Goal: Communication & Community: Answer question/provide support

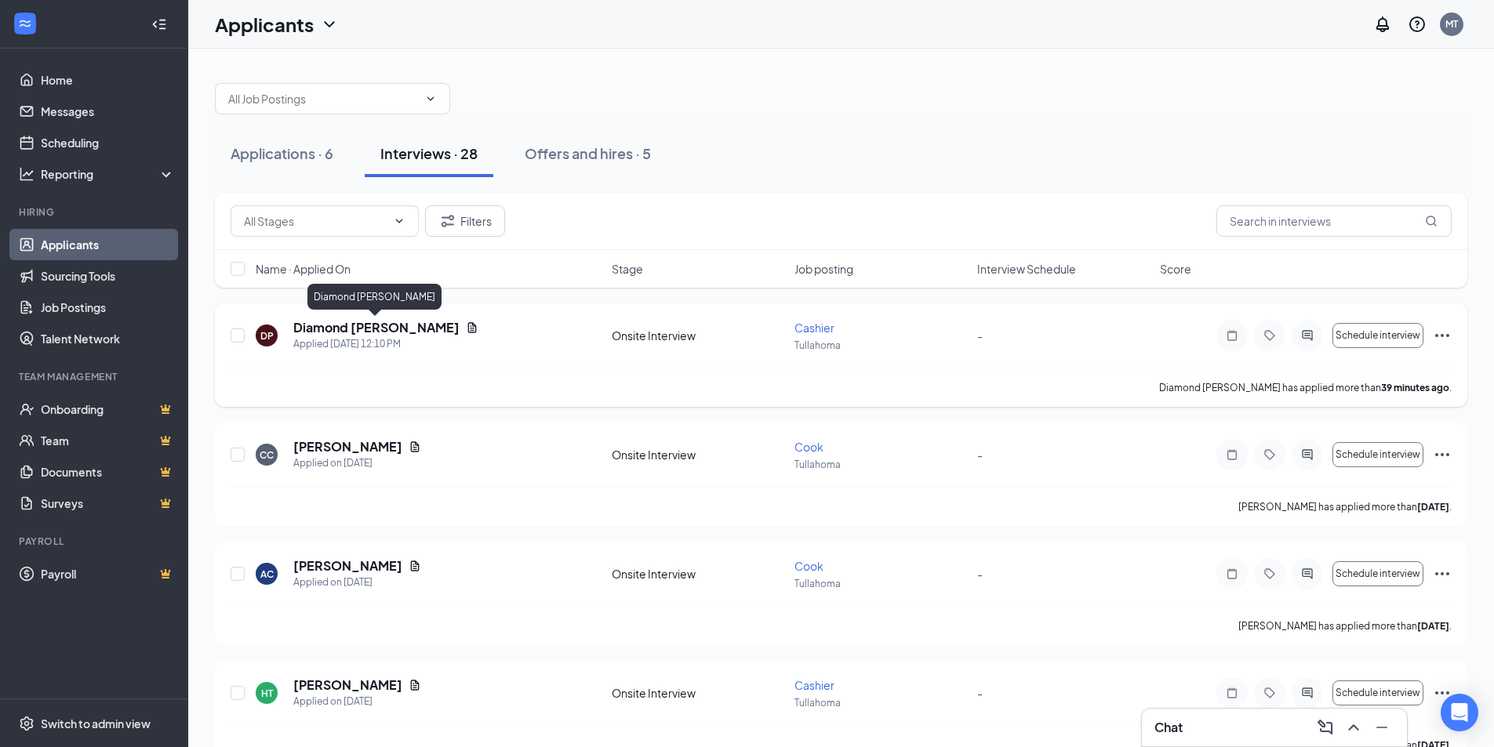
click at [387, 325] on h5 "Diamond [PERSON_NAME]" at bounding box center [376, 327] width 166 height 17
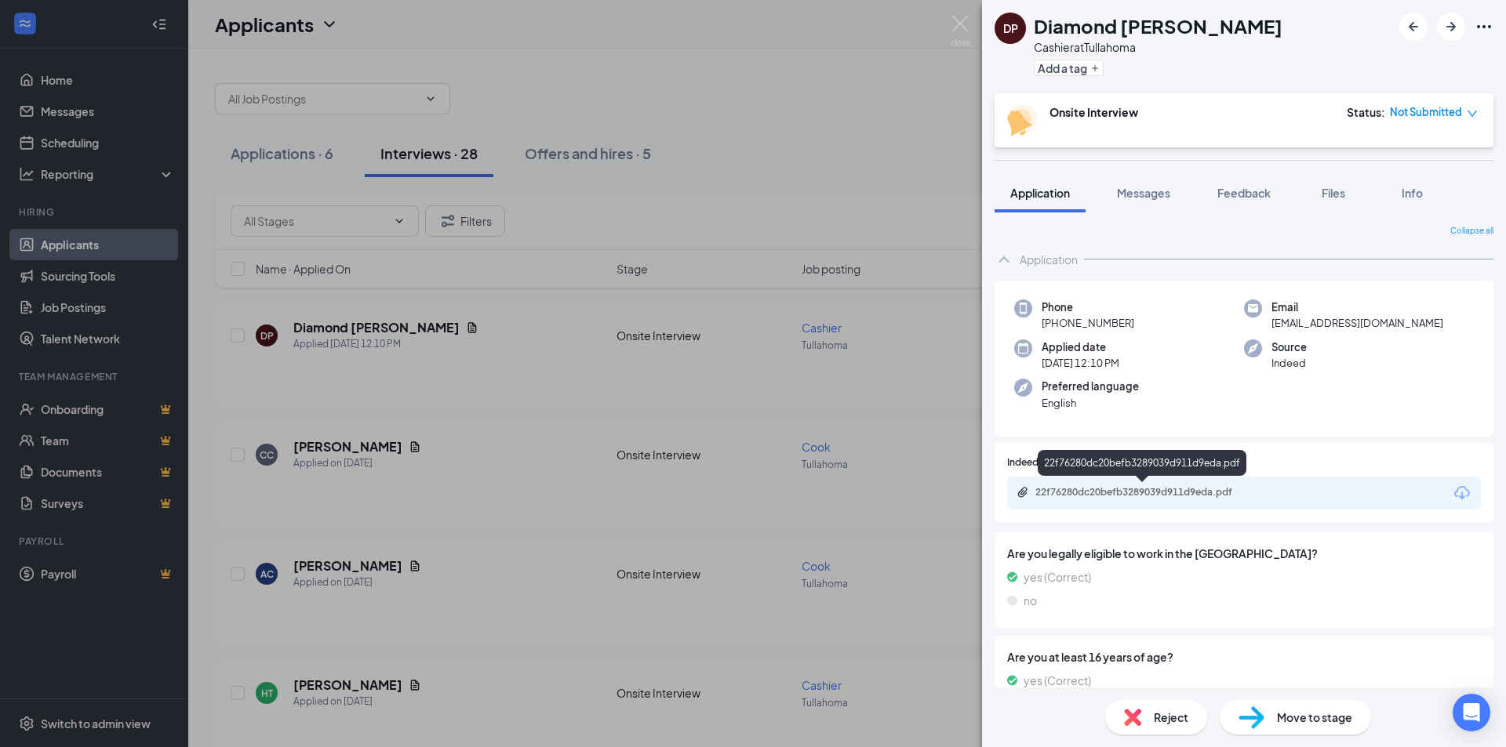
click at [1165, 499] on div "22f76280dc20befb3289039d911d9eda.pdf" at bounding box center [1143, 493] width 254 height 15
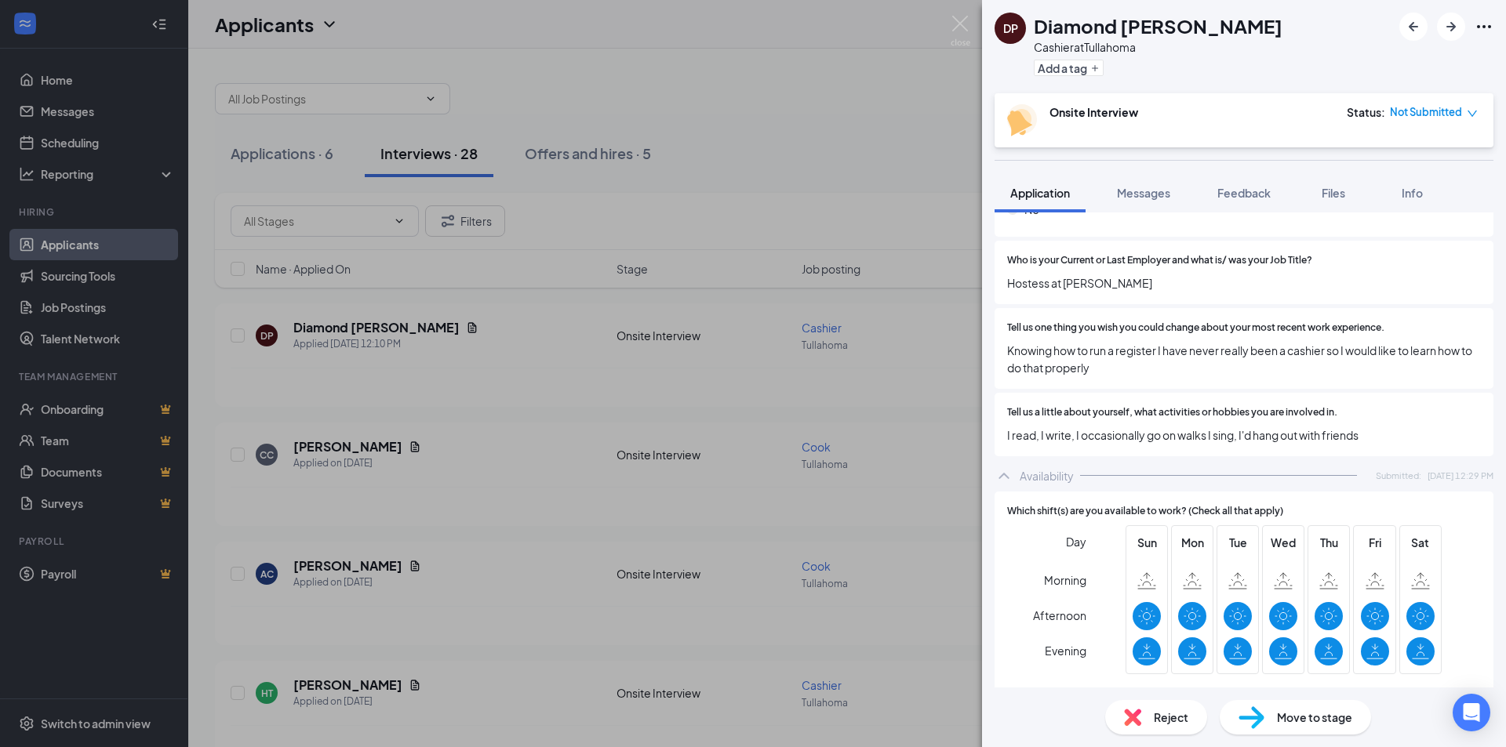
scroll to position [1405, 0]
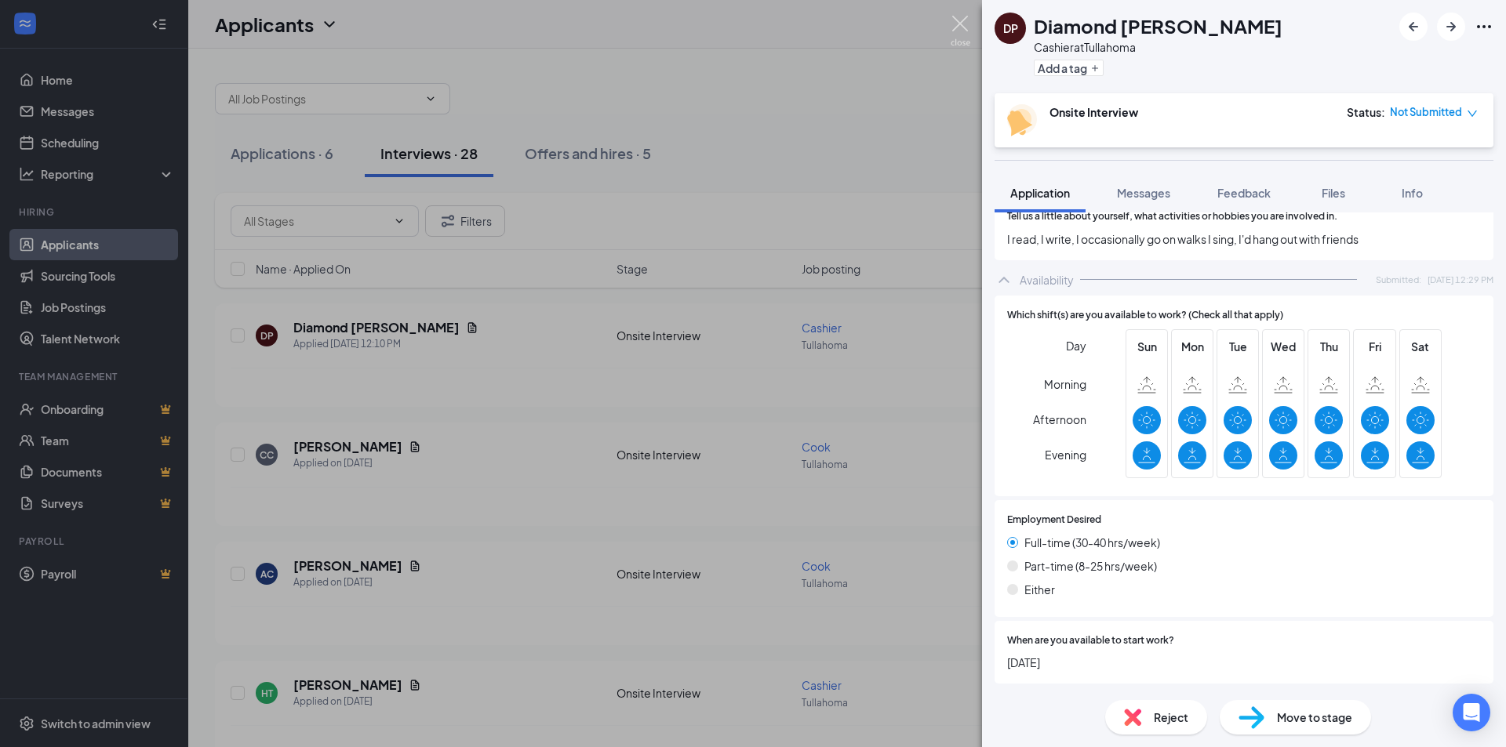
click at [961, 29] on img at bounding box center [960, 31] width 20 height 31
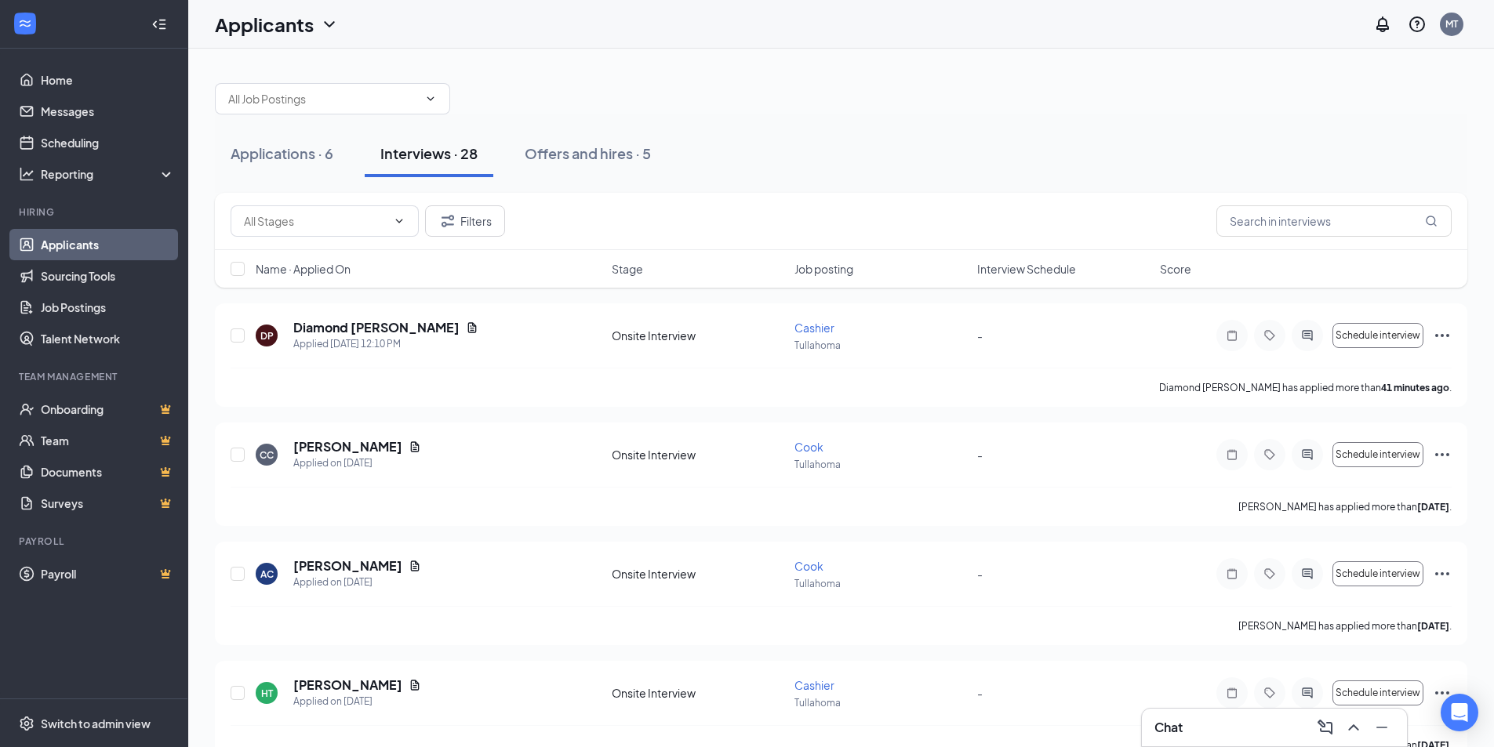
click at [1261, 720] on div "Chat" at bounding box center [1274, 727] width 240 height 25
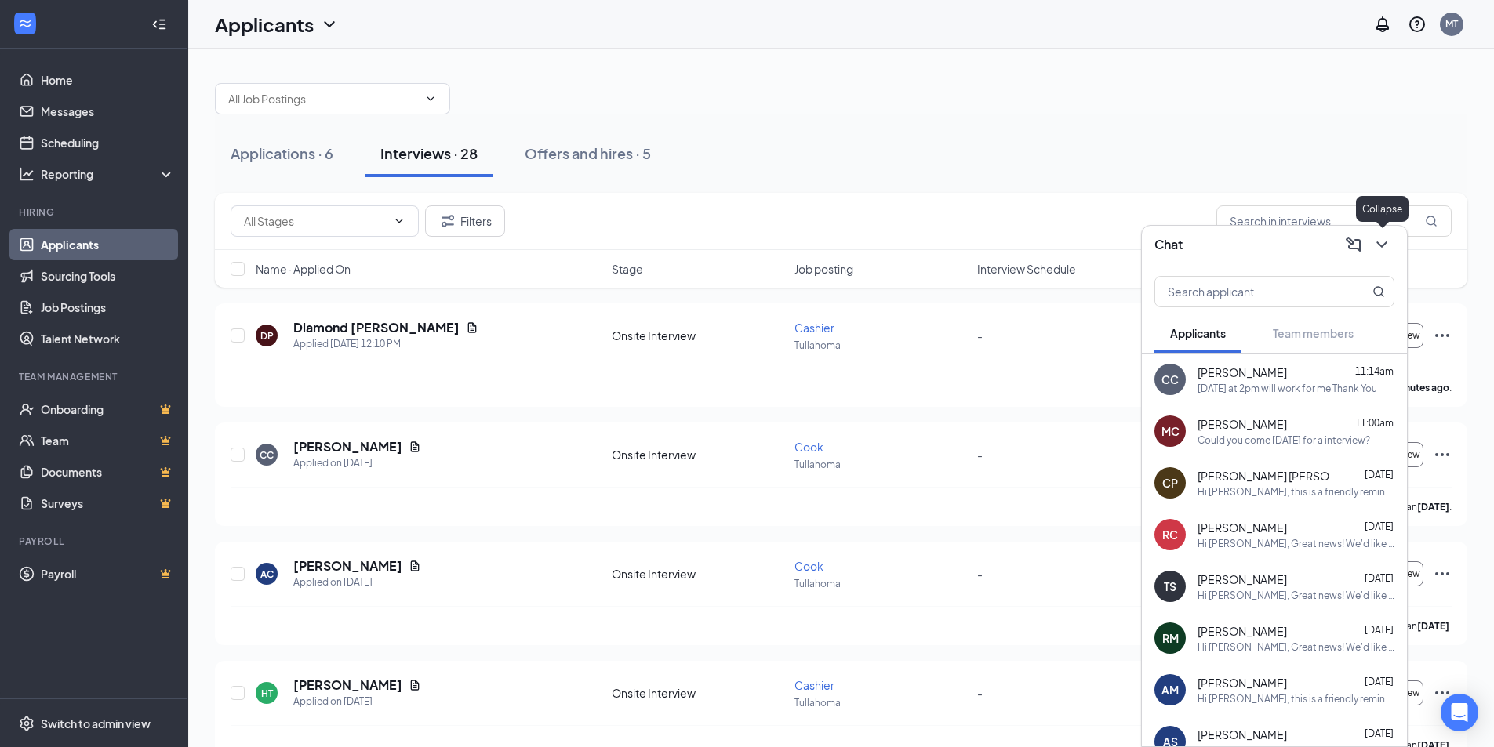
click at [1380, 243] on icon "ChevronDown" at bounding box center [1381, 244] width 19 height 19
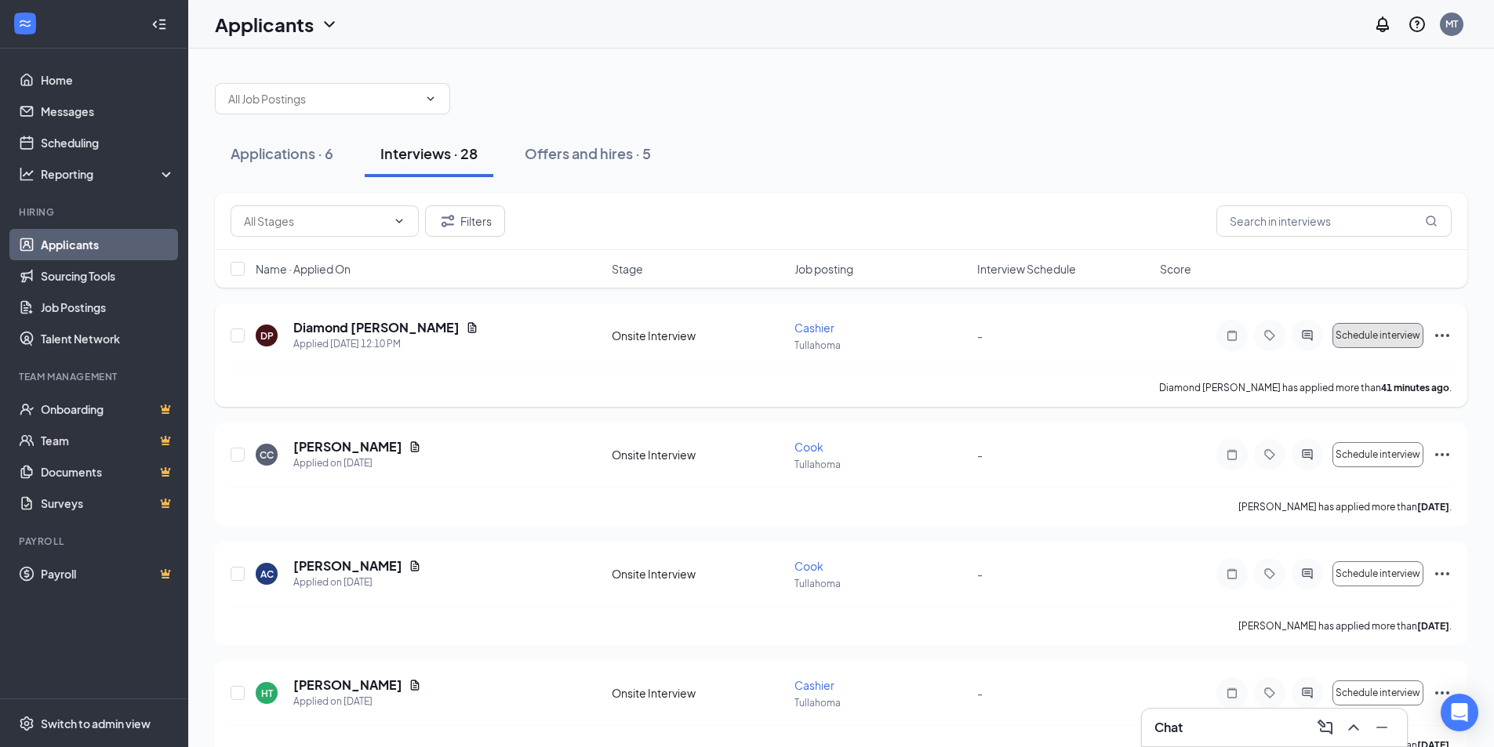
click at [1379, 335] on span "Schedule interview" at bounding box center [1378, 335] width 85 height 11
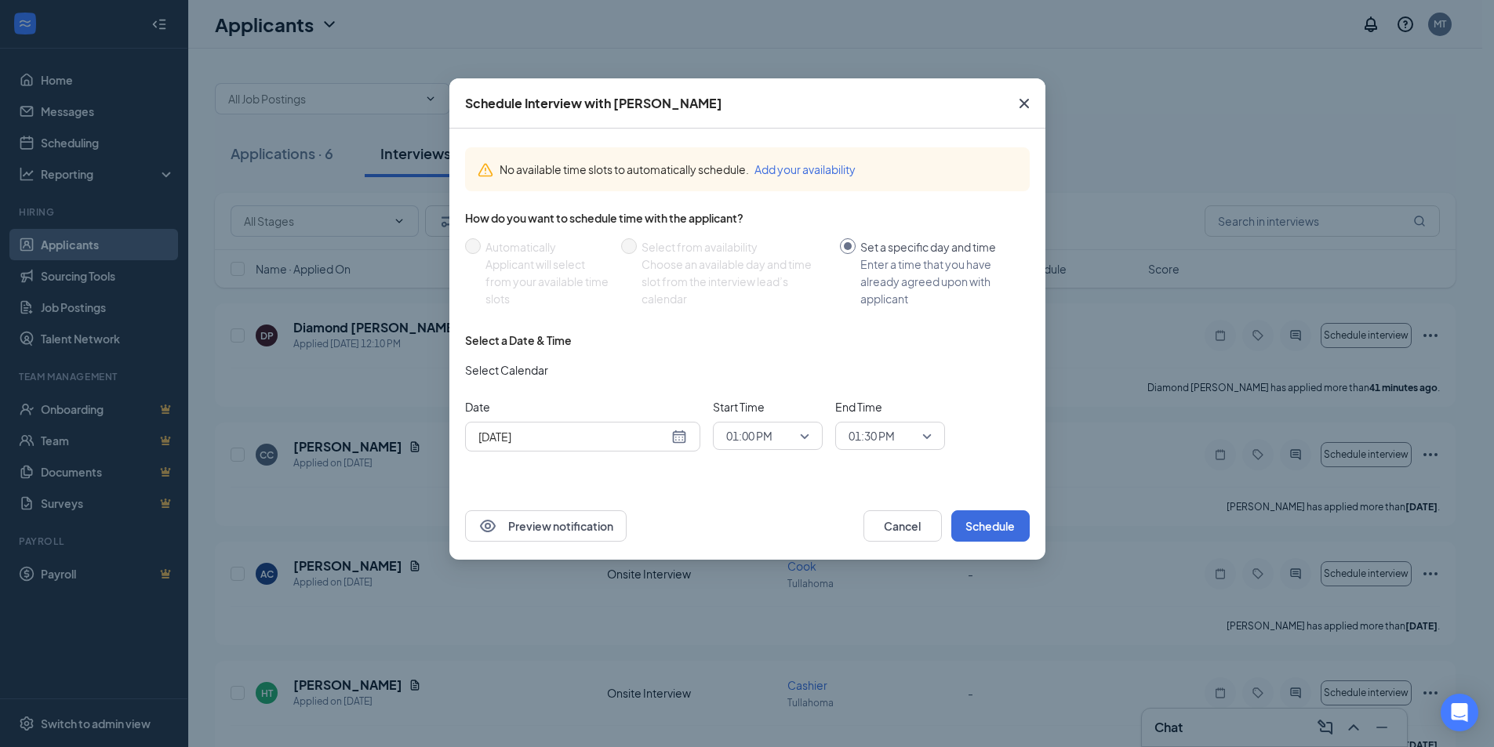
click at [1023, 96] on icon "Cross" at bounding box center [1024, 103] width 19 height 19
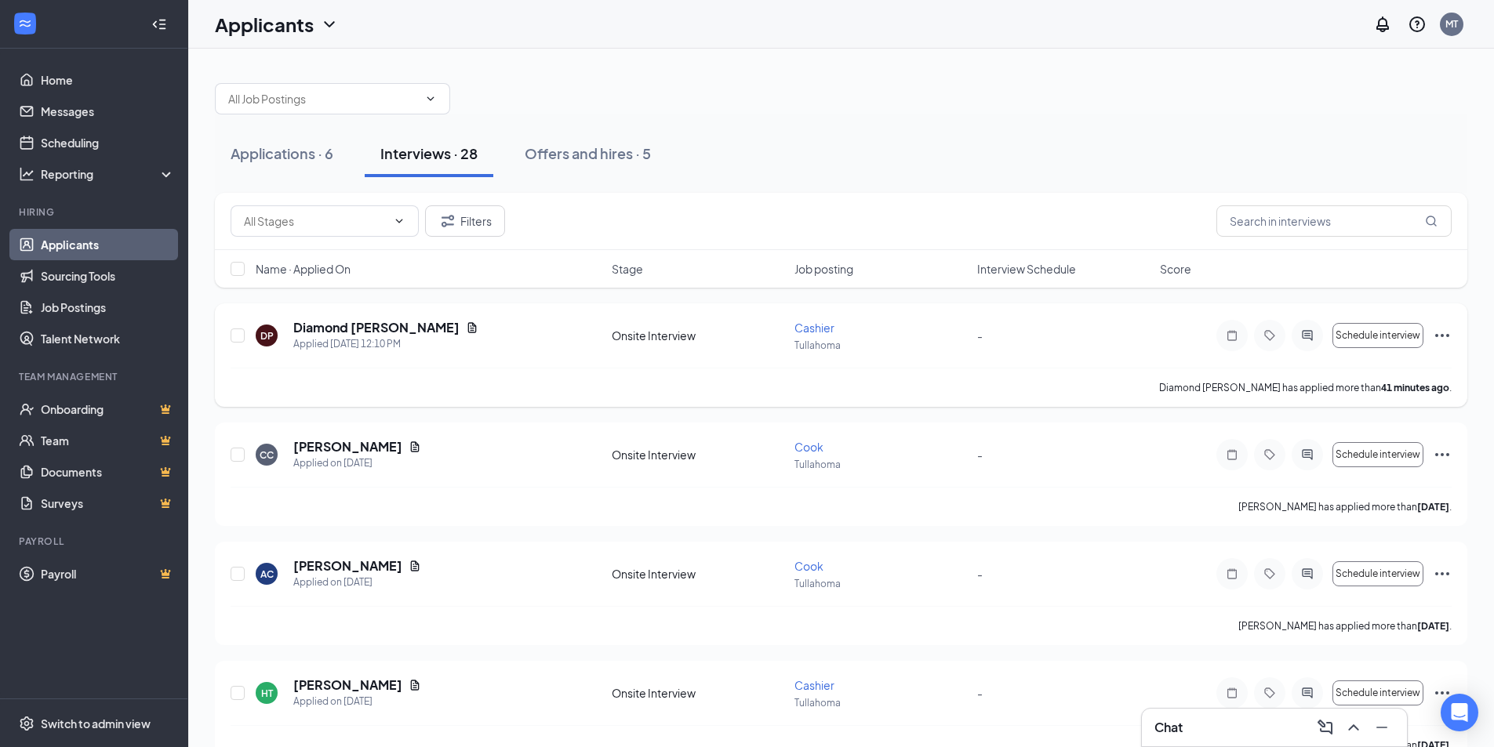
click at [1310, 333] on icon "ActiveChat" at bounding box center [1307, 335] width 19 height 13
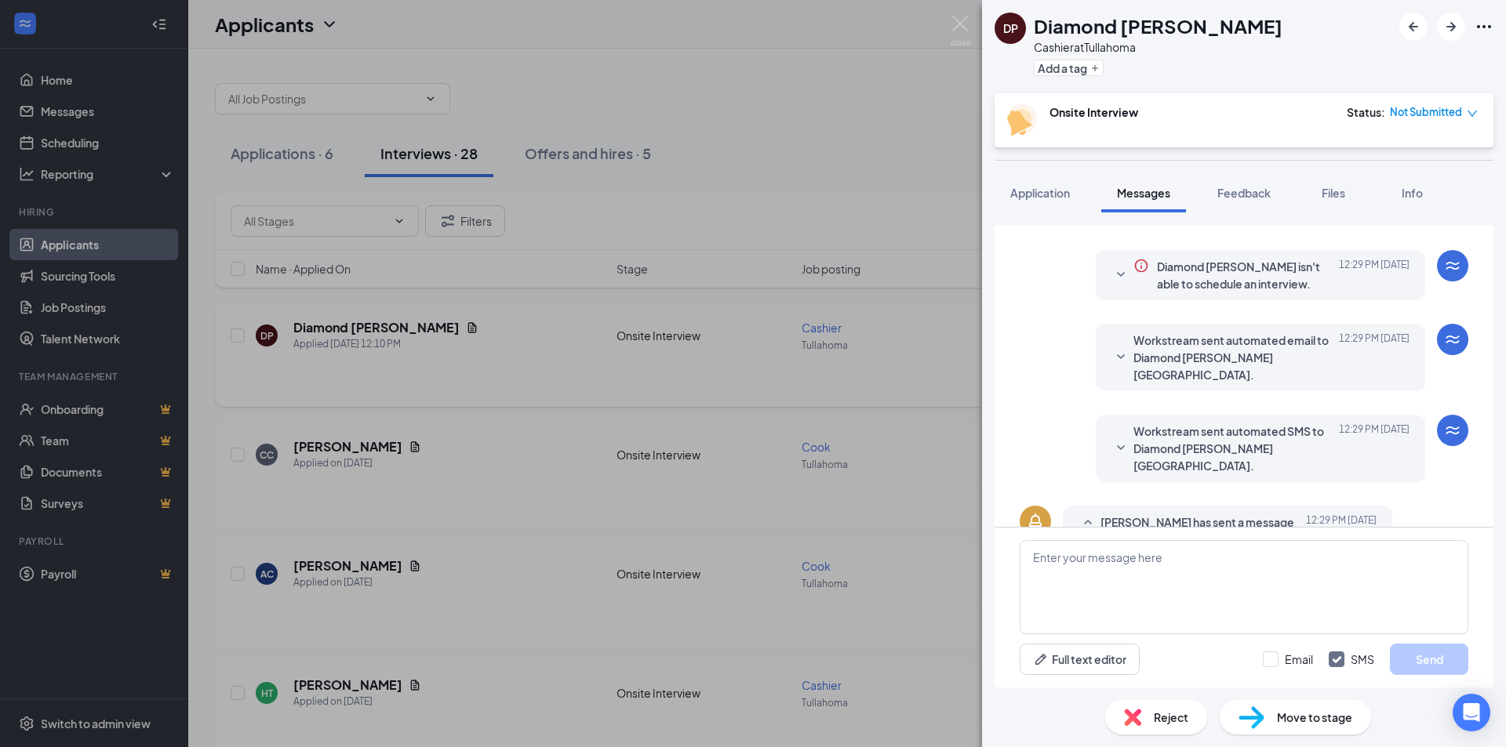
scroll to position [325, 0]
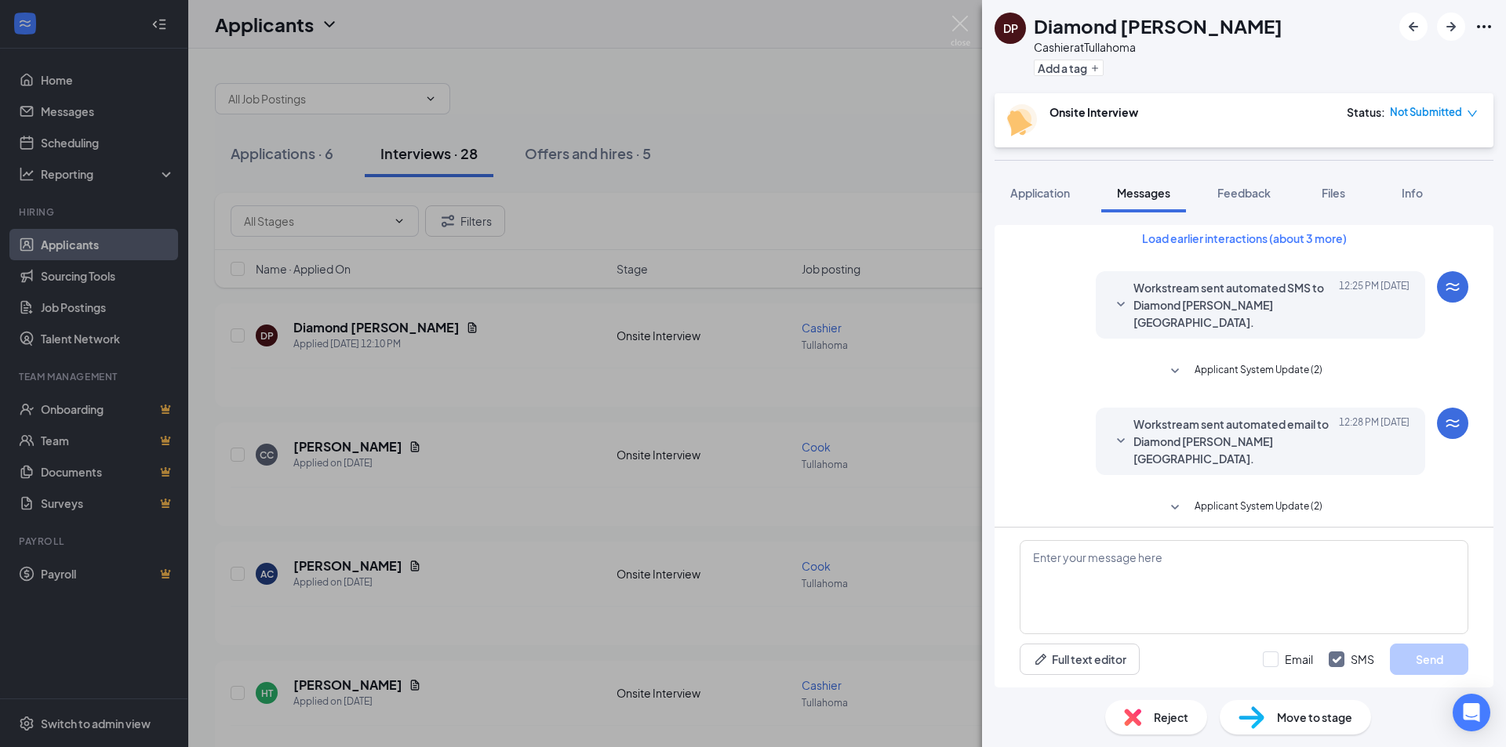
scroll to position [325, 0]
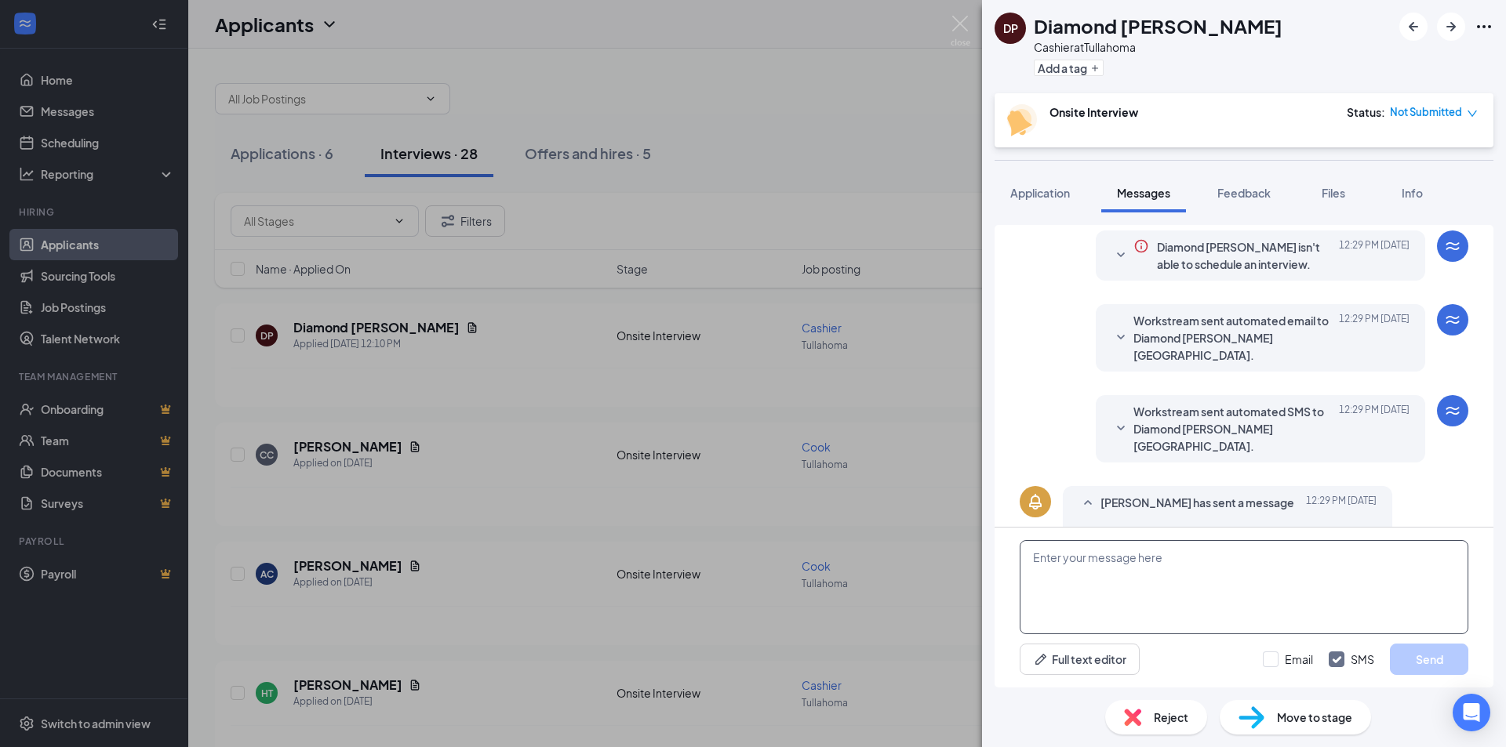
click at [1122, 583] on textarea at bounding box center [1243, 587] width 449 height 94
type textarea "Could you come tomorrow around 2?"
click at [1447, 665] on button "Send" at bounding box center [1429, 659] width 78 height 31
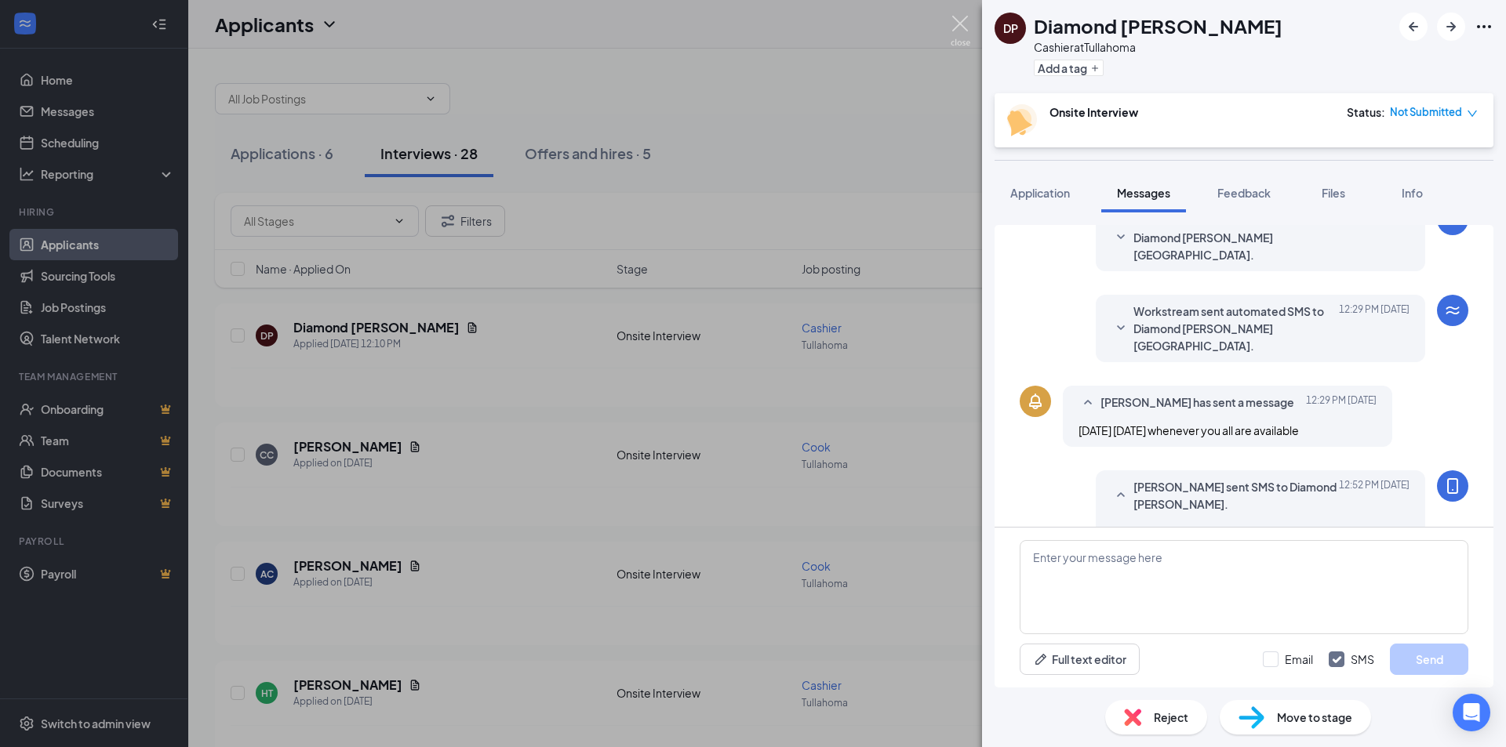
click at [965, 20] on img at bounding box center [960, 31] width 20 height 31
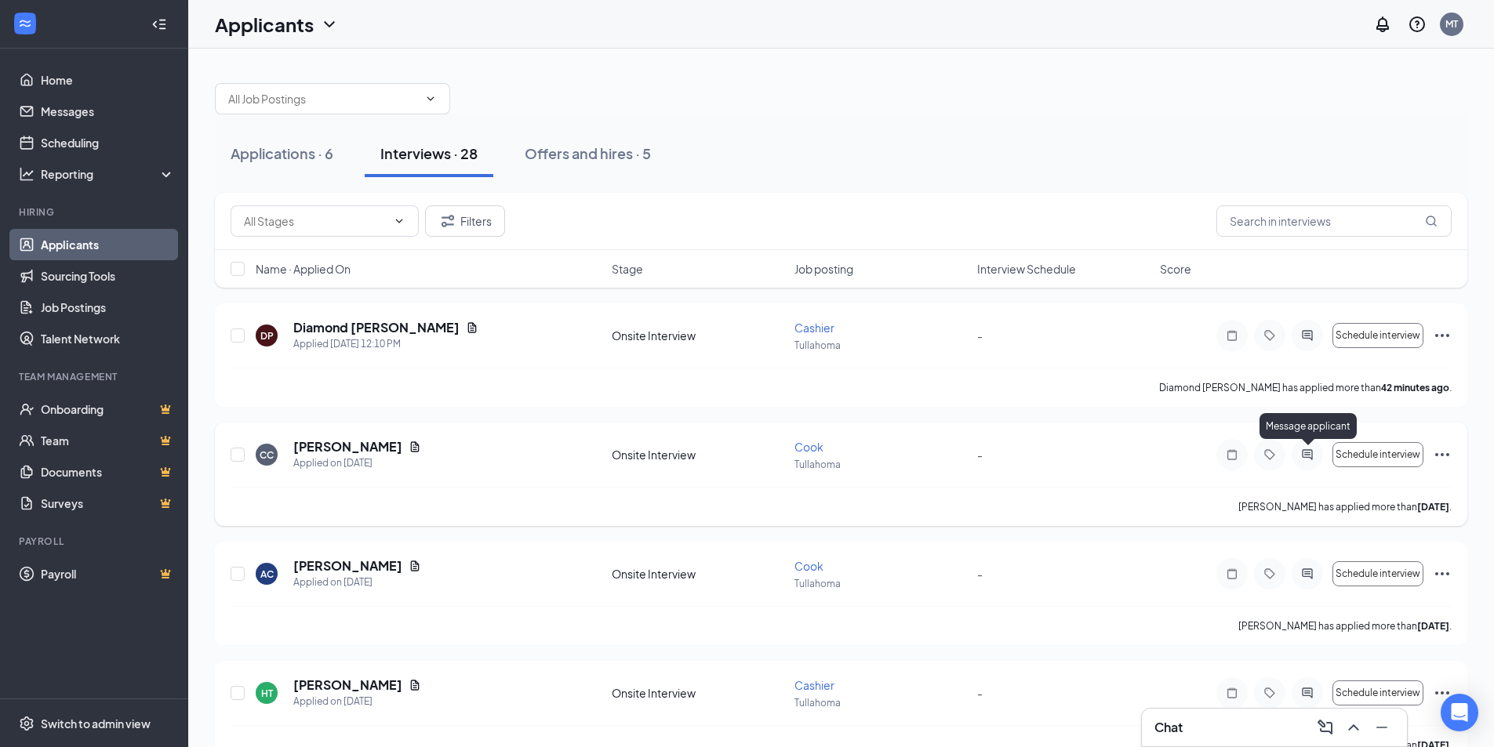
click at [1305, 460] on icon "ActiveChat" at bounding box center [1307, 455] width 19 height 13
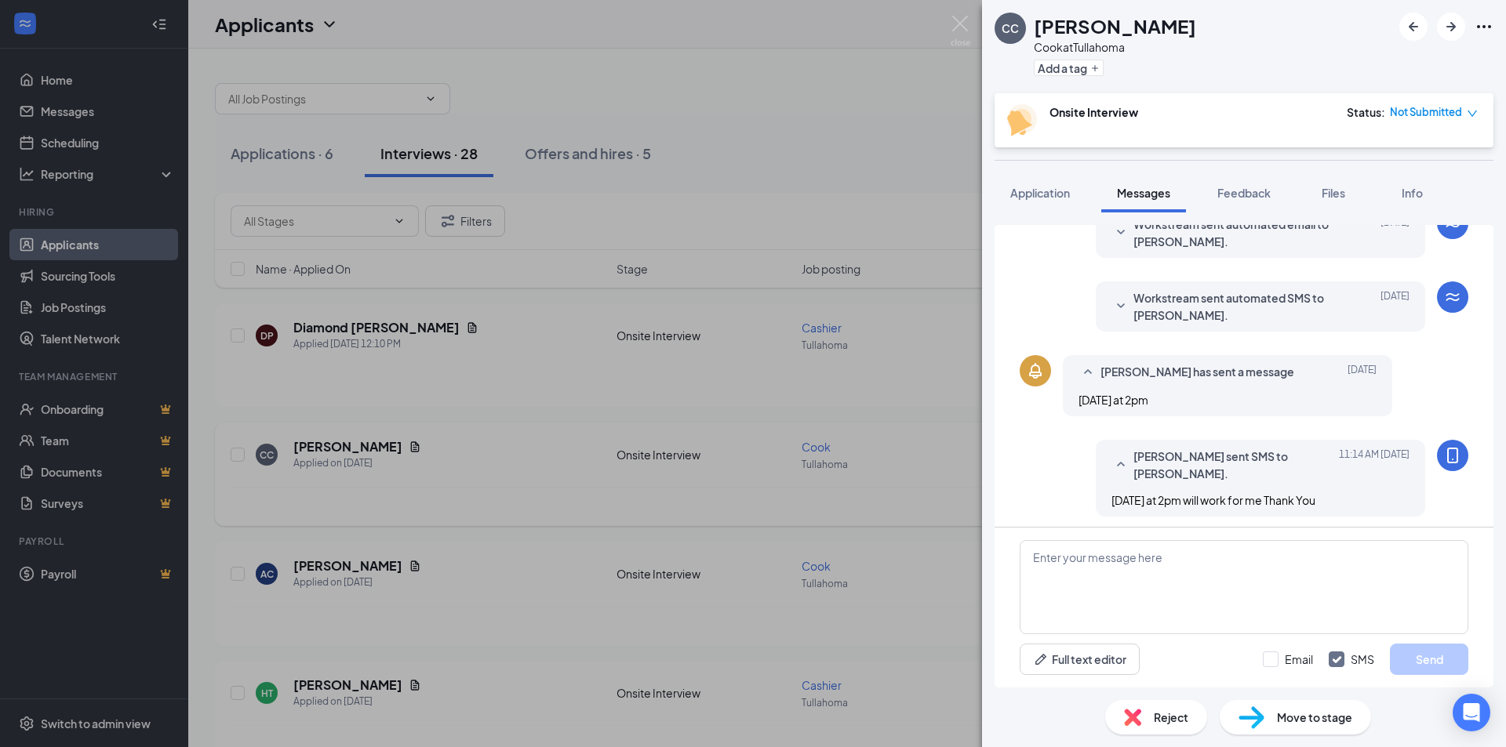
scroll to position [319, 0]
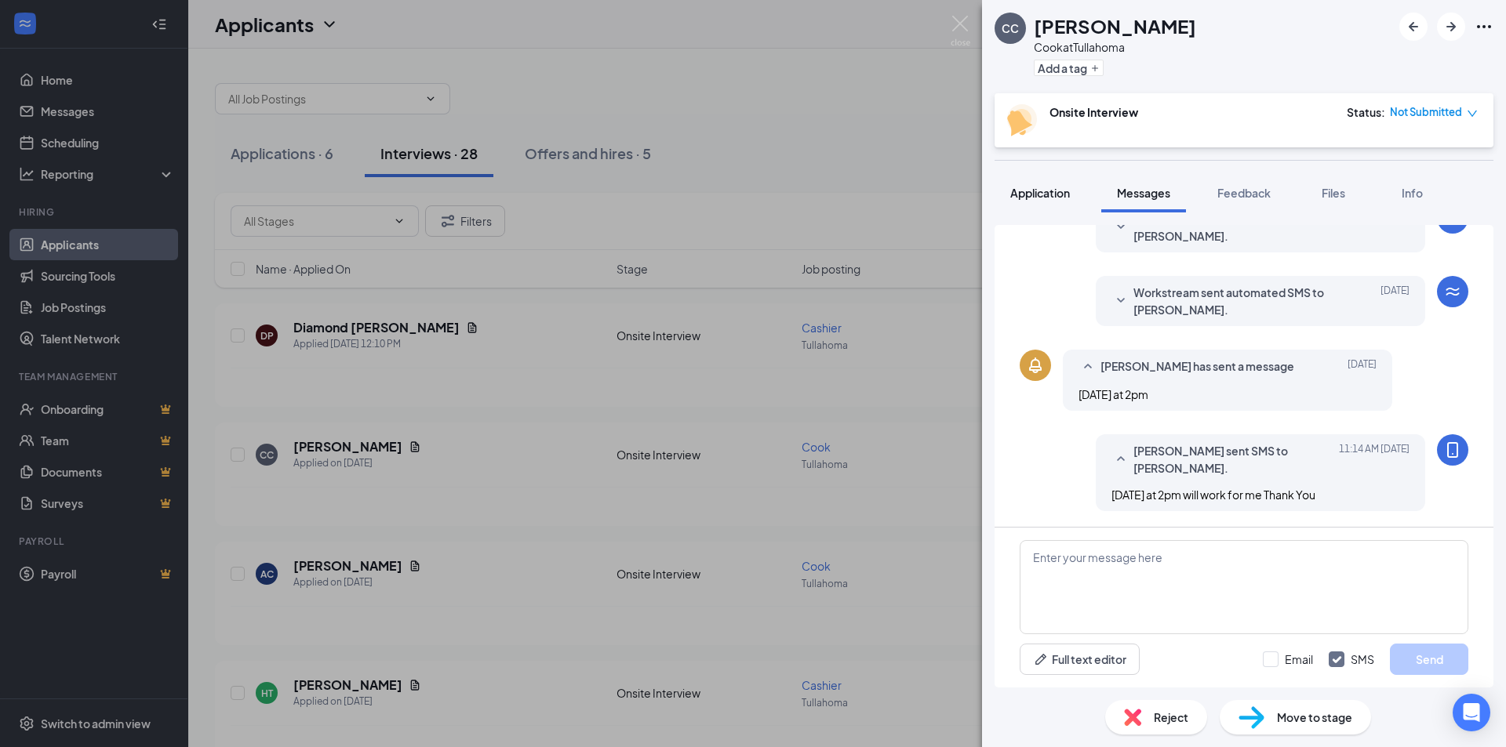
click at [1044, 196] on span "Application" at bounding box center [1040, 193] width 60 height 14
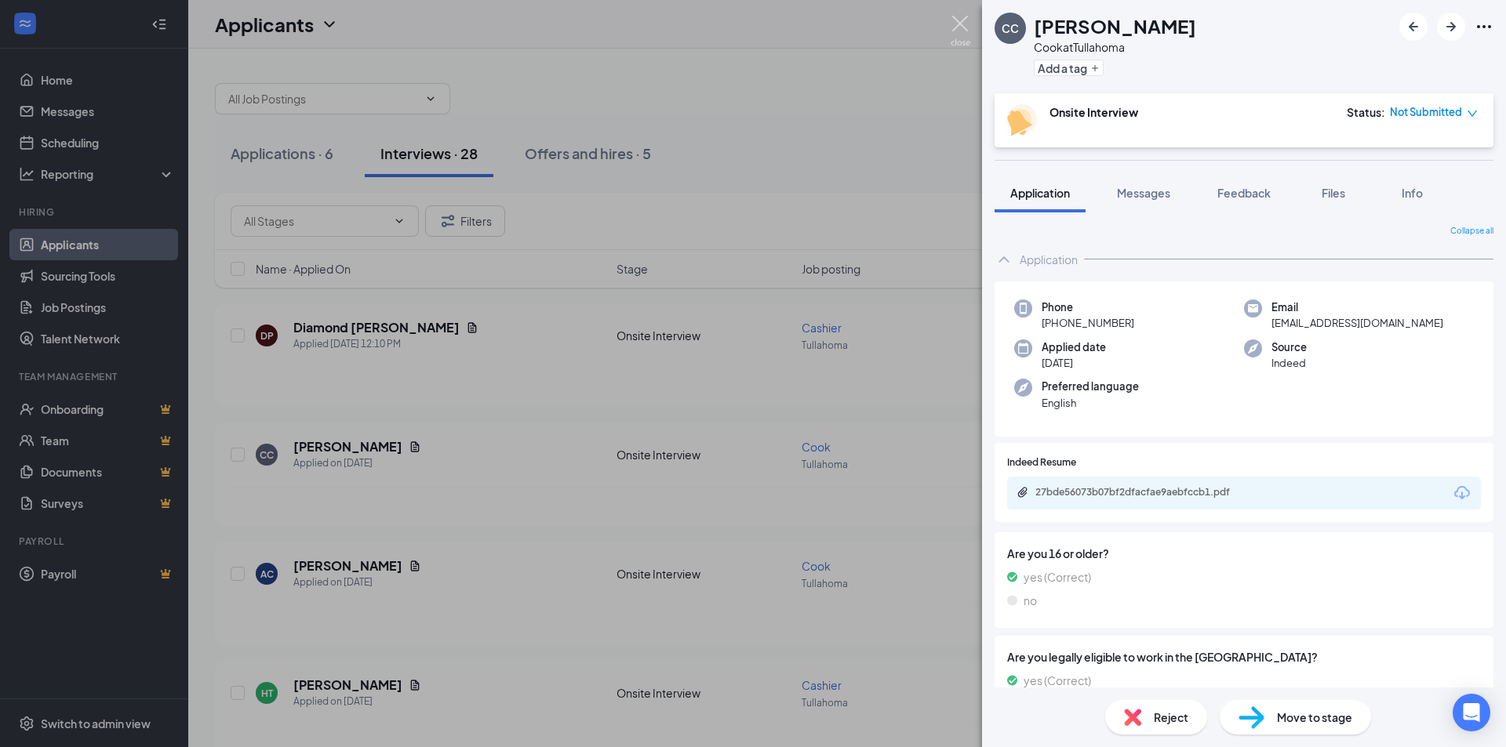
click at [957, 23] on img at bounding box center [960, 31] width 20 height 31
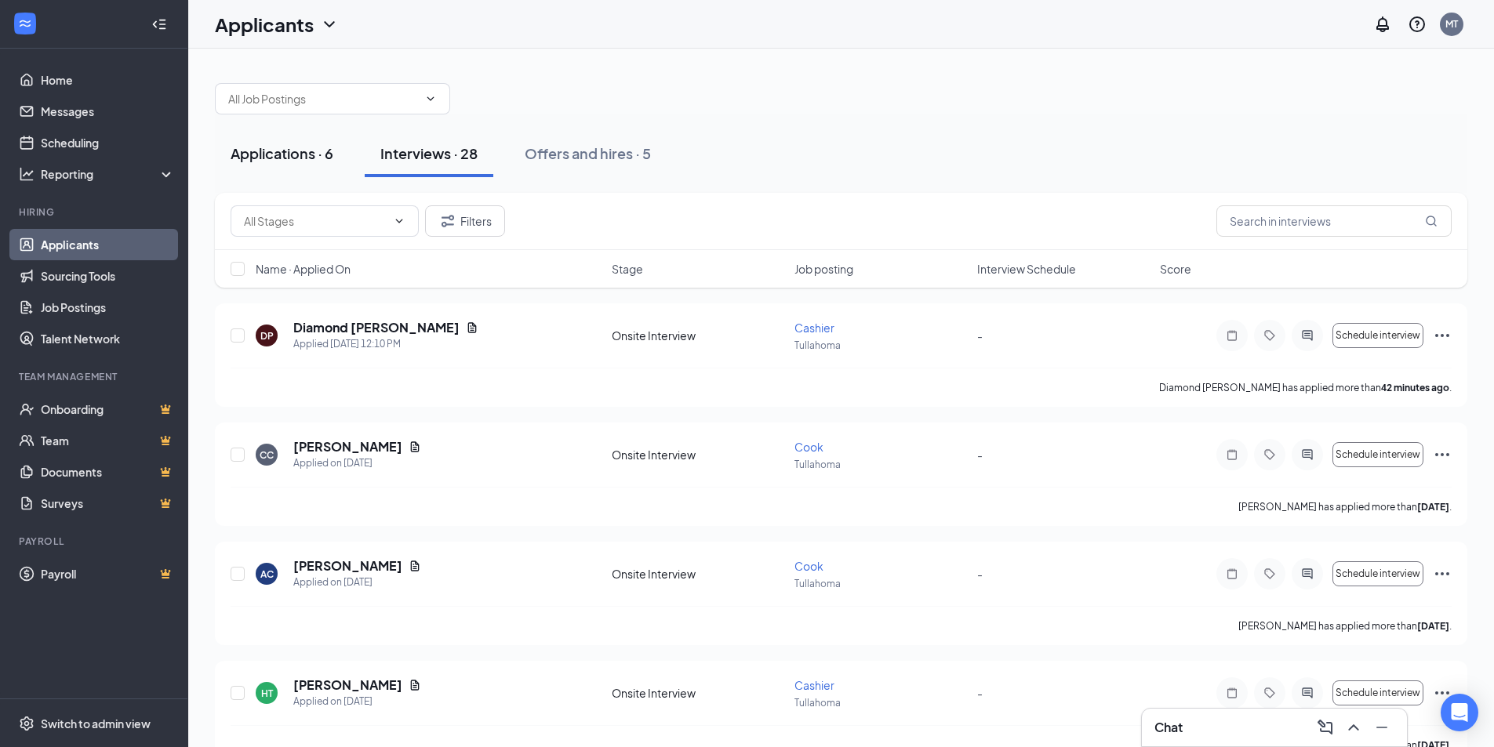
click at [290, 158] on div "Applications · 6" at bounding box center [282, 154] width 103 height 20
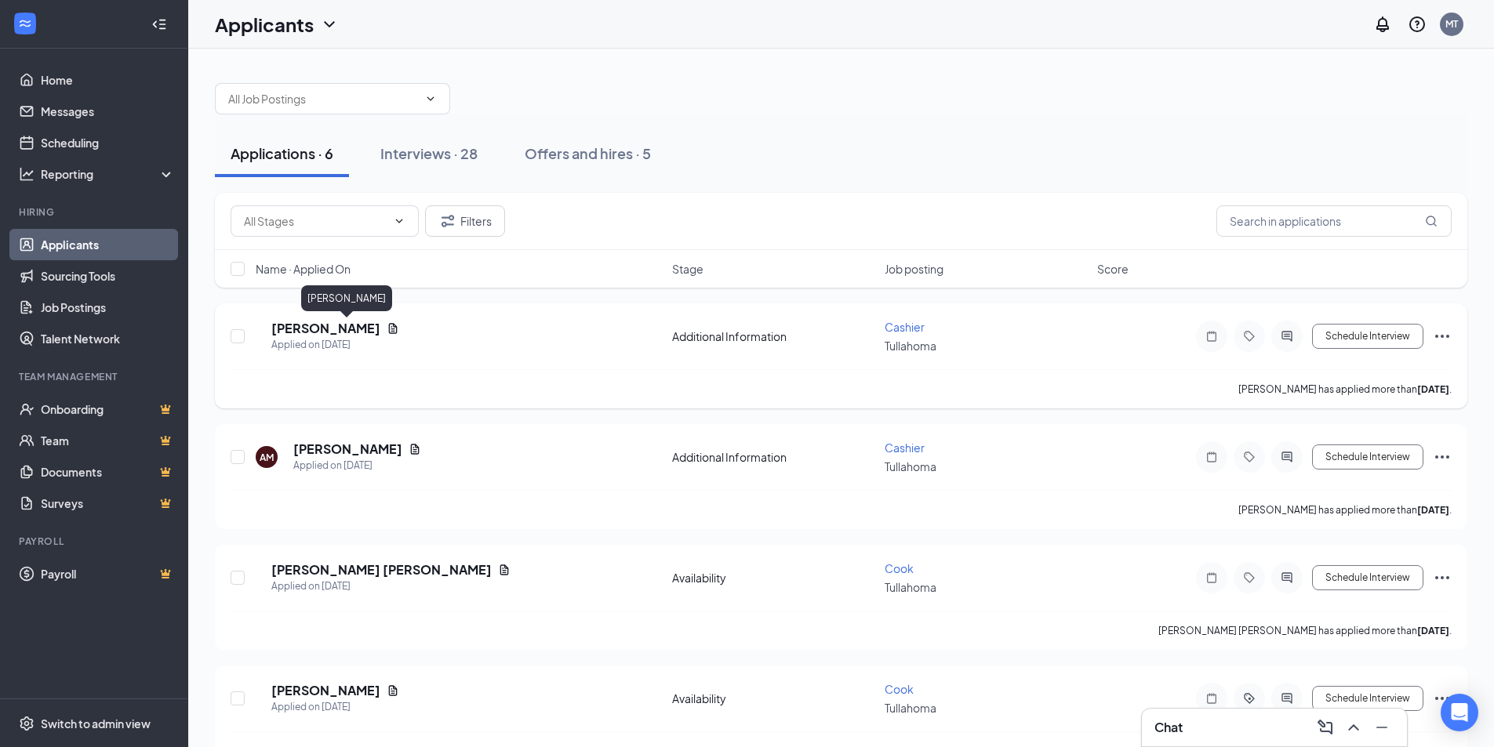
click at [331, 332] on h5 "[PERSON_NAME]" at bounding box center [325, 328] width 109 height 17
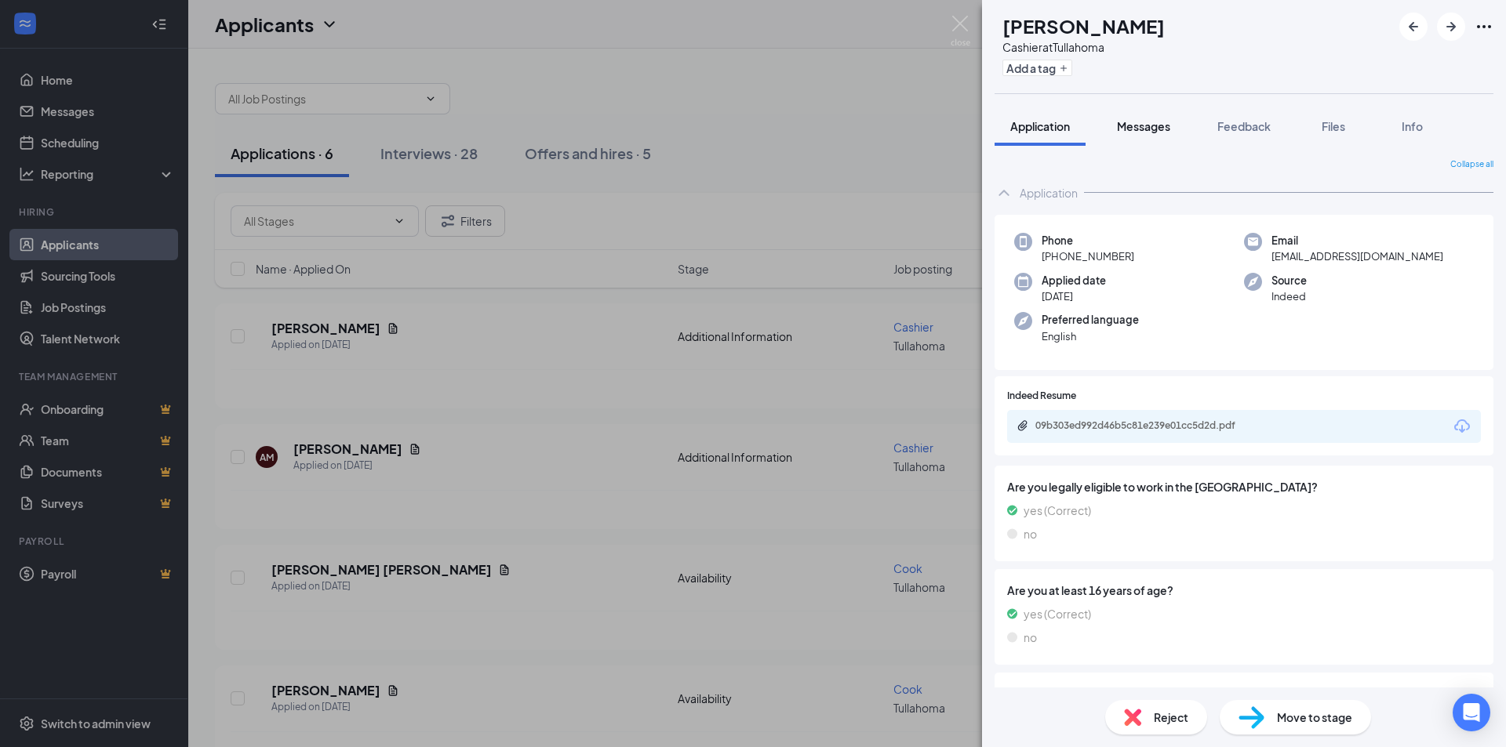
click at [1144, 123] on span "Messages" at bounding box center [1143, 126] width 53 height 14
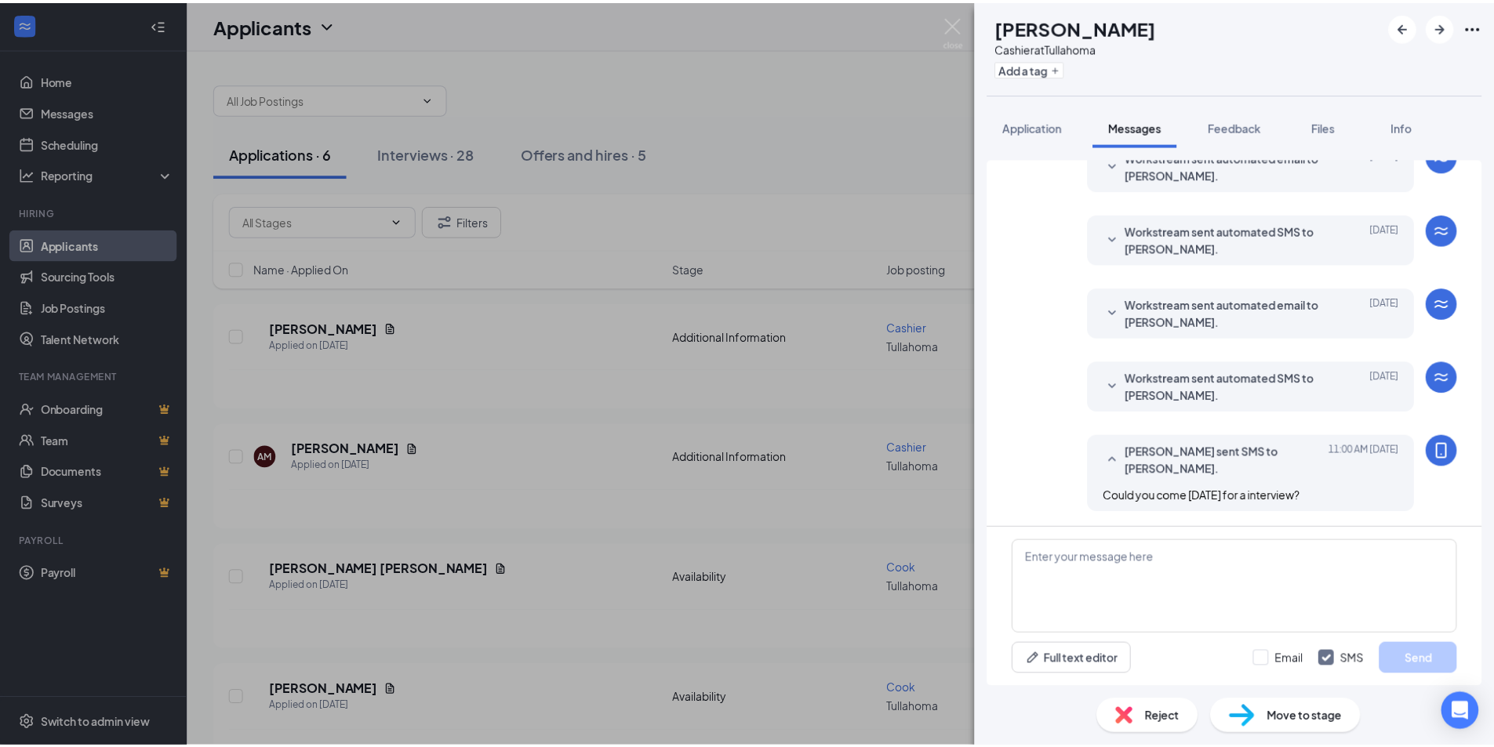
scroll to position [220, 0]
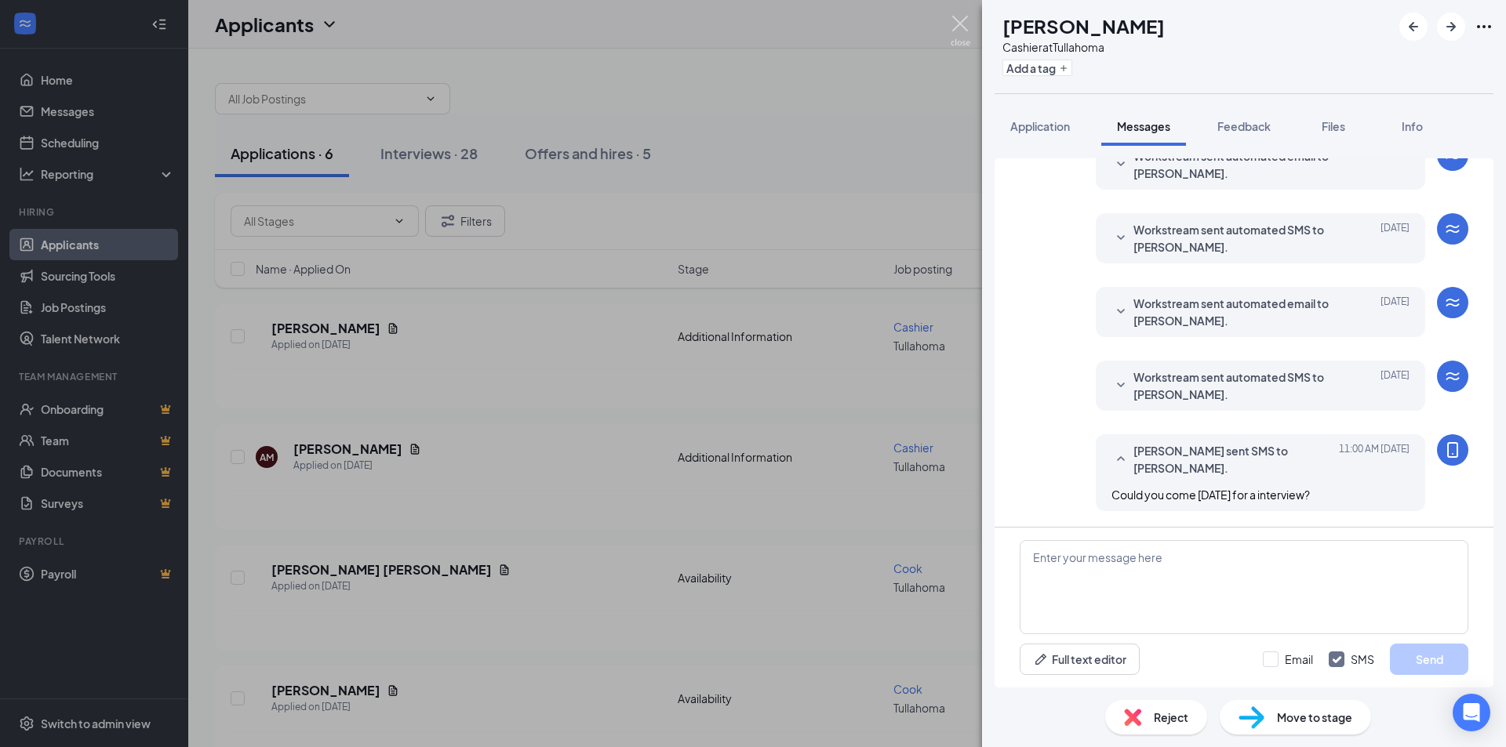
click at [964, 23] on img at bounding box center [960, 31] width 20 height 31
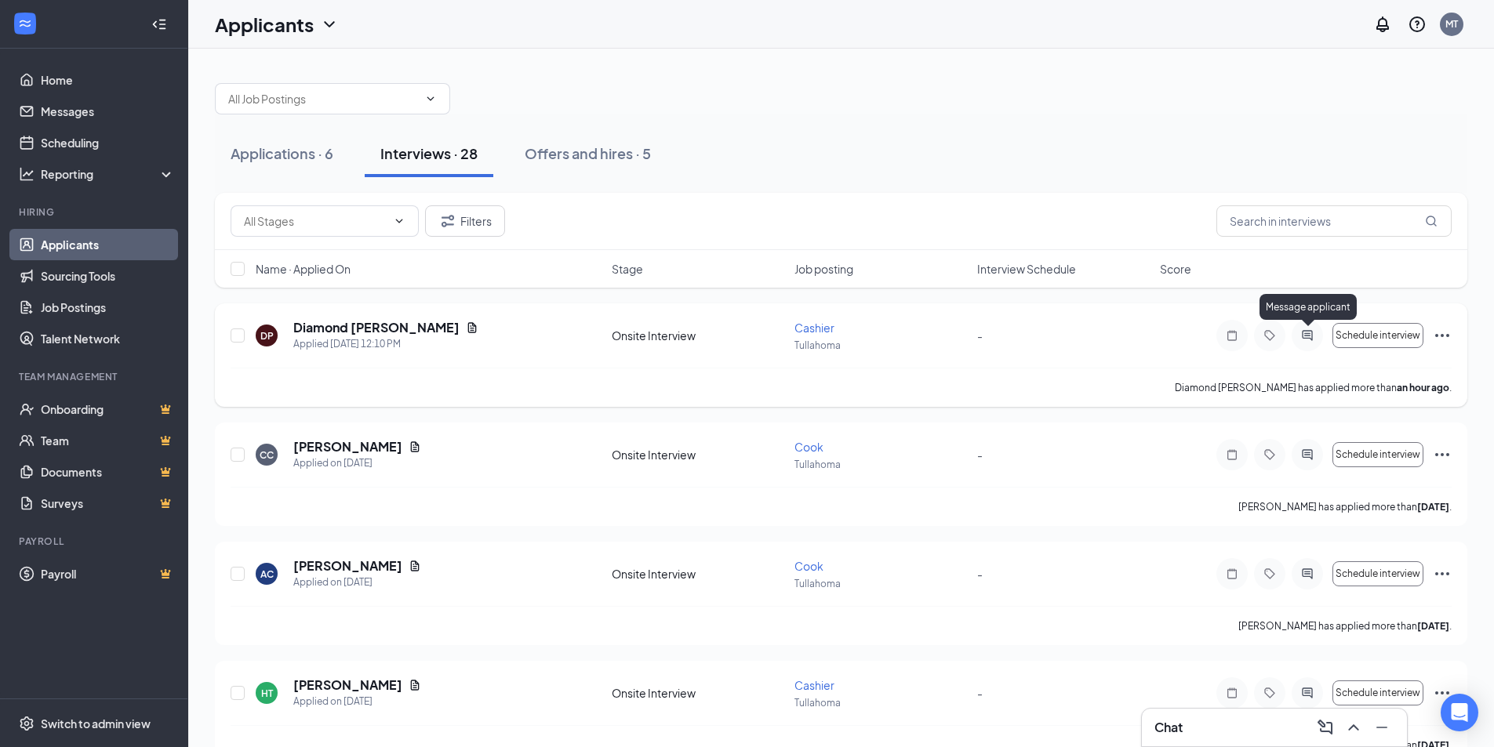
click at [1301, 340] on icon "ActiveChat" at bounding box center [1307, 335] width 19 height 13
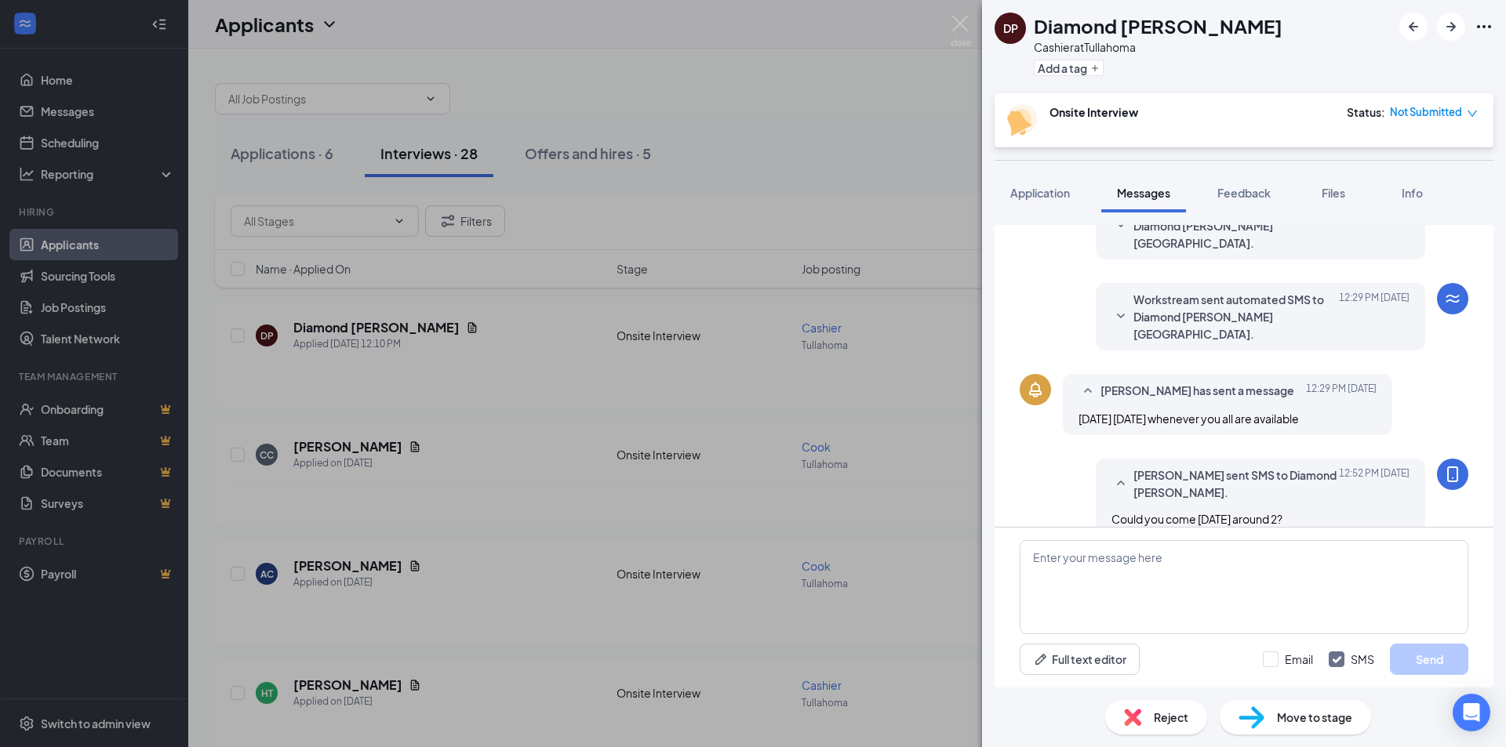
scroll to position [352, 0]
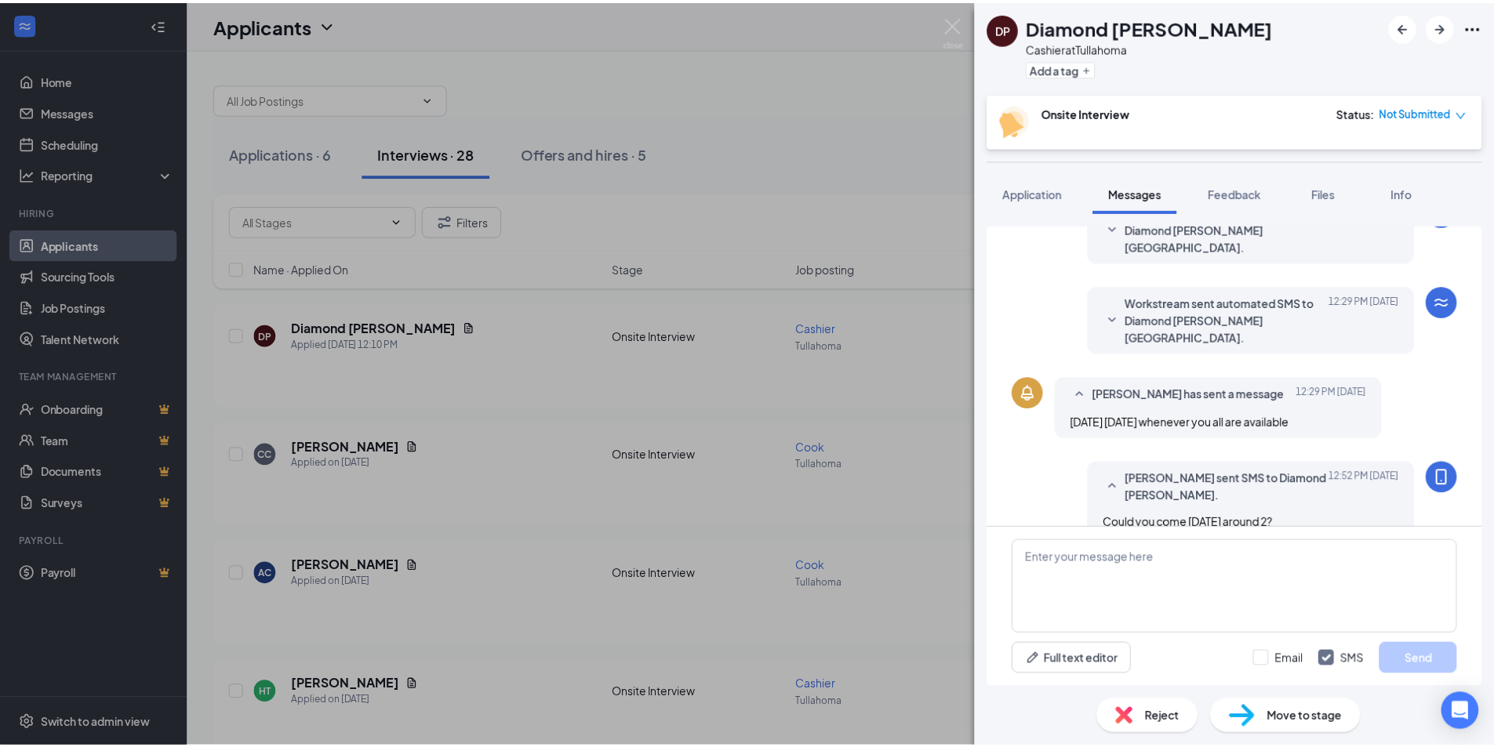
scroll to position [352, 0]
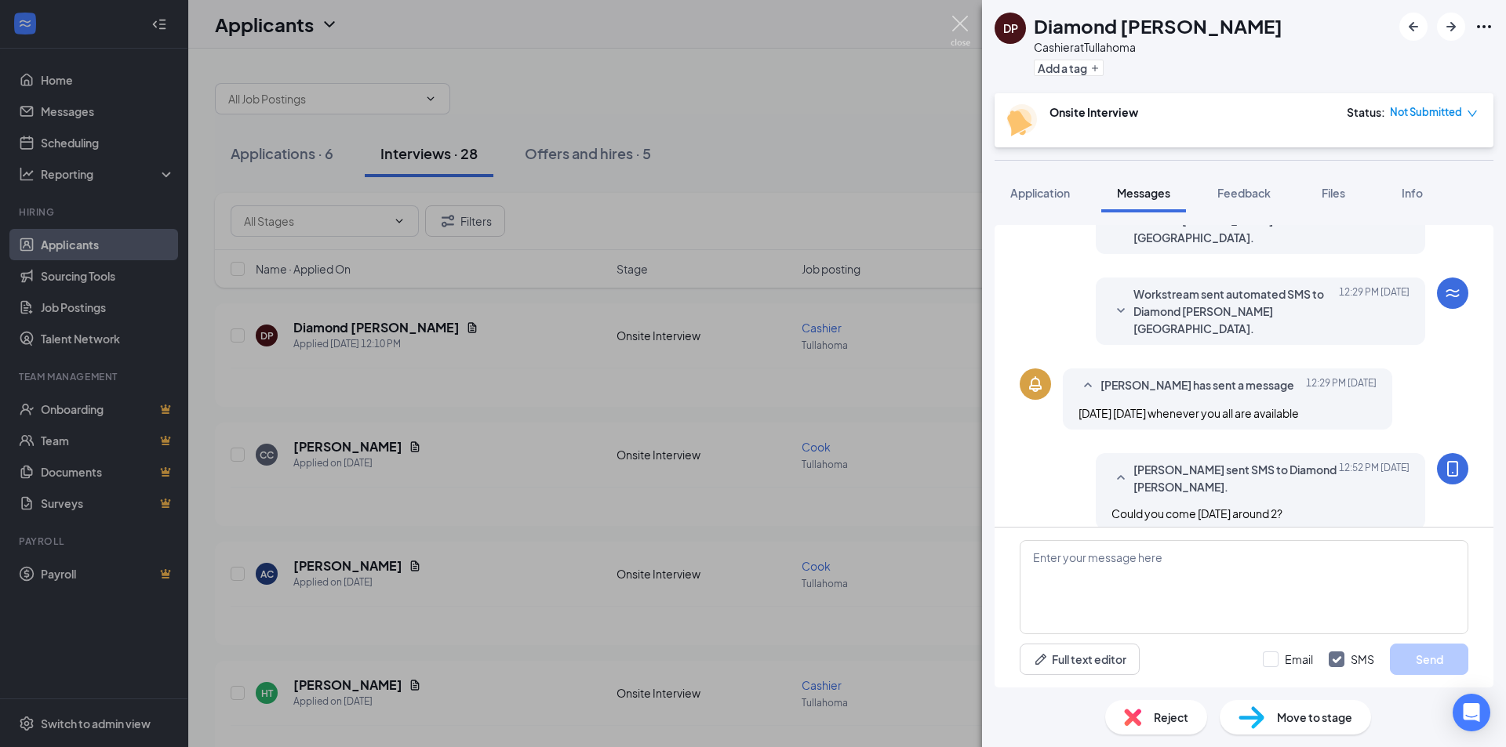
click at [956, 17] on img at bounding box center [960, 31] width 20 height 31
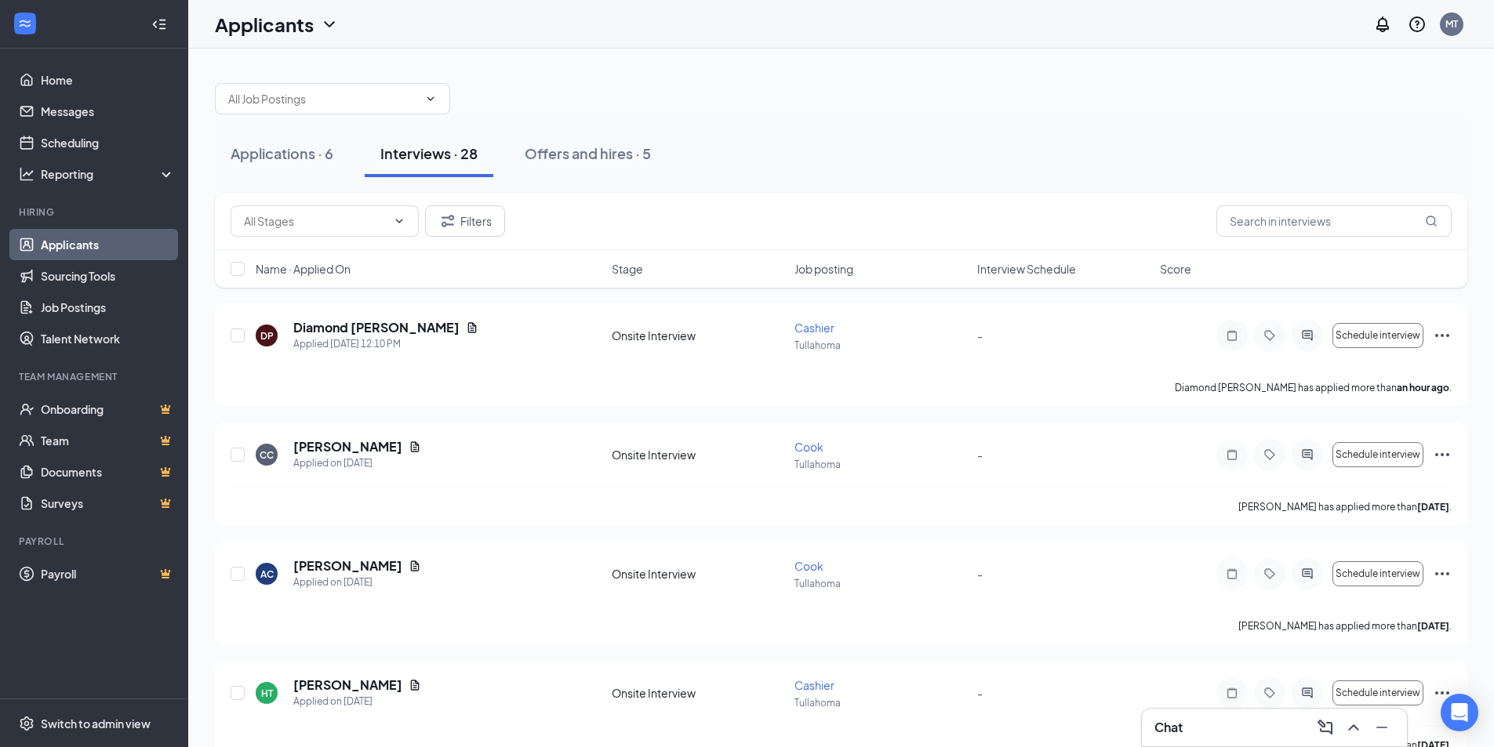
click at [1209, 724] on div "Chat" at bounding box center [1274, 727] width 240 height 25
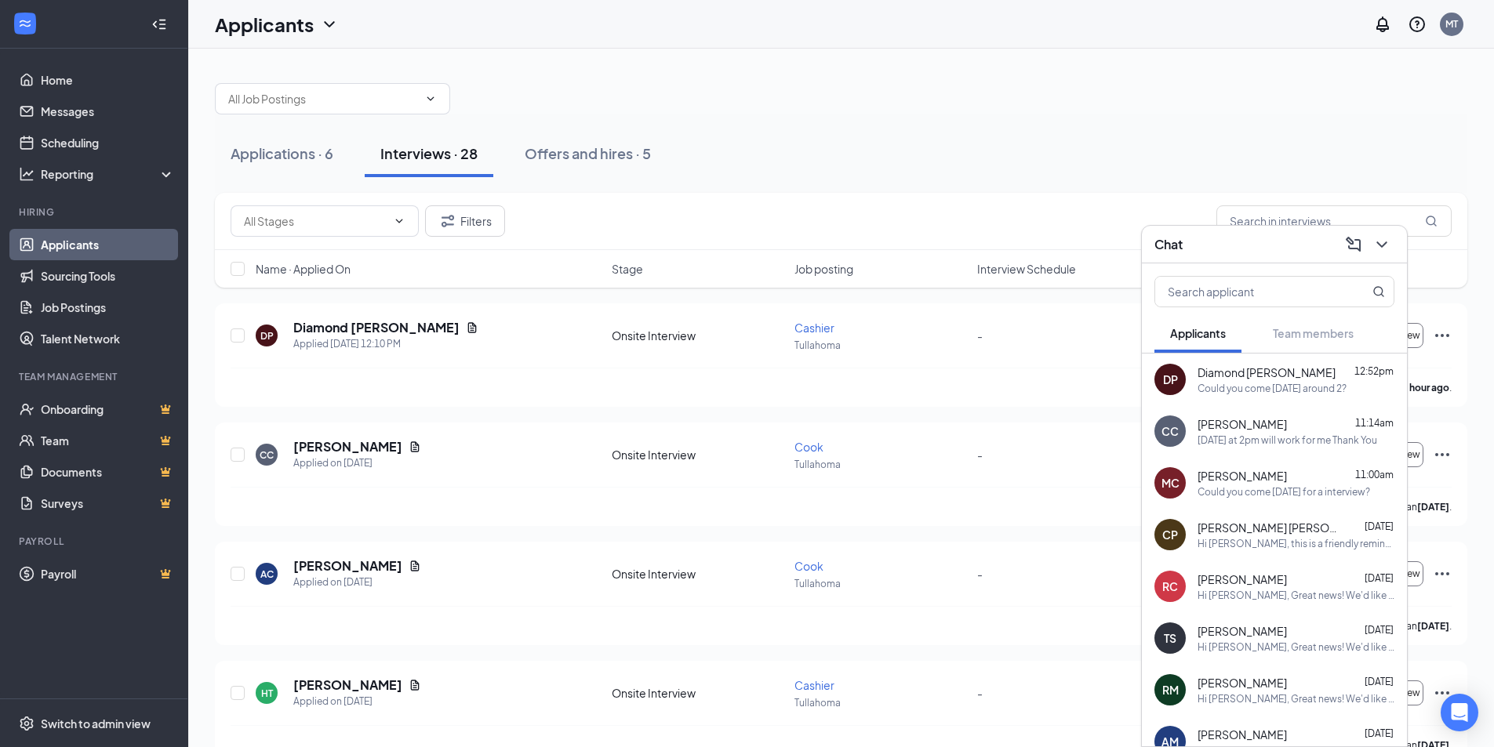
click at [794, 126] on div "Applications · 6 Interviews · 28 Offers and hires · 5" at bounding box center [841, 153] width 1252 height 78
click at [1386, 241] on icon "ChevronDown" at bounding box center [1381, 244] width 19 height 19
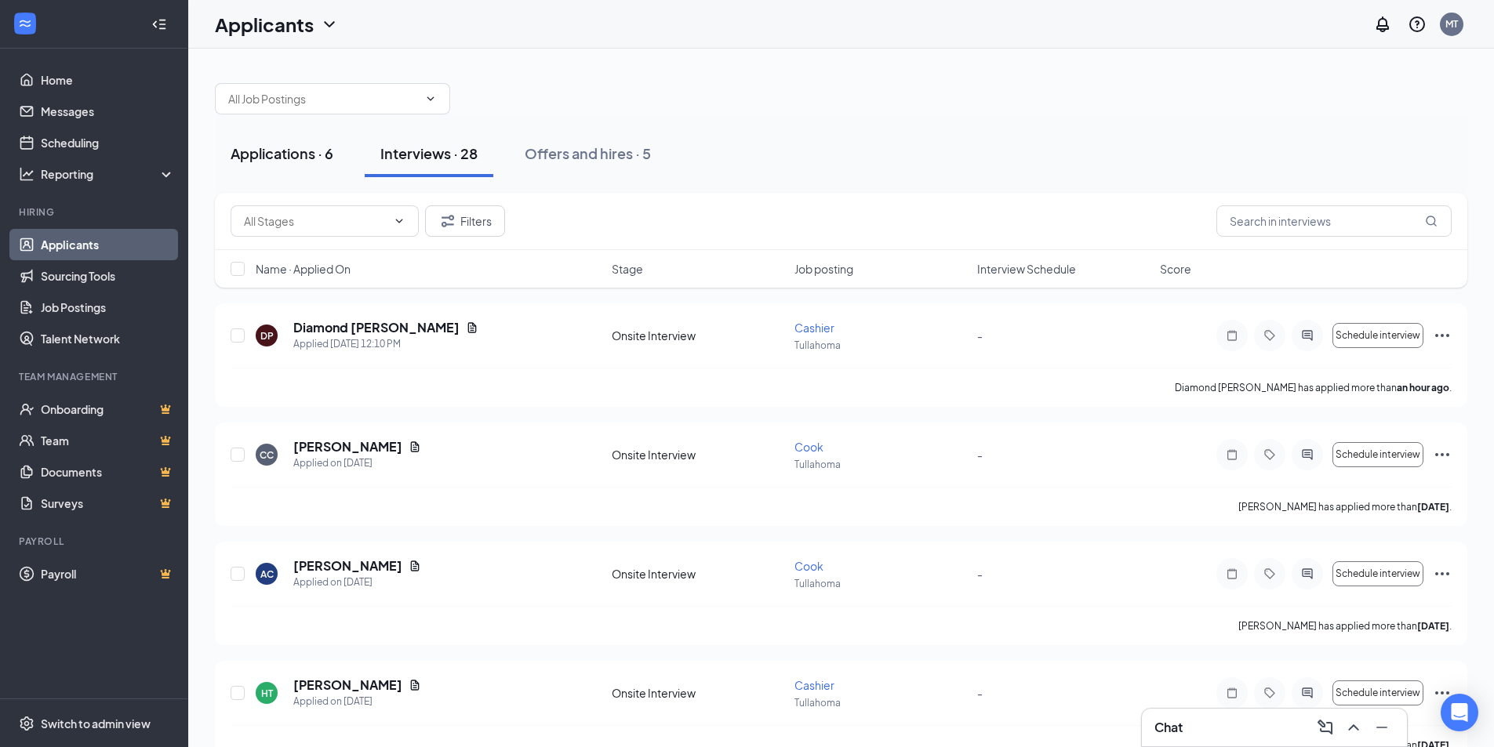
click at [291, 152] on div "Applications · 6" at bounding box center [282, 154] width 103 height 20
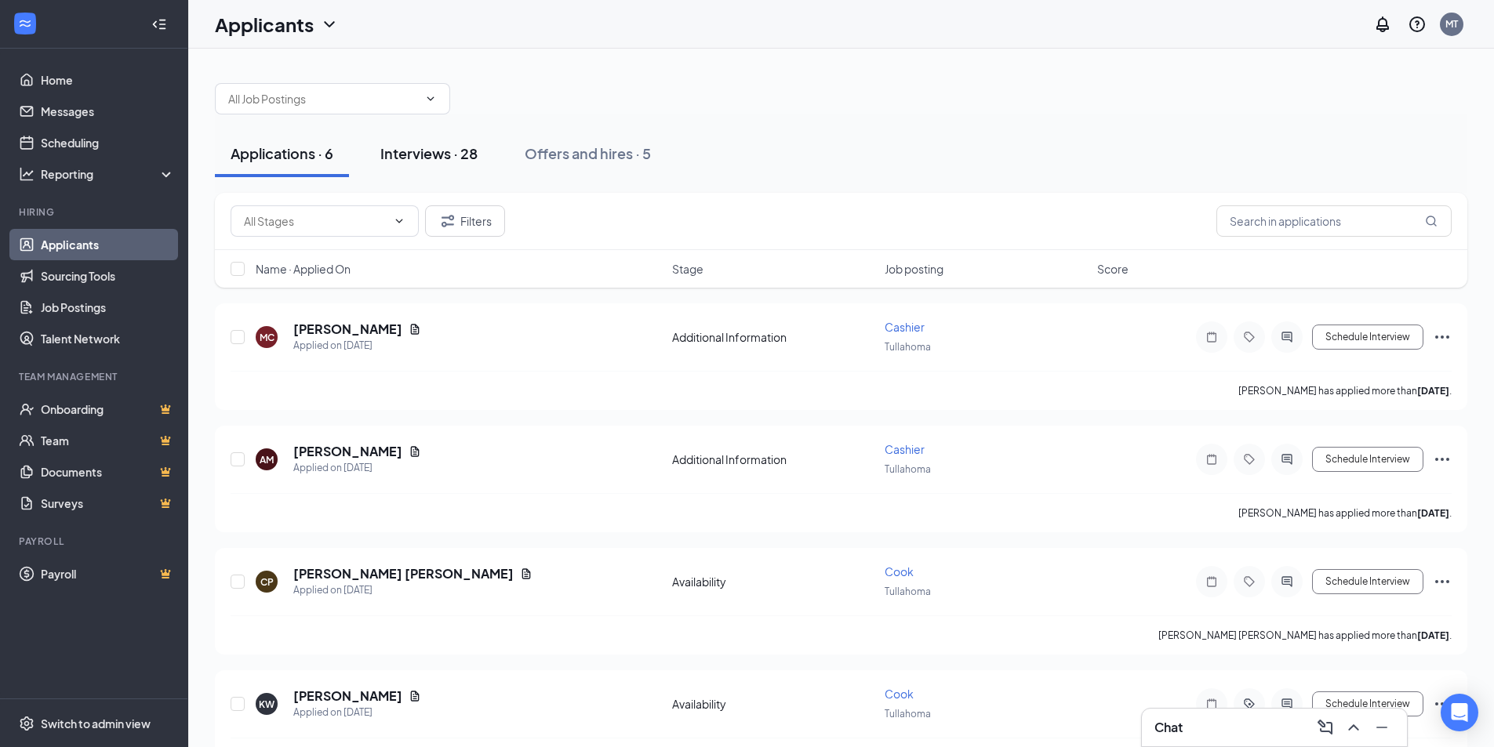
click at [437, 153] on div "Interviews · 28" at bounding box center [428, 154] width 97 height 20
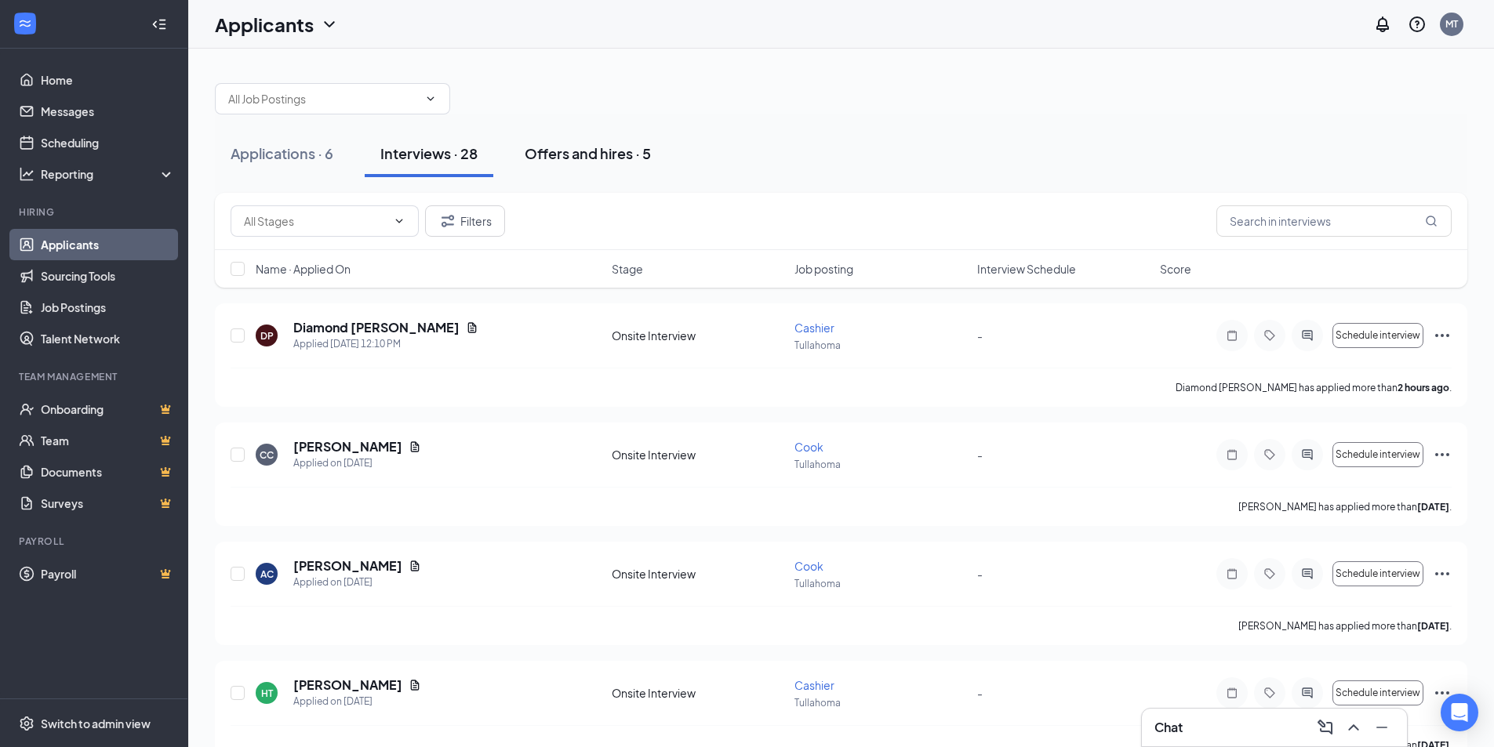
click at [565, 154] on div "Offers and hires · 5" at bounding box center [588, 154] width 126 height 20
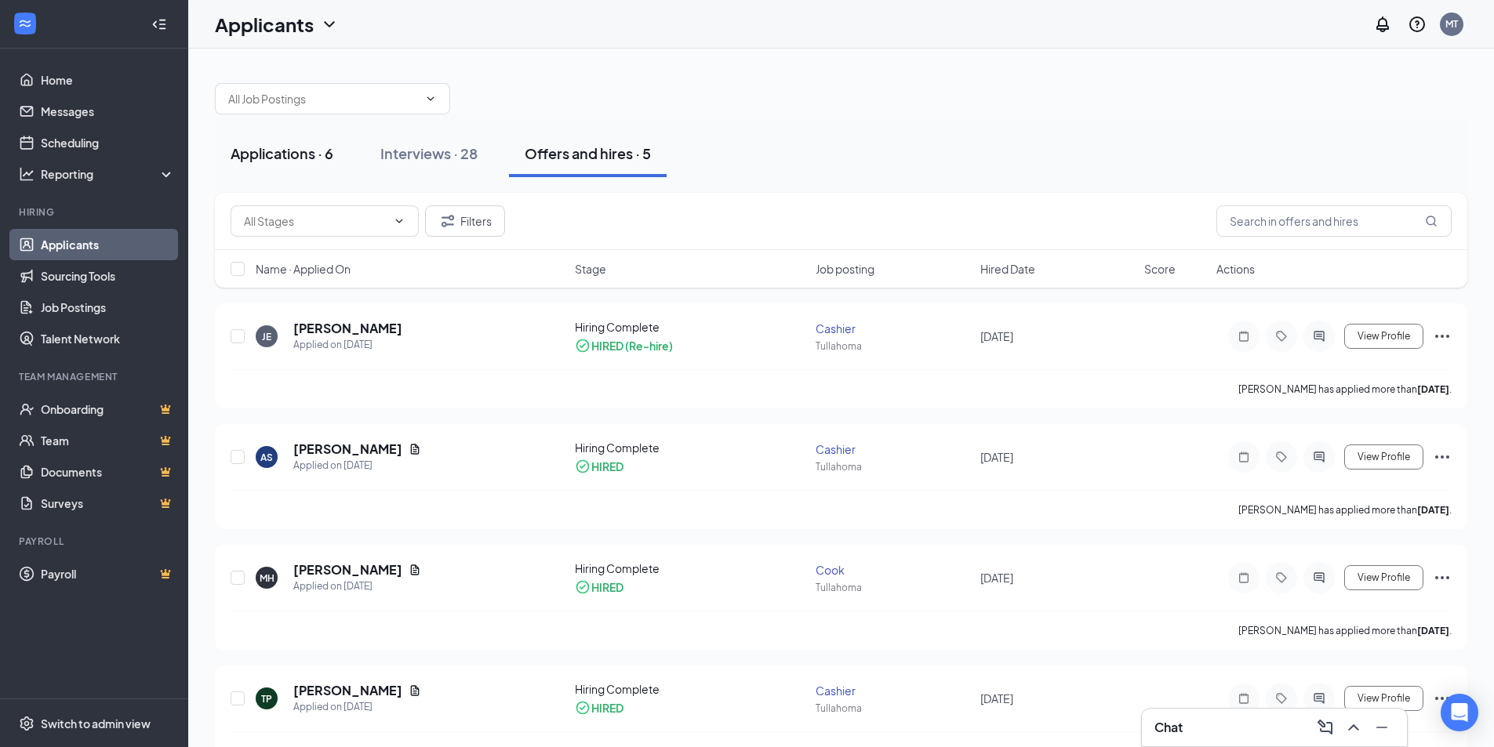
click at [279, 158] on div "Applications · 6" at bounding box center [282, 154] width 103 height 20
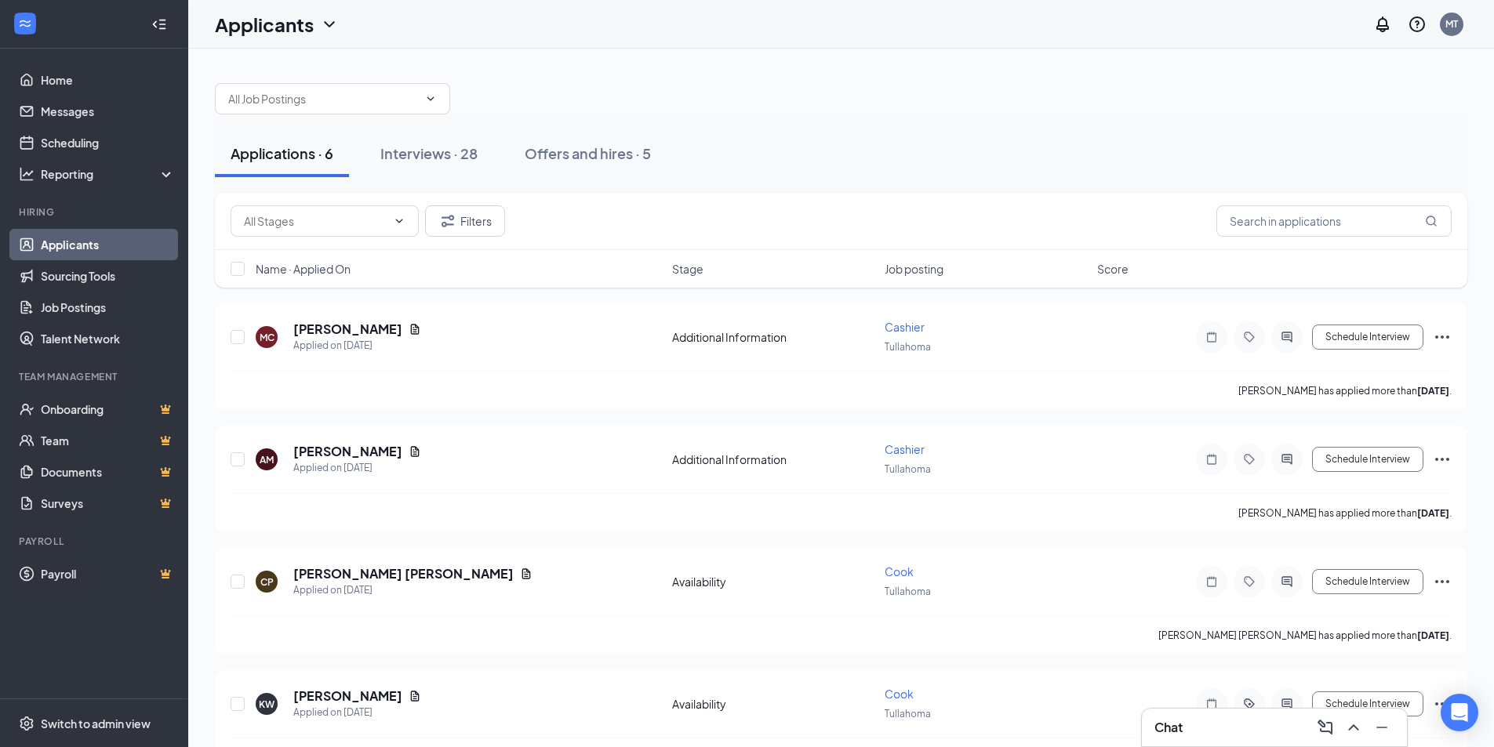
click at [1192, 718] on div "Chat" at bounding box center [1274, 727] width 240 height 25
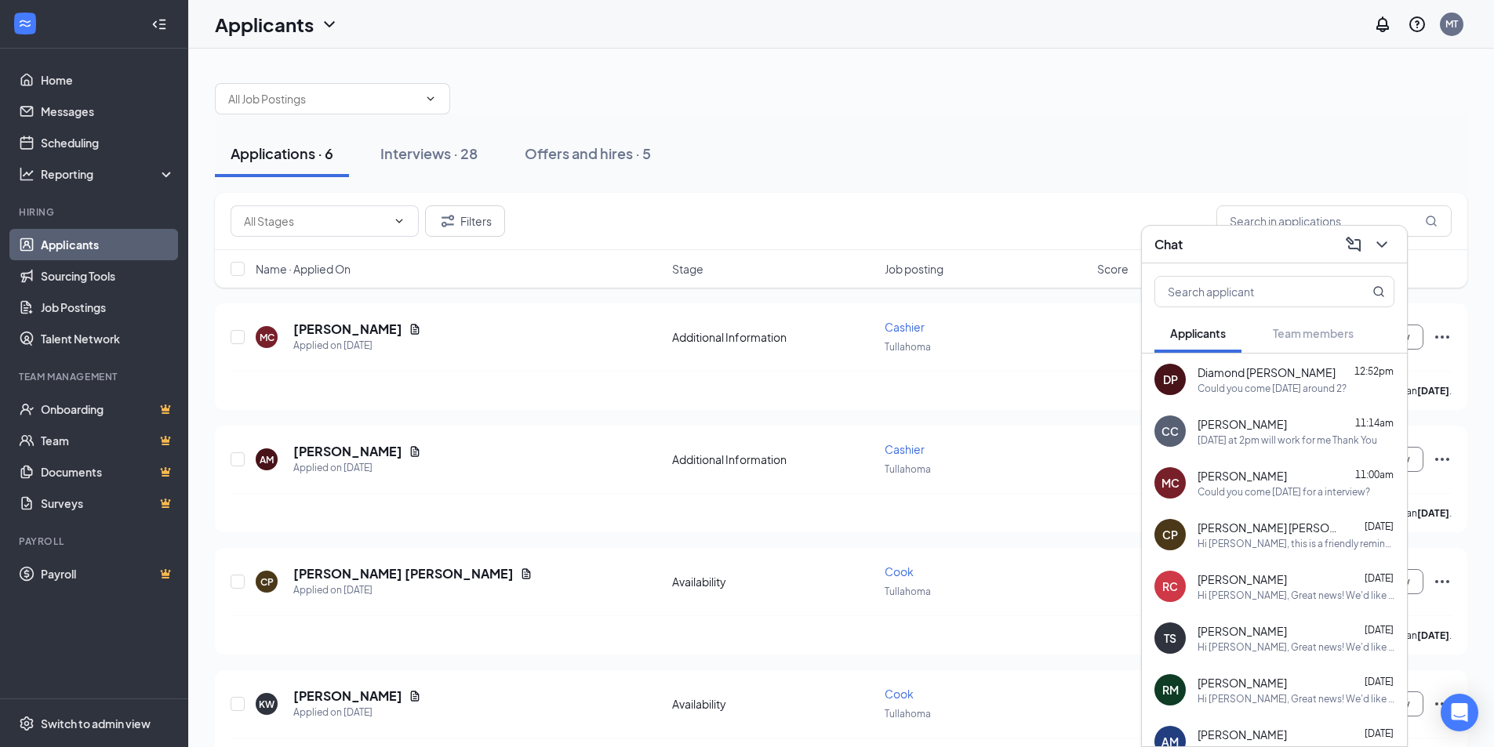
click at [1241, 434] on div "[DATE] at 2pm will work for me Thank You" at bounding box center [1287, 440] width 180 height 13
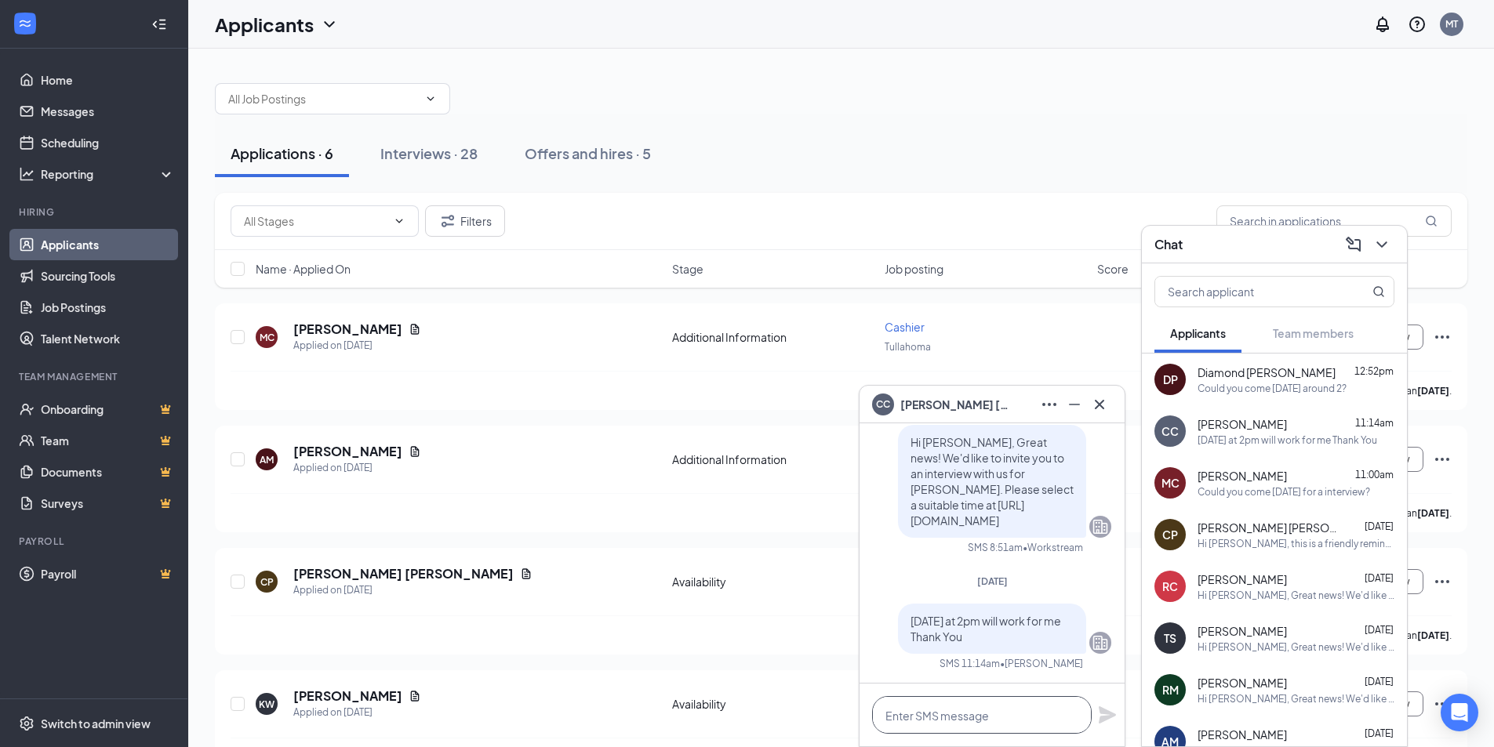
click at [899, 718] on textarea at bounding box center [982, 715] width 220 height 38
type textarea "Would you like to reschedule?"
click at [1103, 713] on icon "Plane" at bounding box center [1107, 715] width 17 height 17
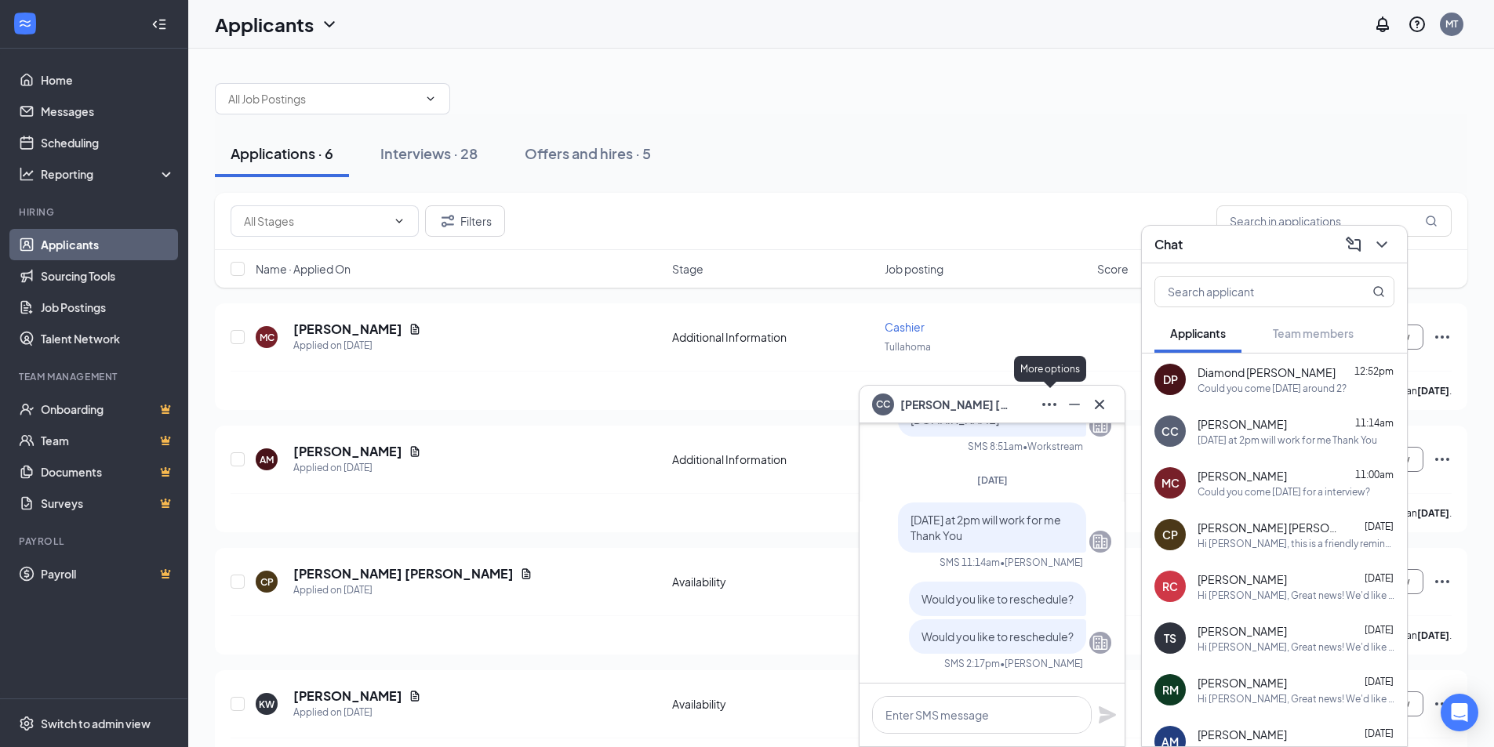
click at [1043, 403] on icon "Ellipses" at bounding box center [1049, 404] width 14 height 3
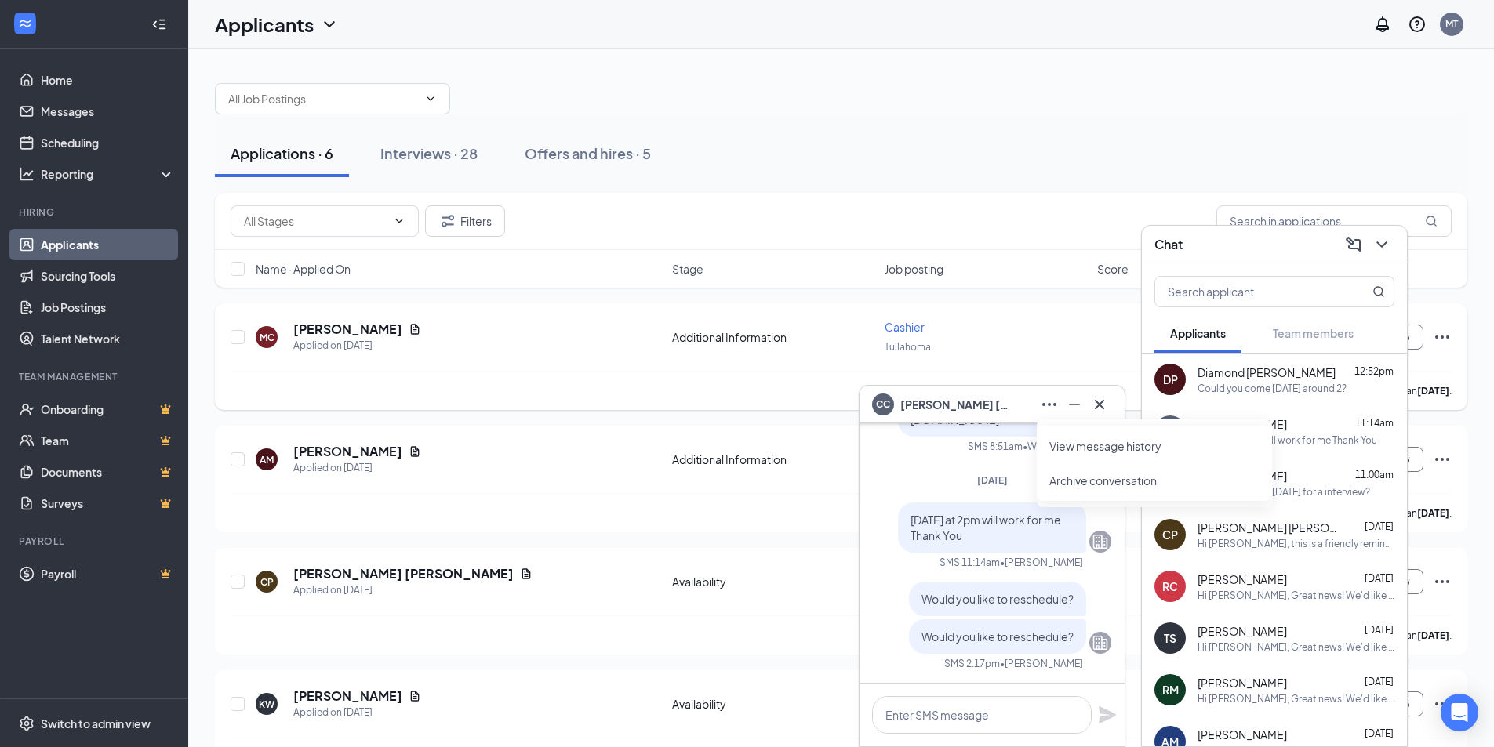
click at [1046, 346] on div "Tullahoma" at bounding box center [986, 346] width 203 height 17
click at [1099, 409] on icon "Cross" at bounding box center [1099, 404] width 19 height 19
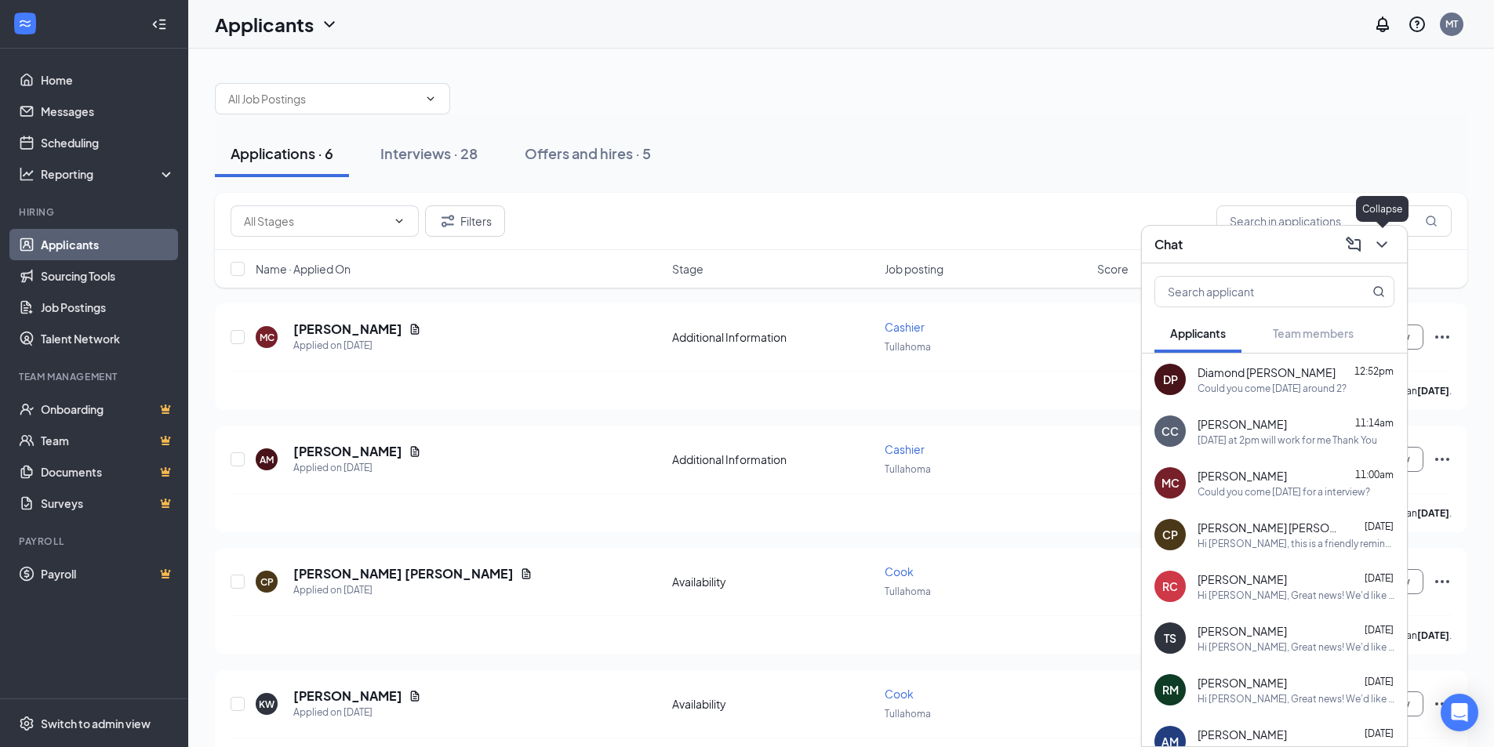
click at [1382, 238] on icon "ChevronDown" at bounding box center [1381, 244] width 19 height 19
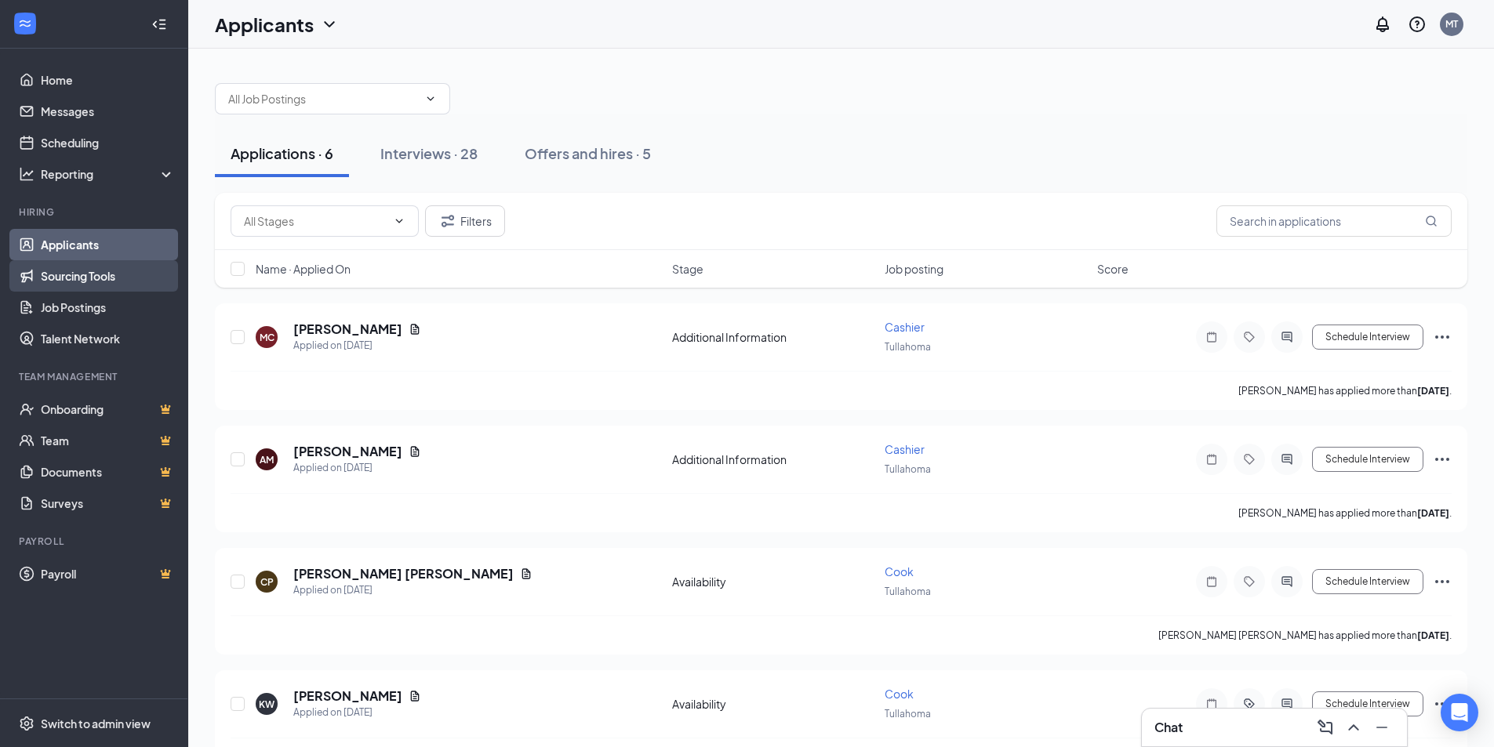
click at [58, 278] on link "Sourcing Tools" at bounding box center [108, 275] width 134 height 31
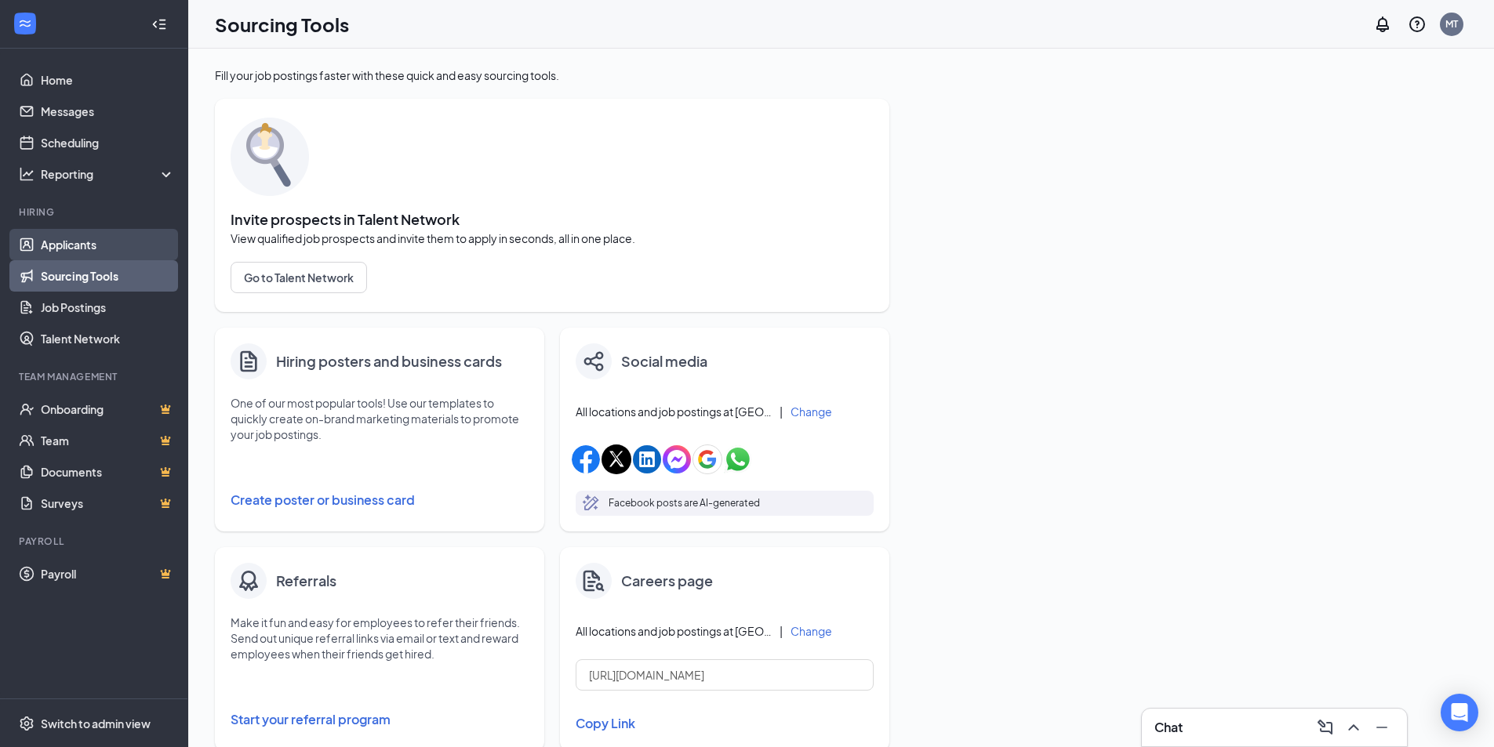
click at [56, 241] on link "Applicants" at bounding box center [108, 244] width 134 height 31
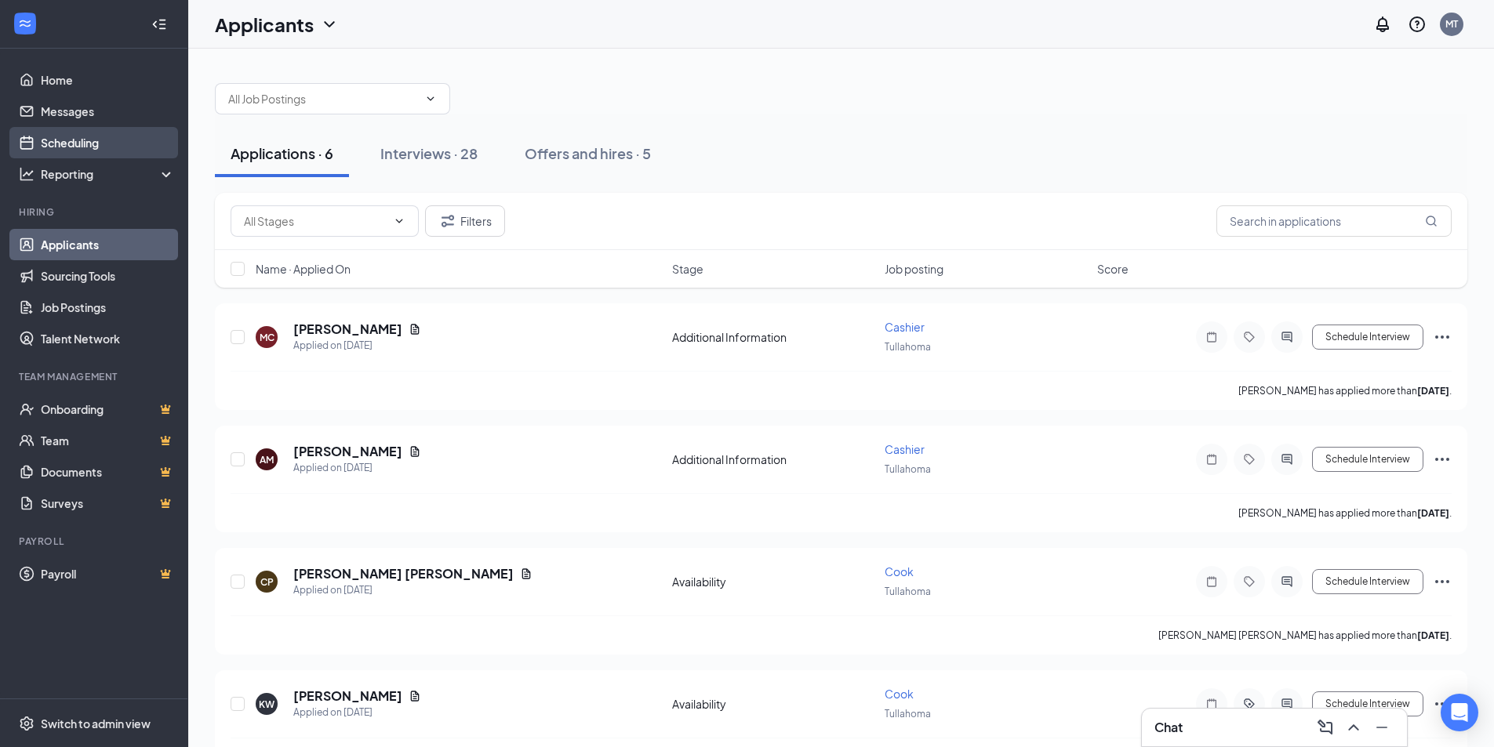
click at [66, 144] on link "Scheduling" at bounding box center [108, 142] width 134 height 31
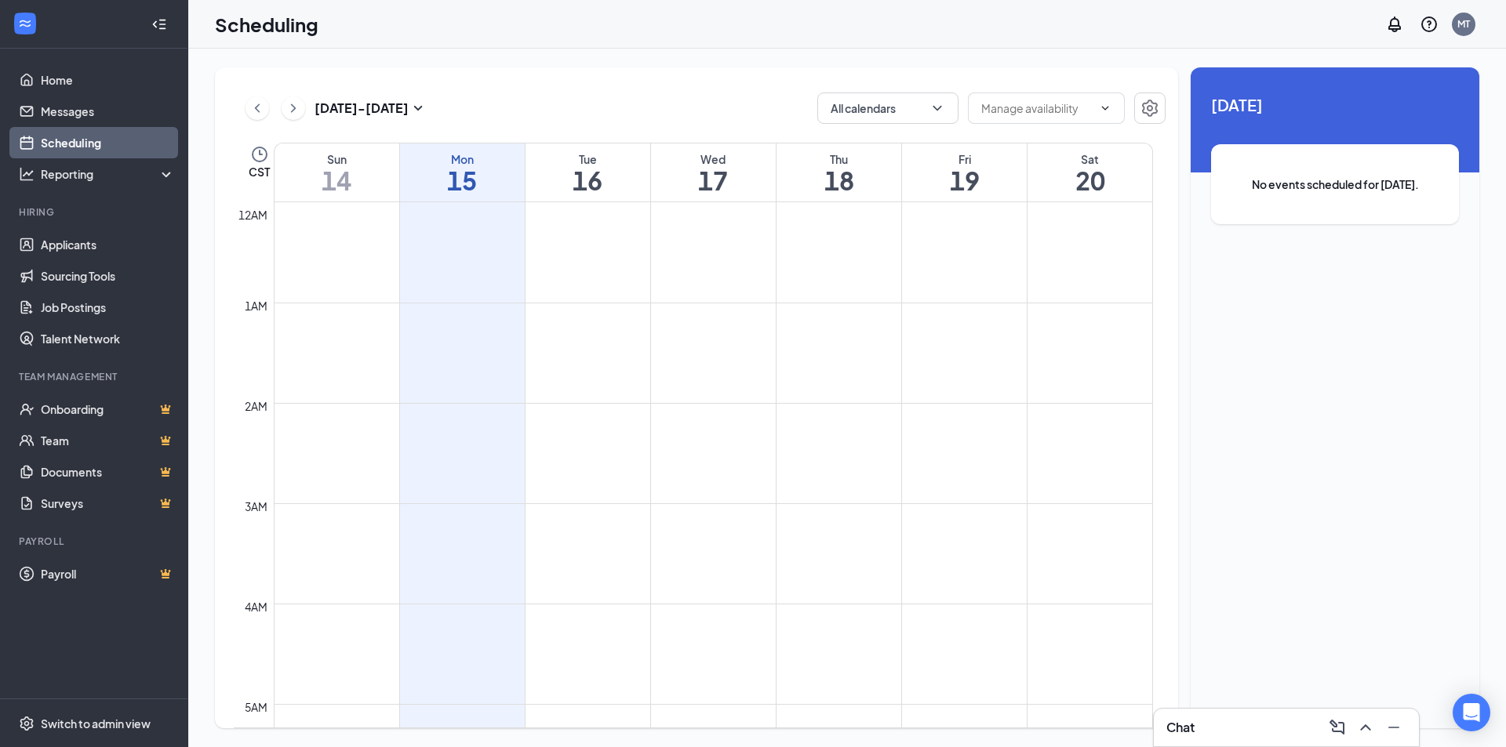
scroll to position [771, 0]
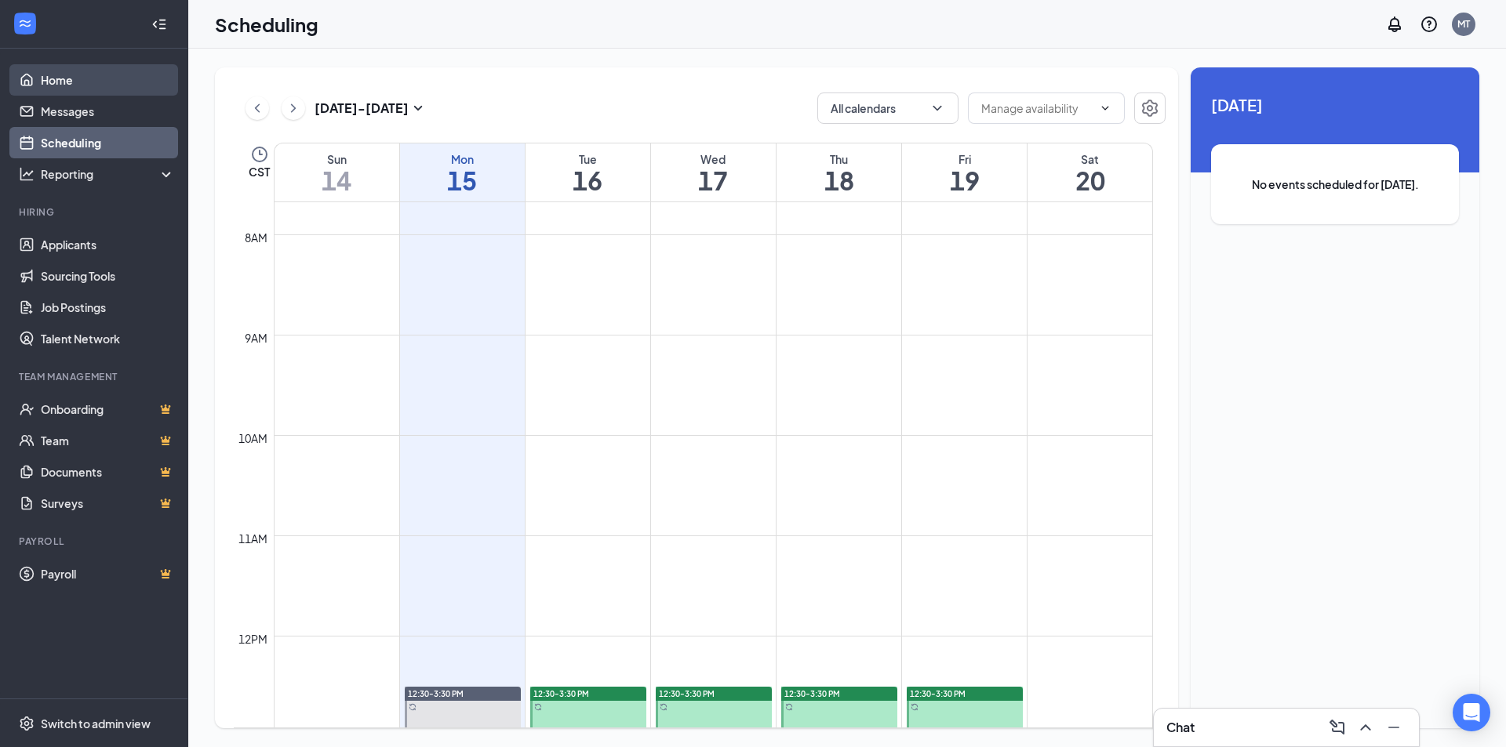
click at [61, 80] on link "Home" at bounding box center [108, 79] width 134 height 31
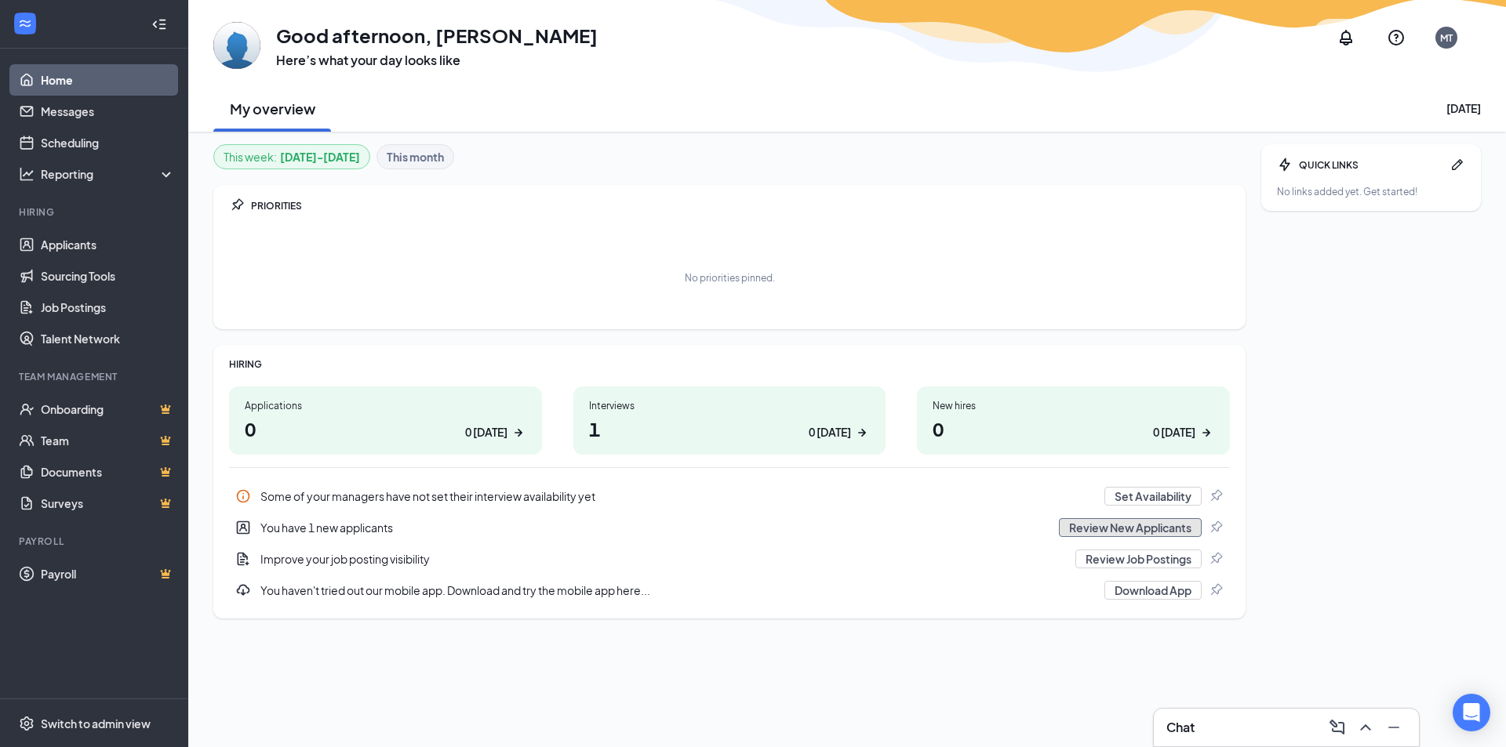
click at [1089, 530] on button "Review New Applicants" at bounding box center [1130, 527] width 143 height 19
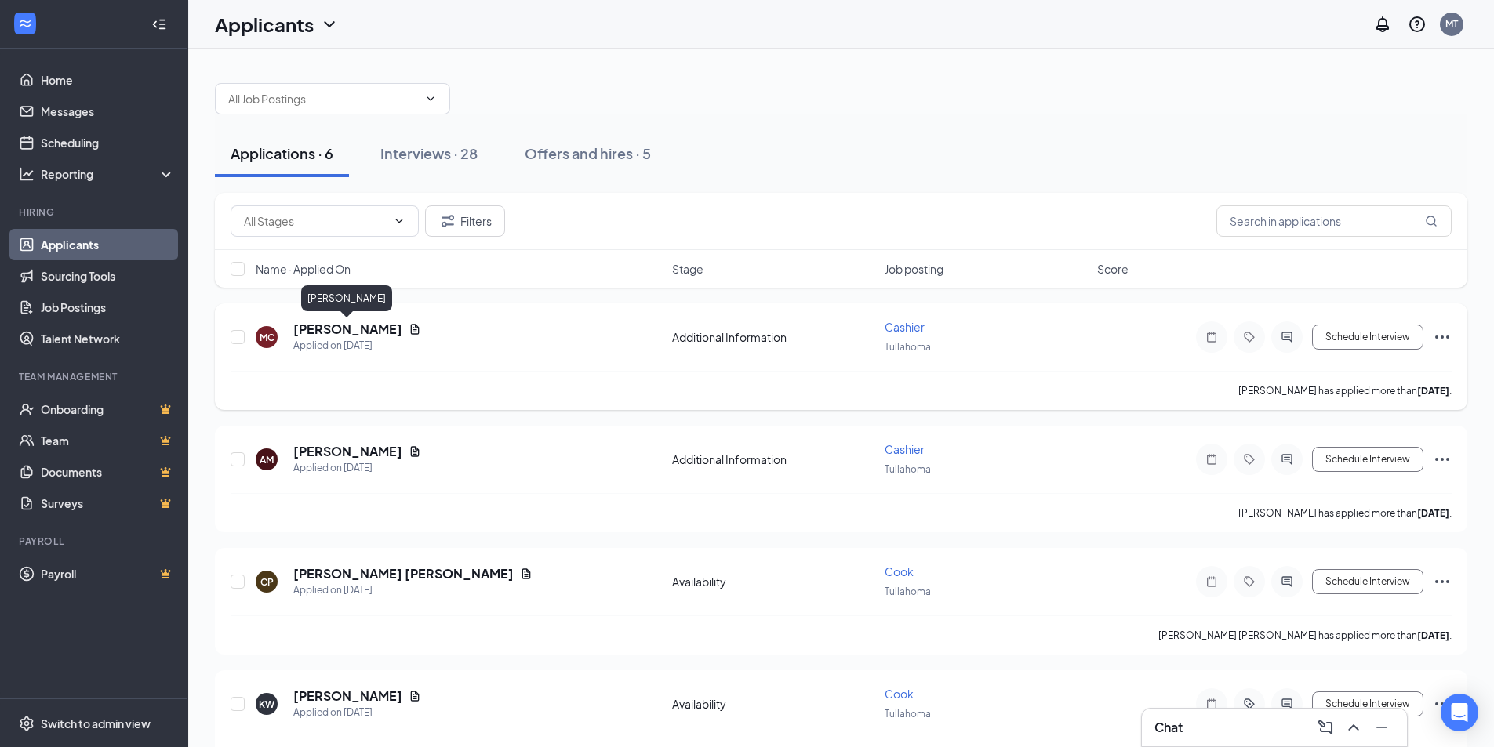
click at [358, 333] on h5 "[PERSON_NAME]" at bounding box center [347, 329] width 109 height 17
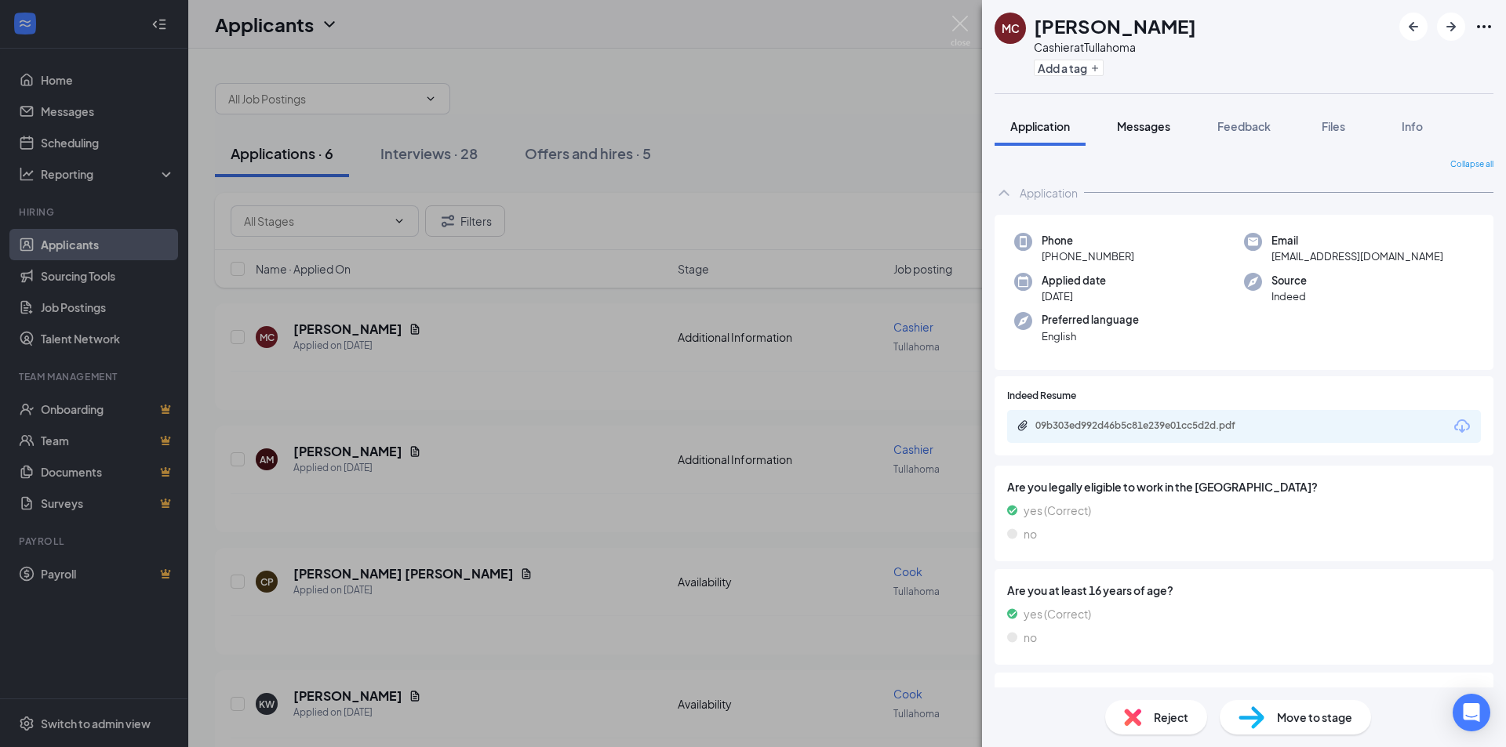
click at [1136, 119] on span "Messages" at bounding box center [1143, 126] width 53 height 14
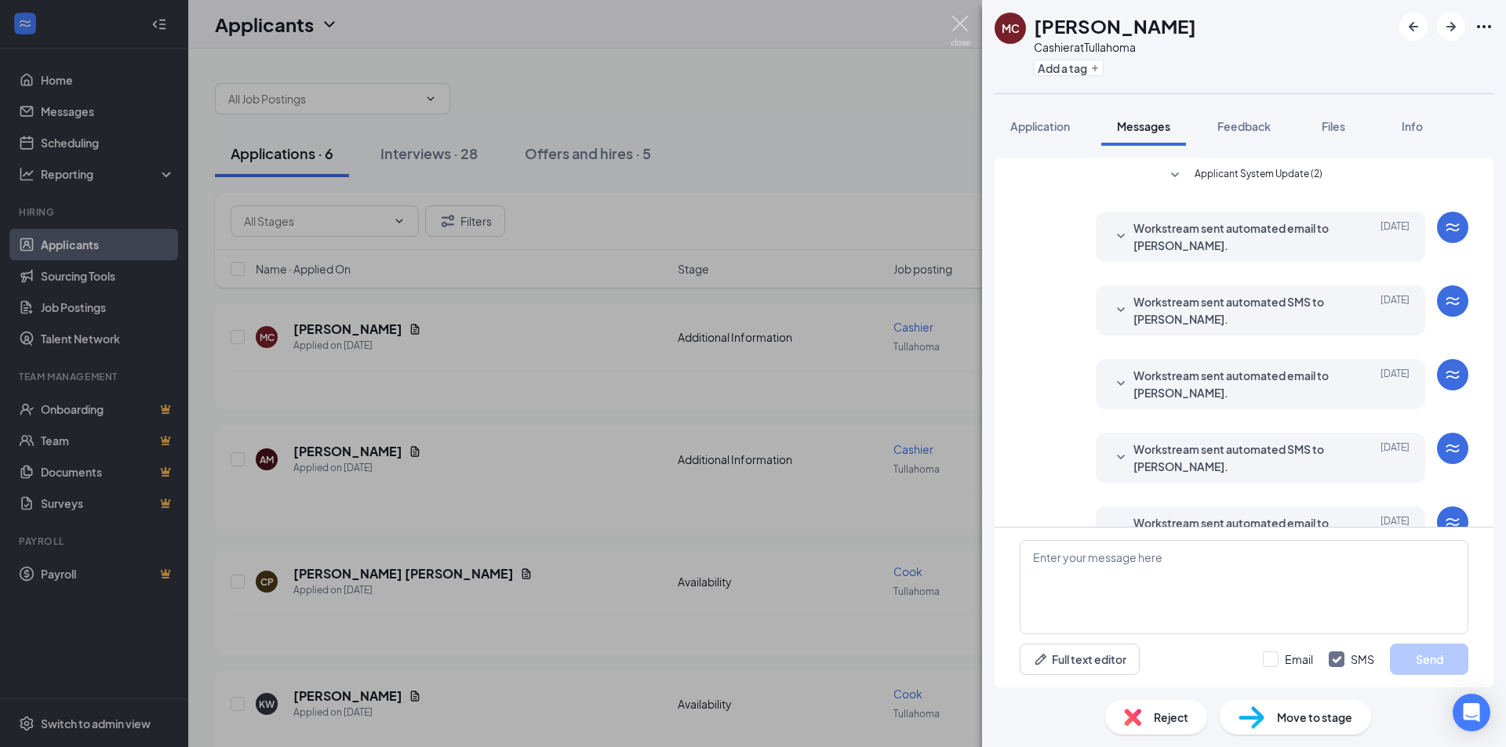
click at [964, 23] on img at bounding box center [960, 31] width 20 height 31
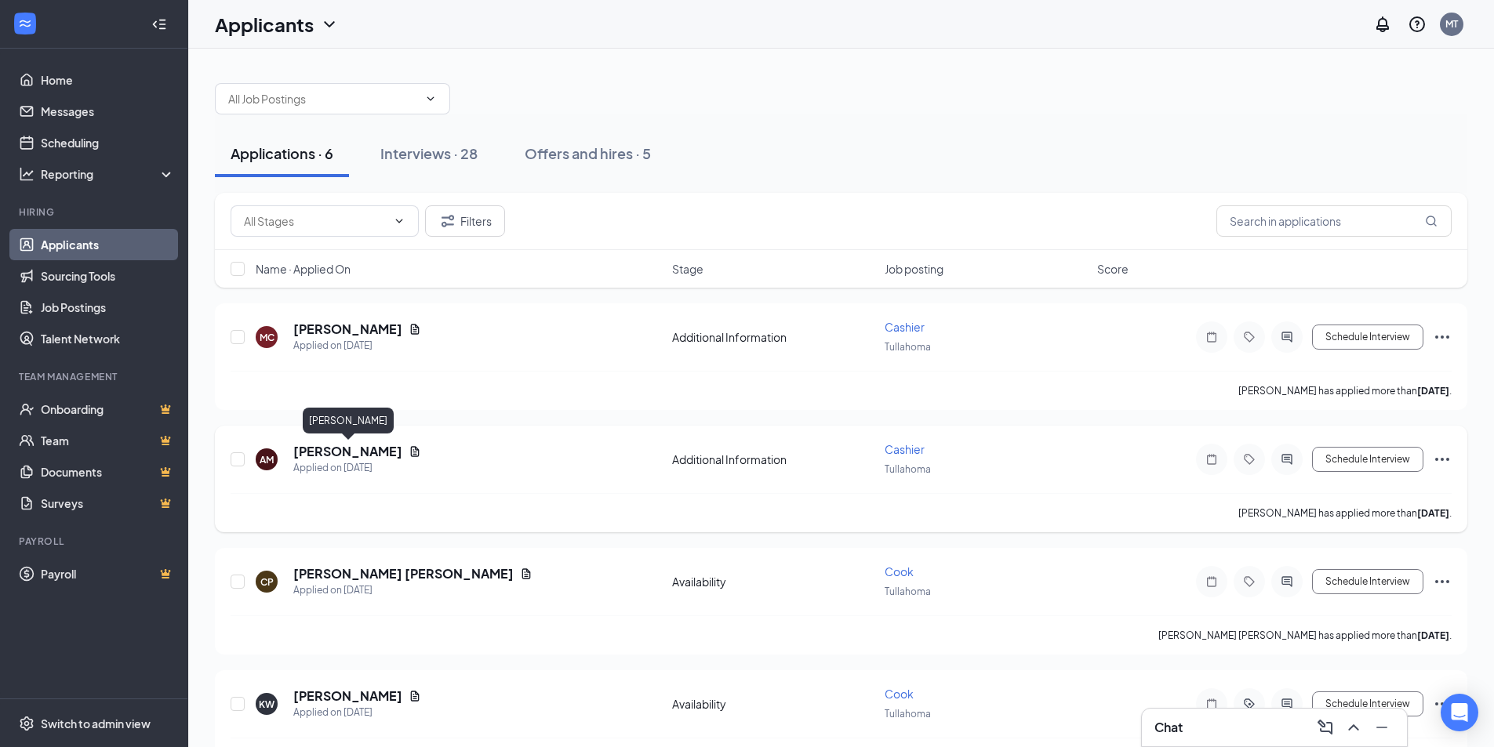
click at [380, 449] on h5 "[PERSON_NAME]" at bounding box center [347, 451] width 109 height 17
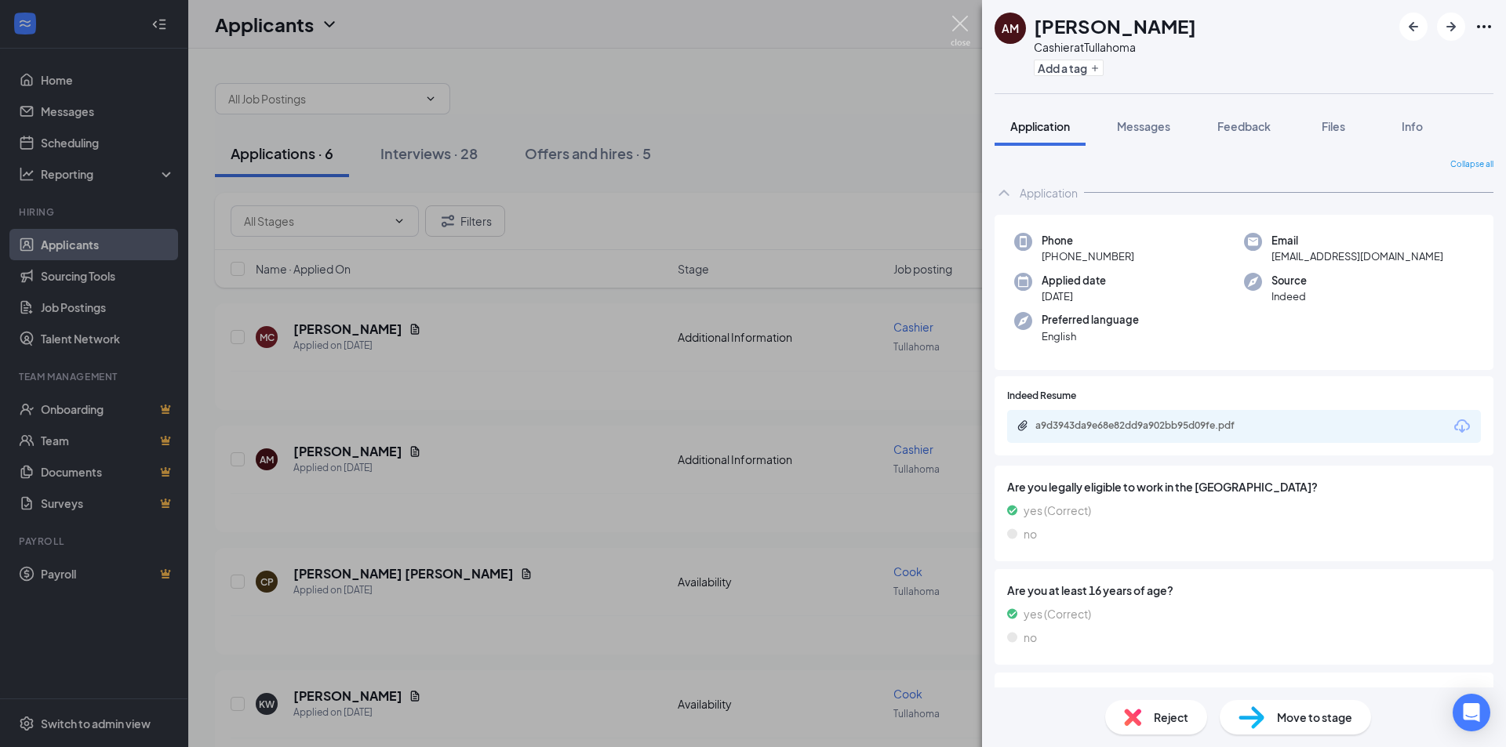
click at [965, 25] on img at bounding box center [960, 31] width 20 height 31
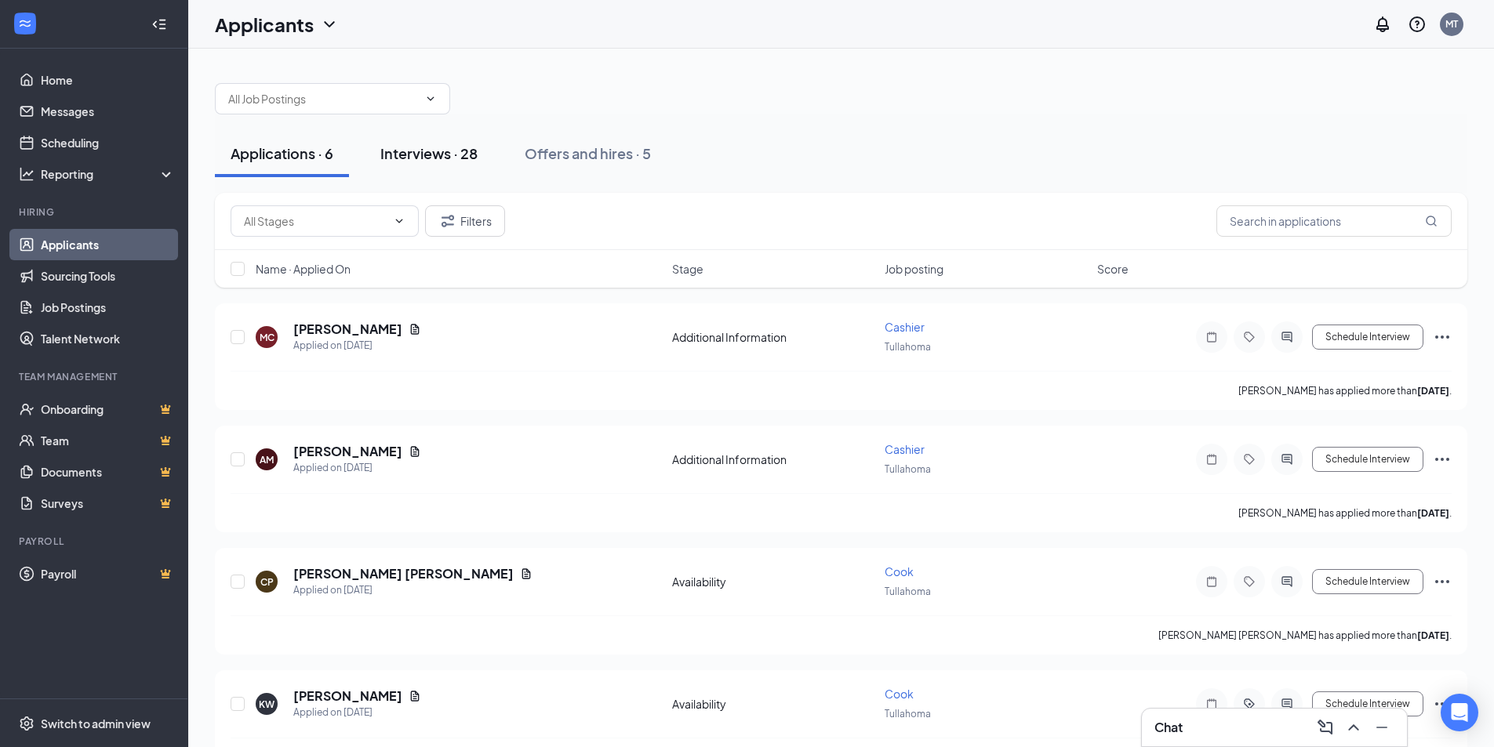
click at [423, 157] on div "Interviews · 28" at bounding box center [428, 154] width 97 height 20
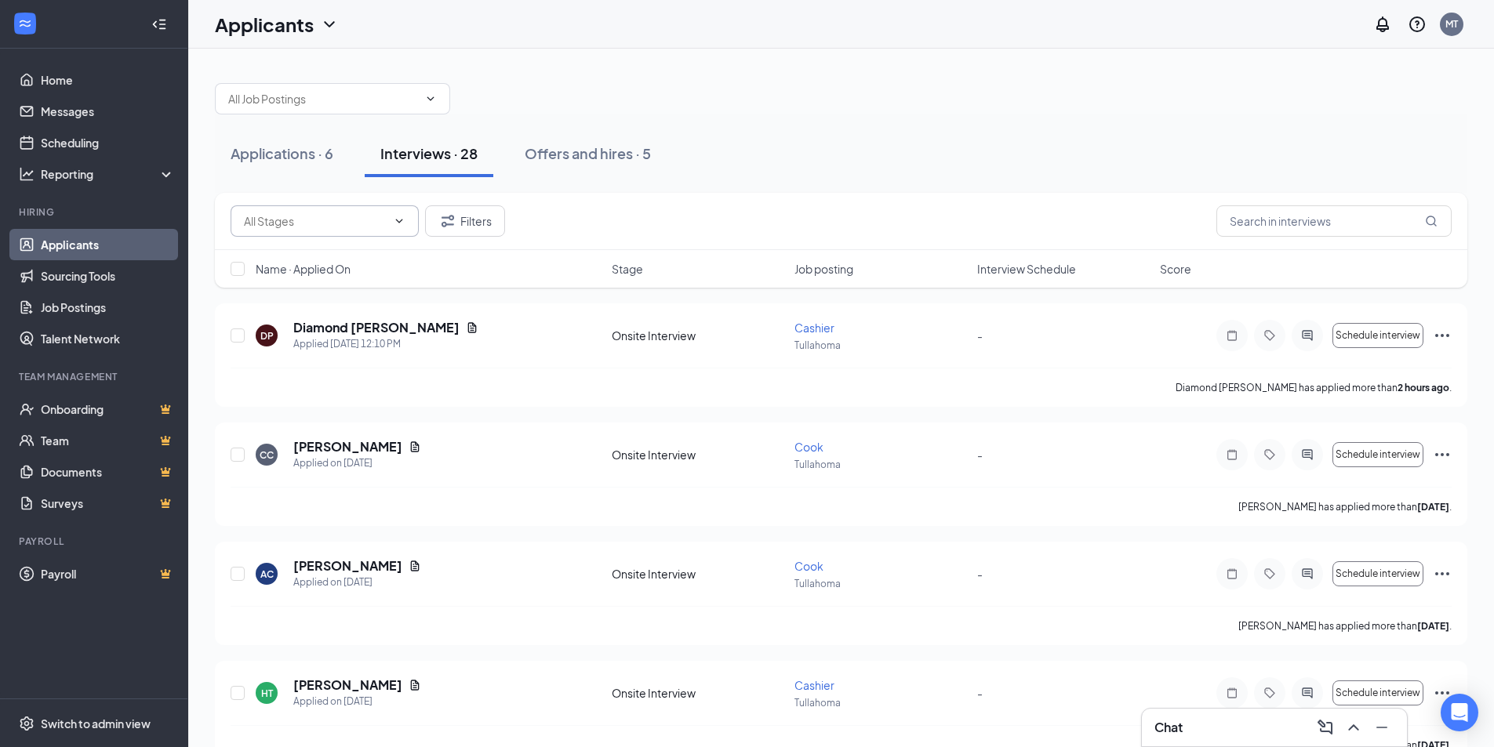
click at [401, 222] on icon "ChevronDown" at bounding box center [399, 221] width 13 height 13
click at [397, 223] on icon "ChevronDown" at bounding box center [399, 221] width 13 height 13
click at [238, 265] on input "checkbox" at bounding box center [238, 269] width 14 height 14
checkbox input "true"
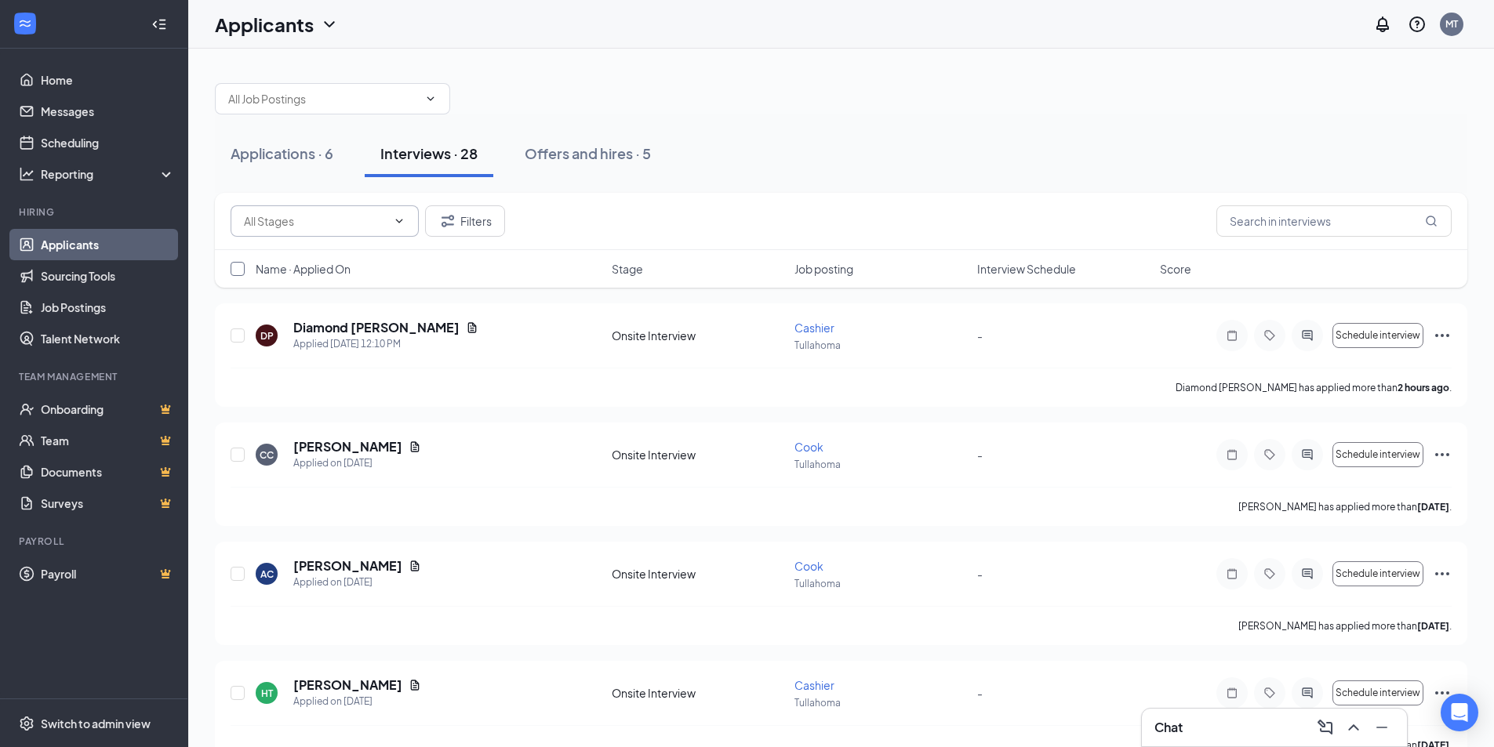
checkbox input "true"
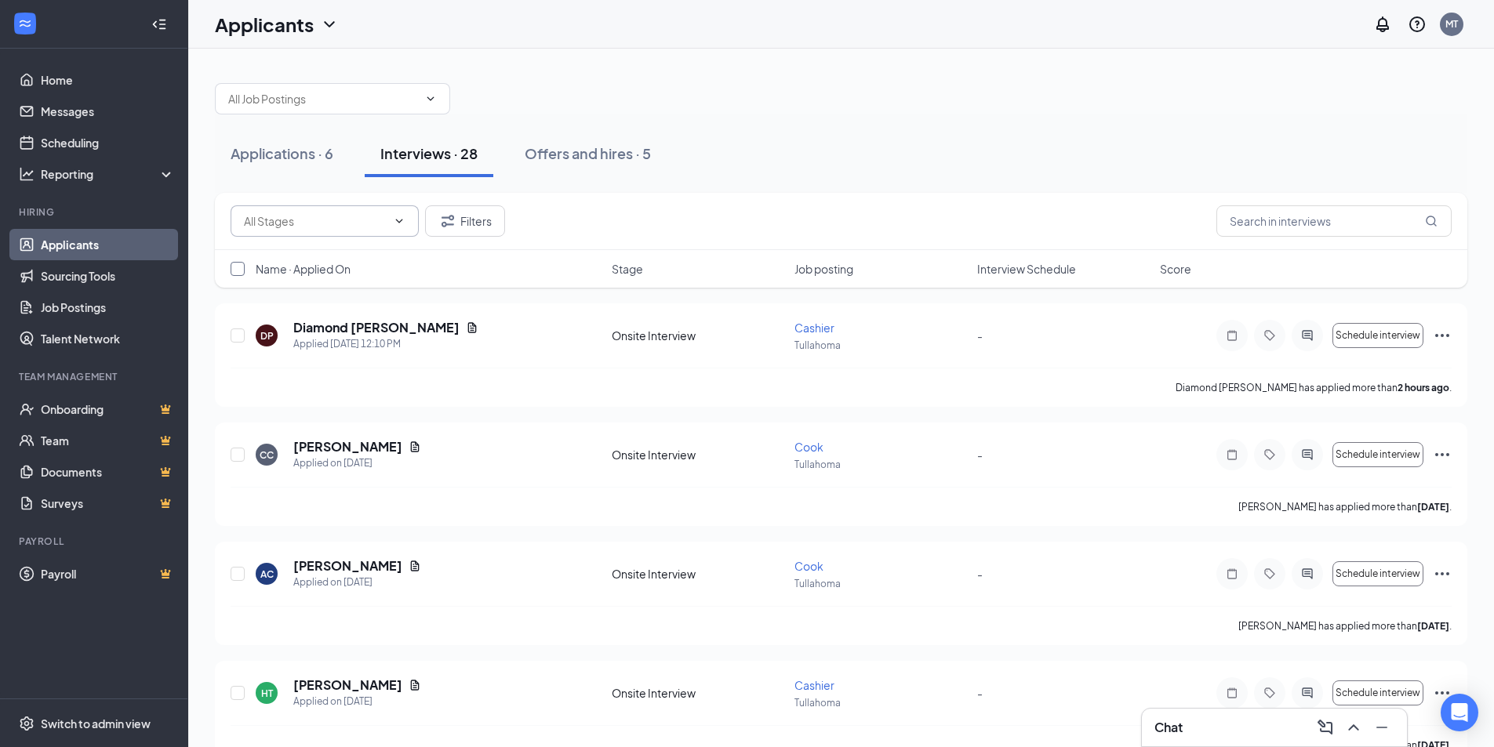
checkbox input "true"
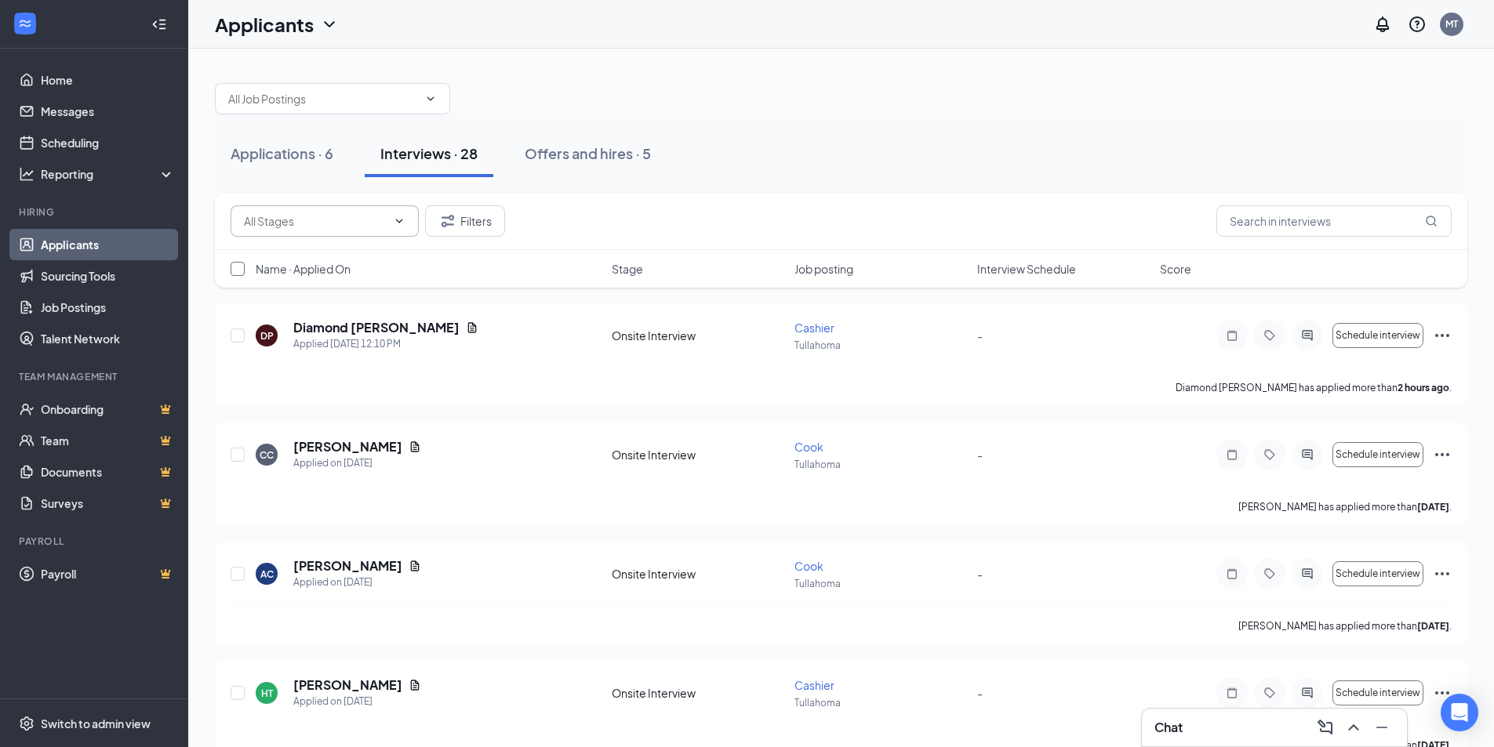
checkbox input "true"
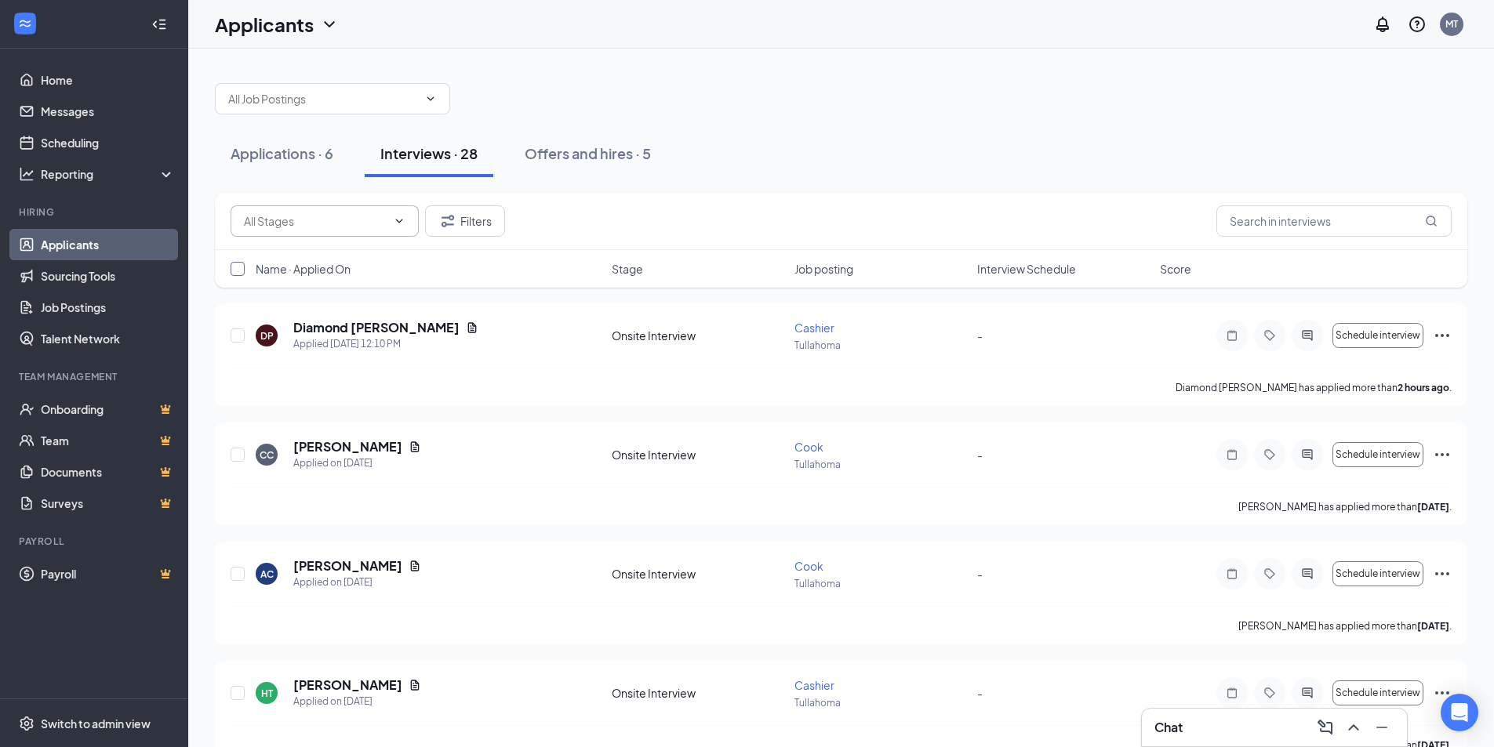
checkbox input "true"
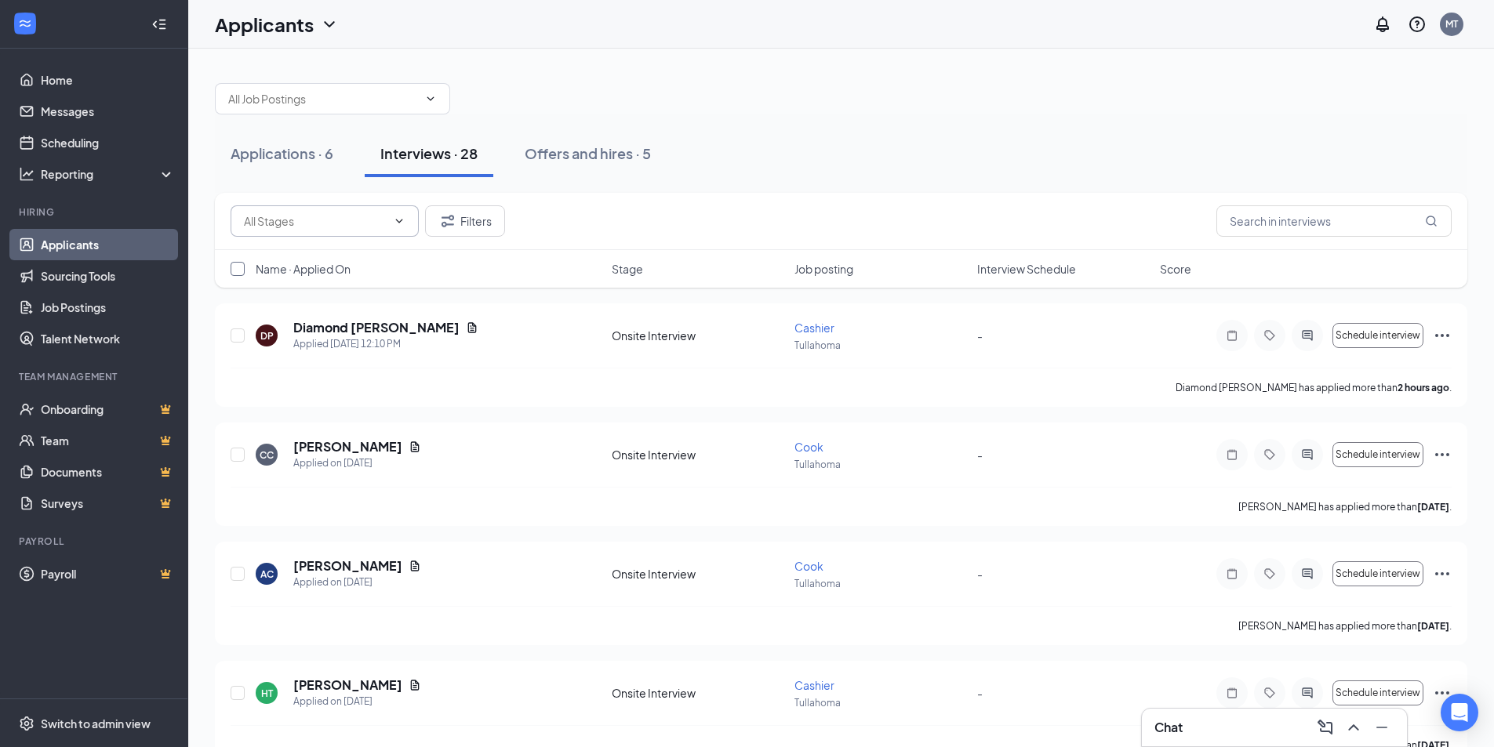
checkbox input "true"
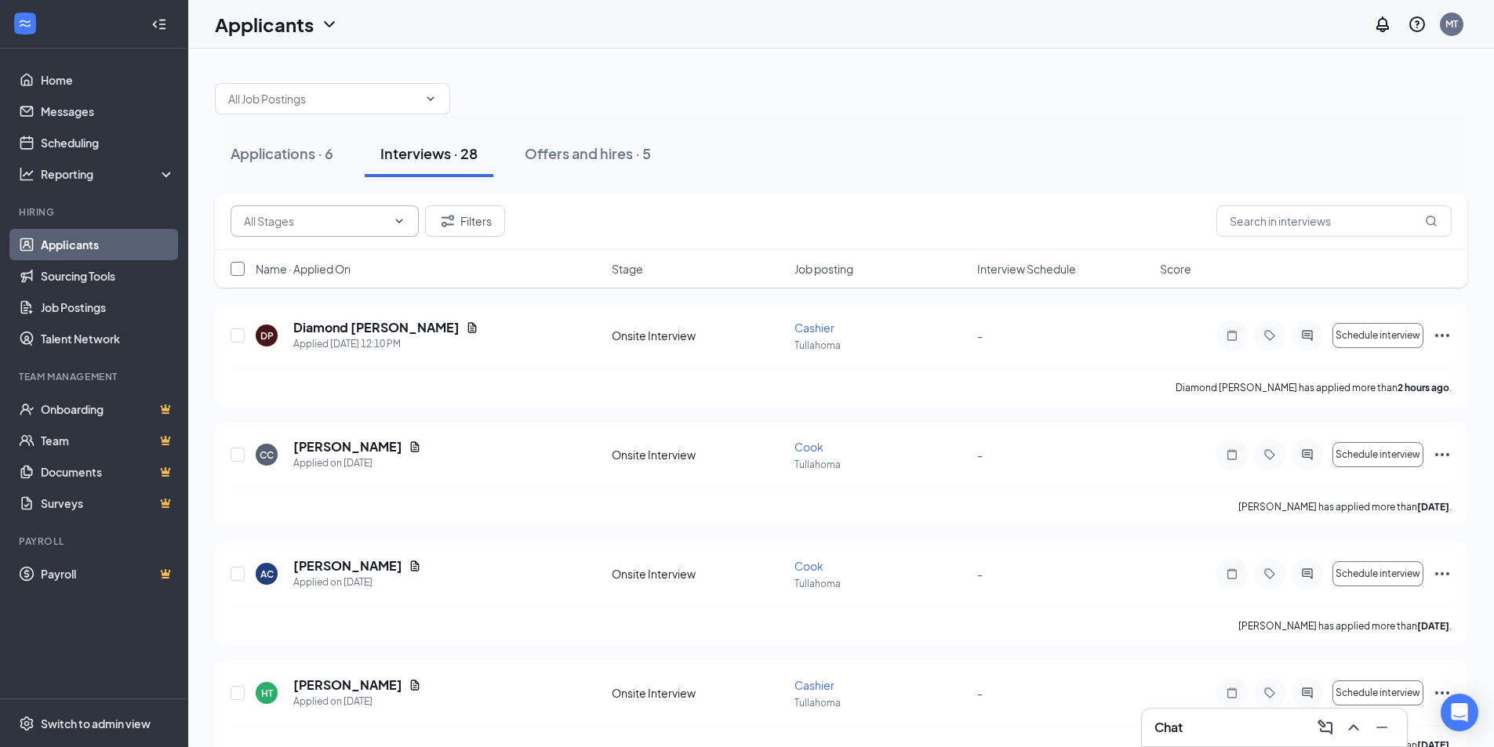
checkbox input "true"
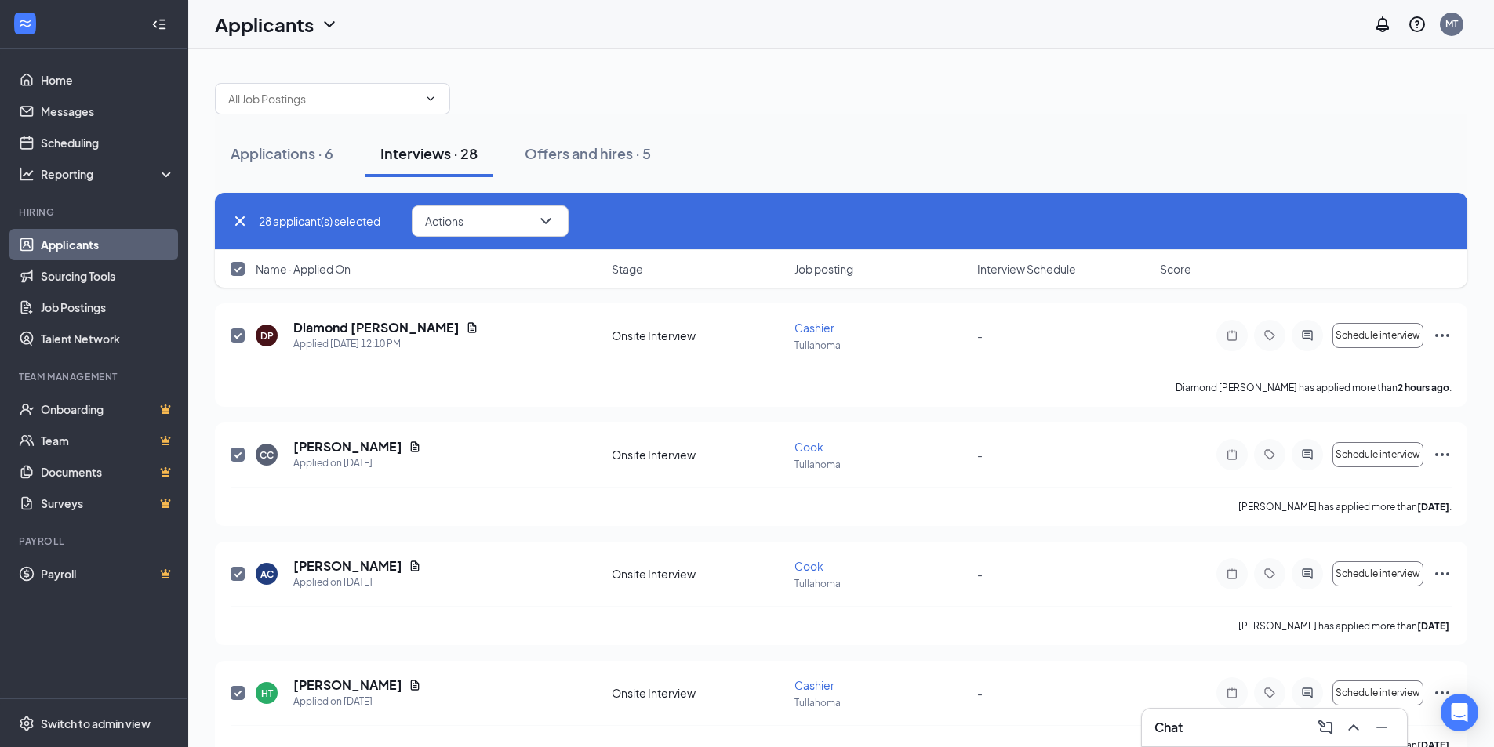
click at [241, 271] on input "checkbox" at bounding box center [238, 269] width 14 height 14
checkbox input "false"
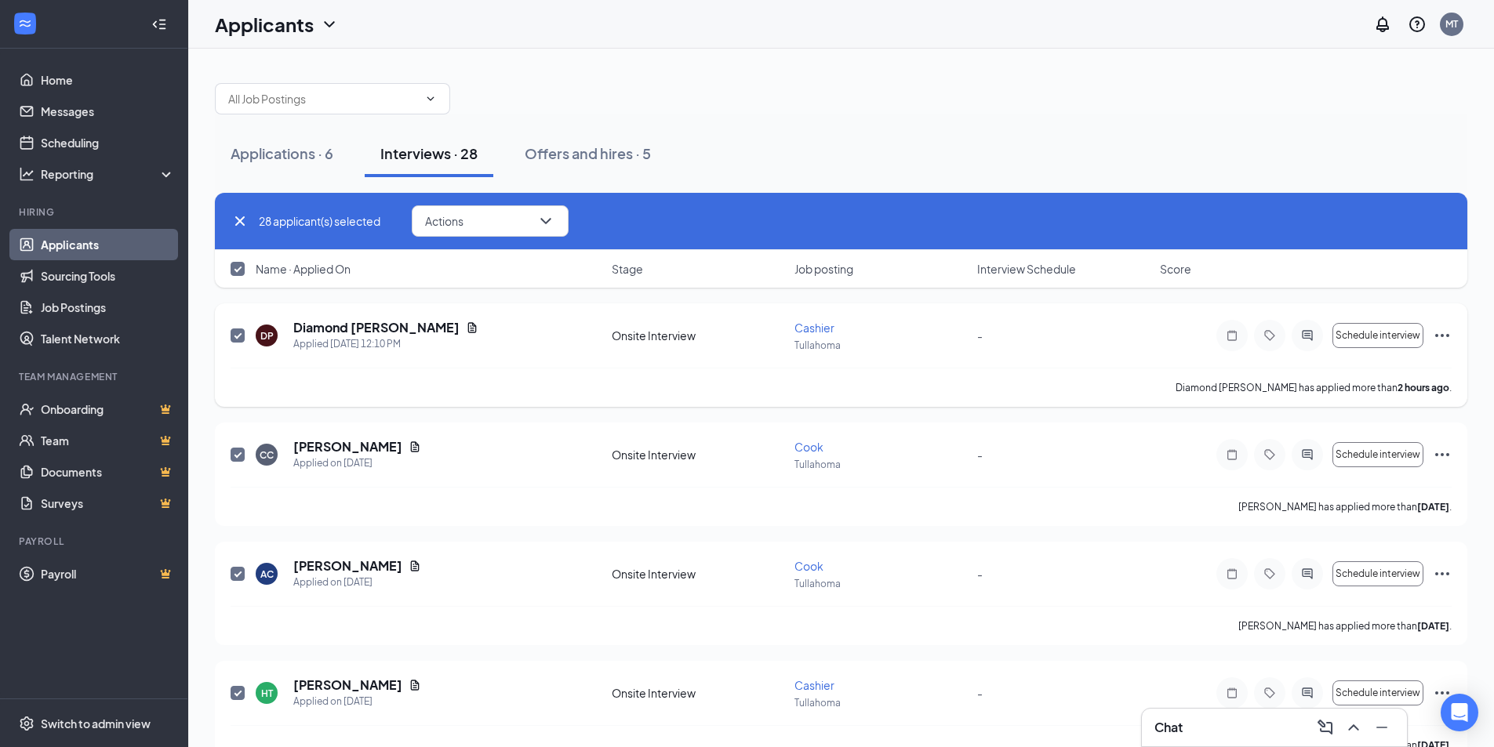
checkbox input "false"
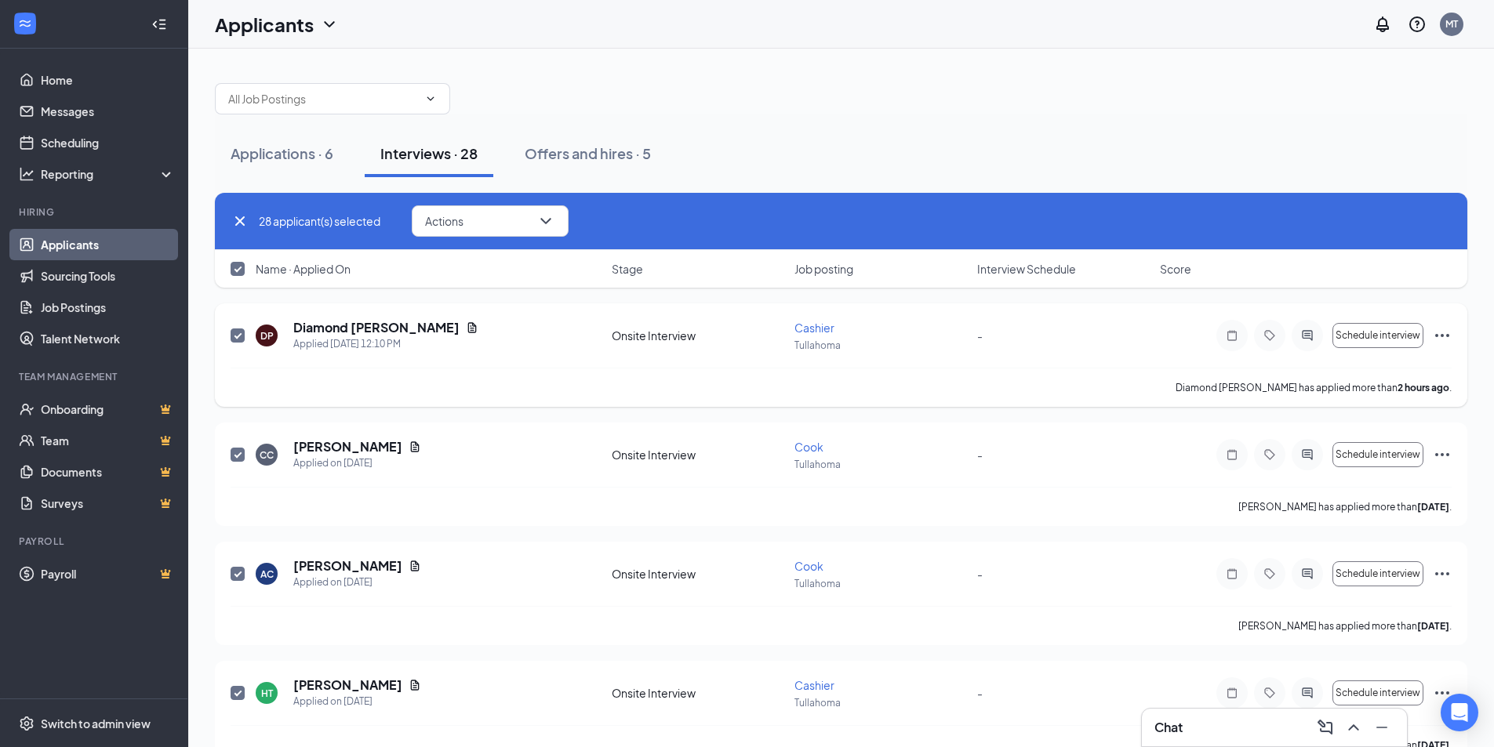
checkbox input "false"
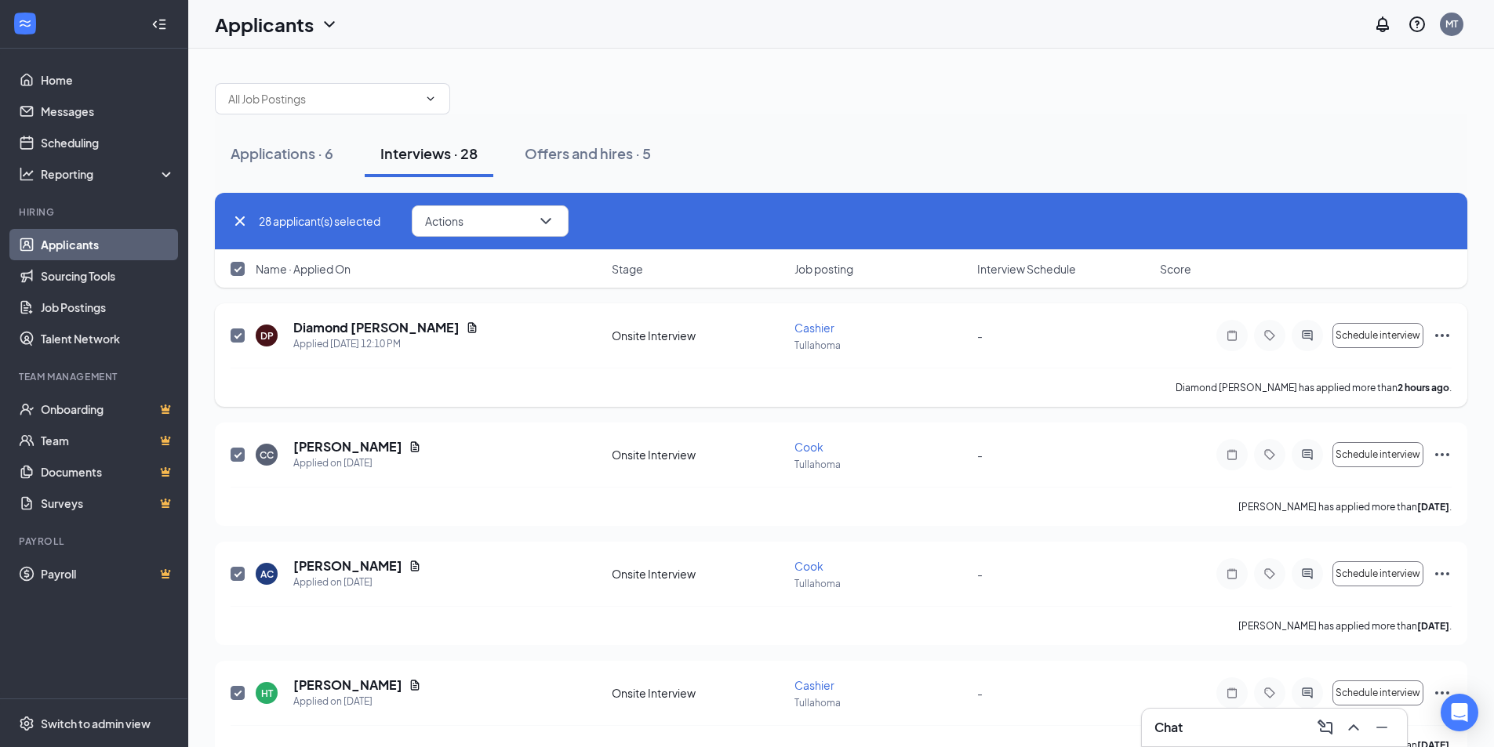
checkbox input "false"
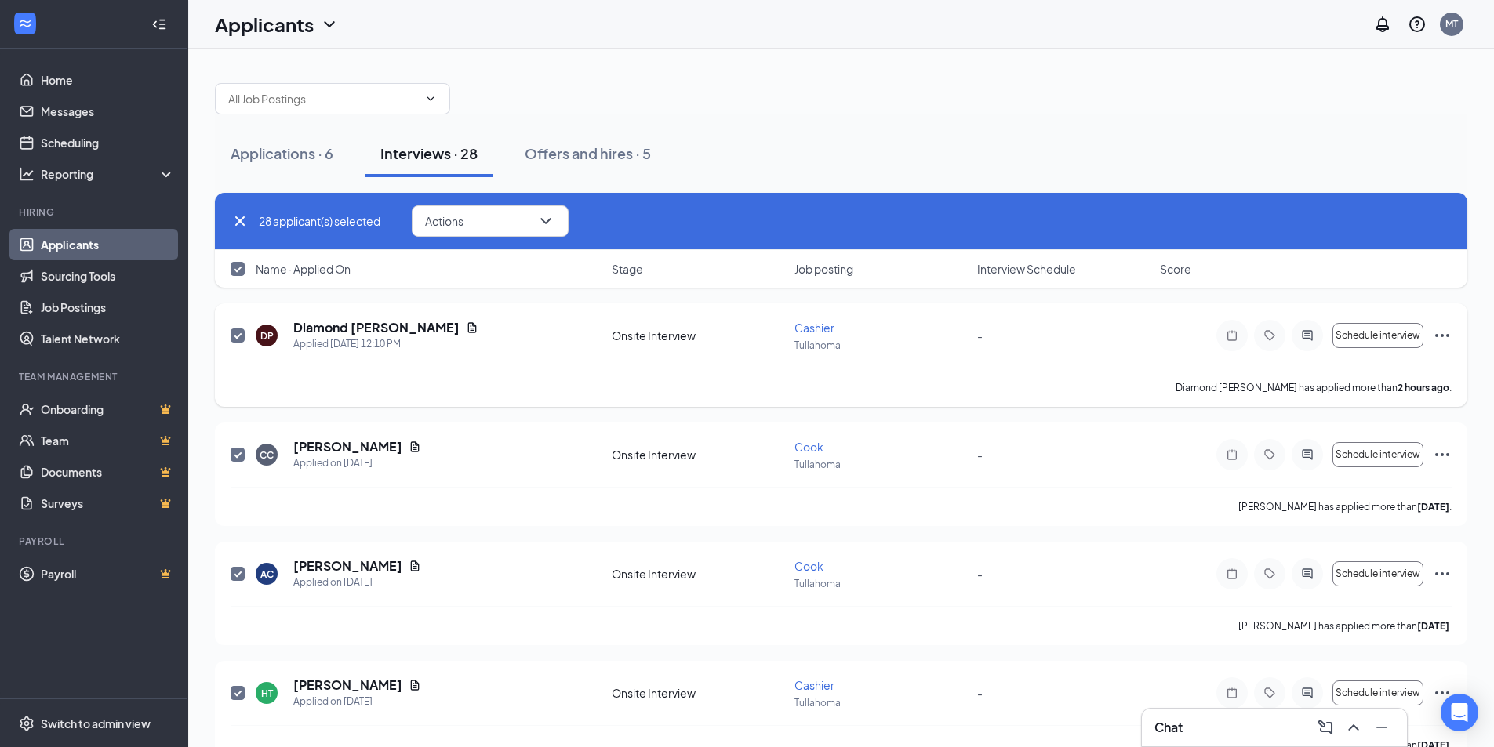
checkbox input "false"
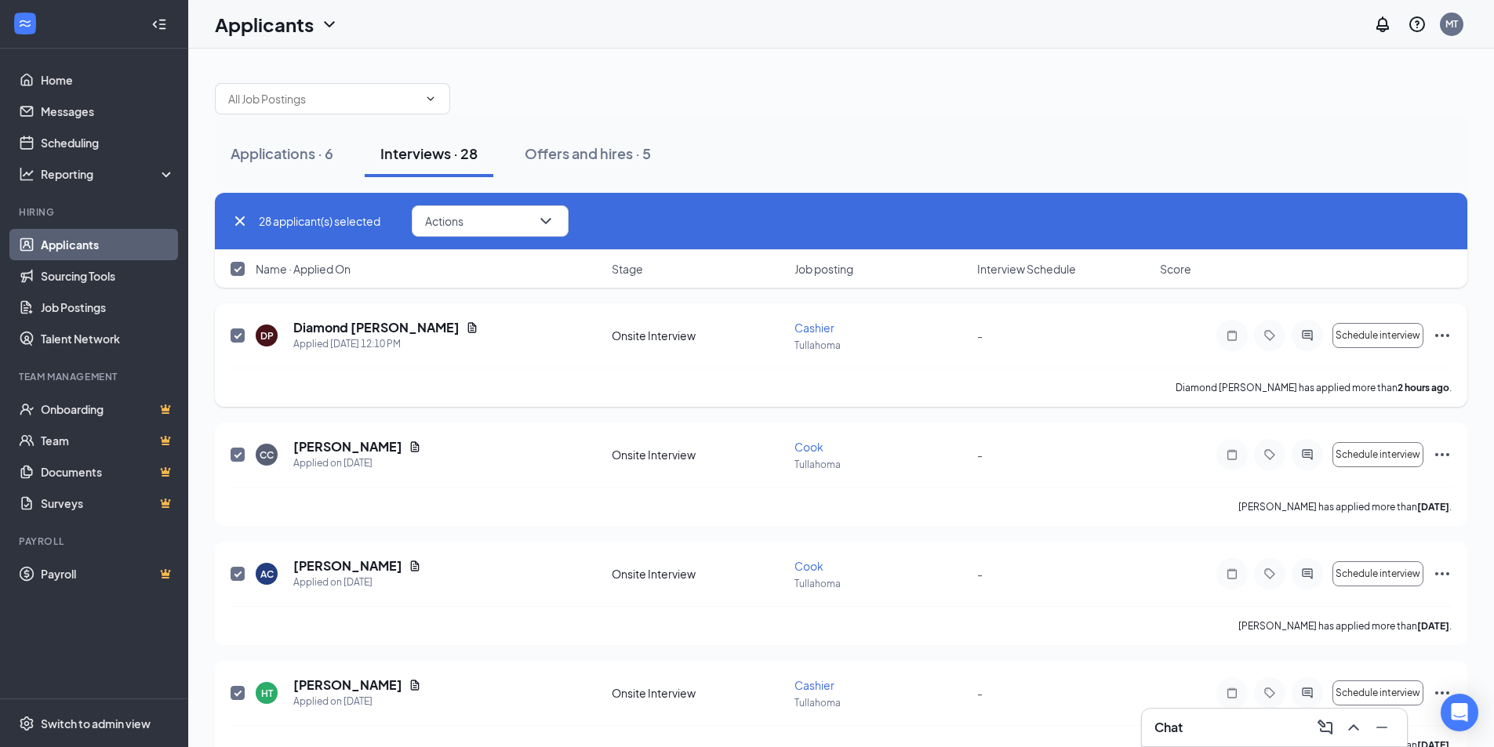
checkbox input "false"
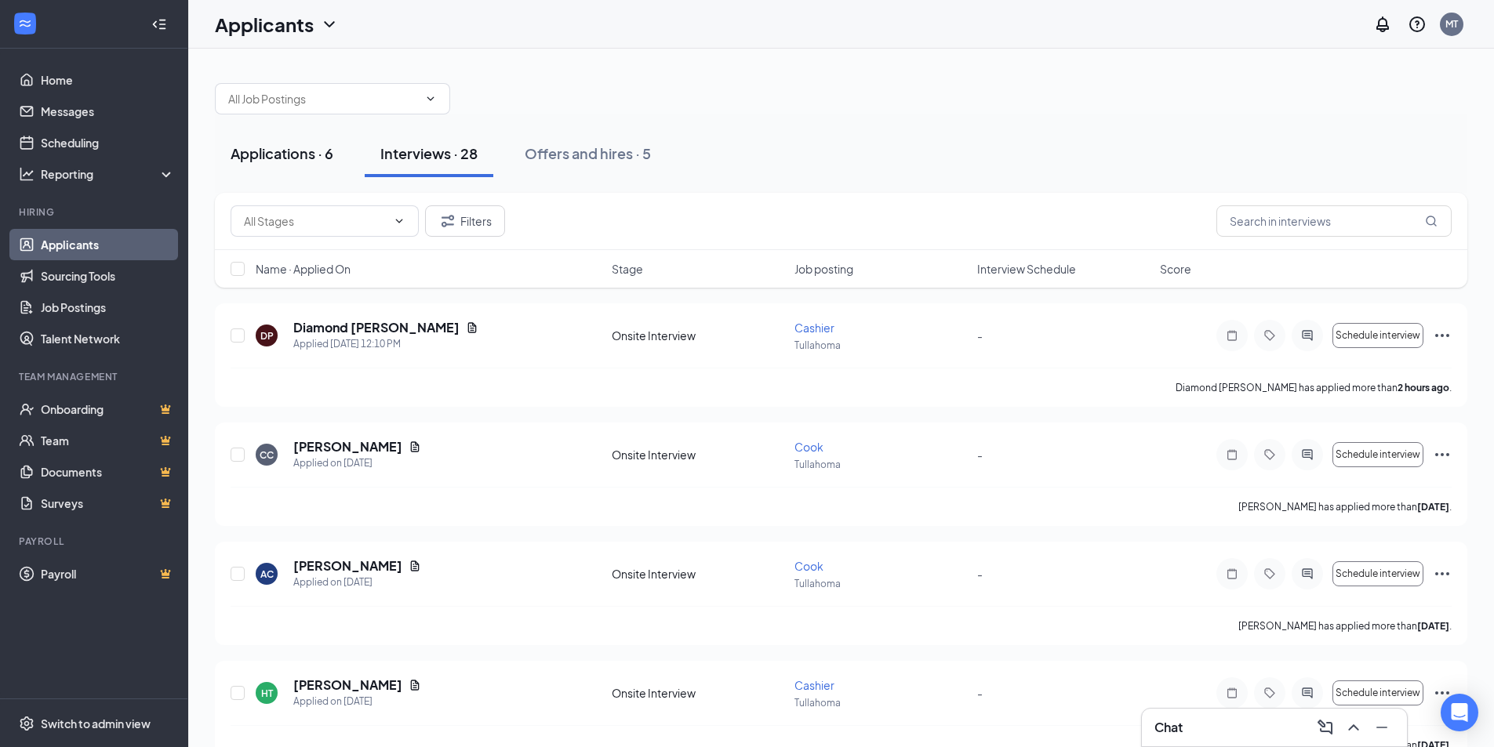
click at [279, 153] on div "Applications · 6" at bounding box center [282, 154] width 103 height 20
